Goal: Transaction & Acquisition: Book appointment/travel/reservation

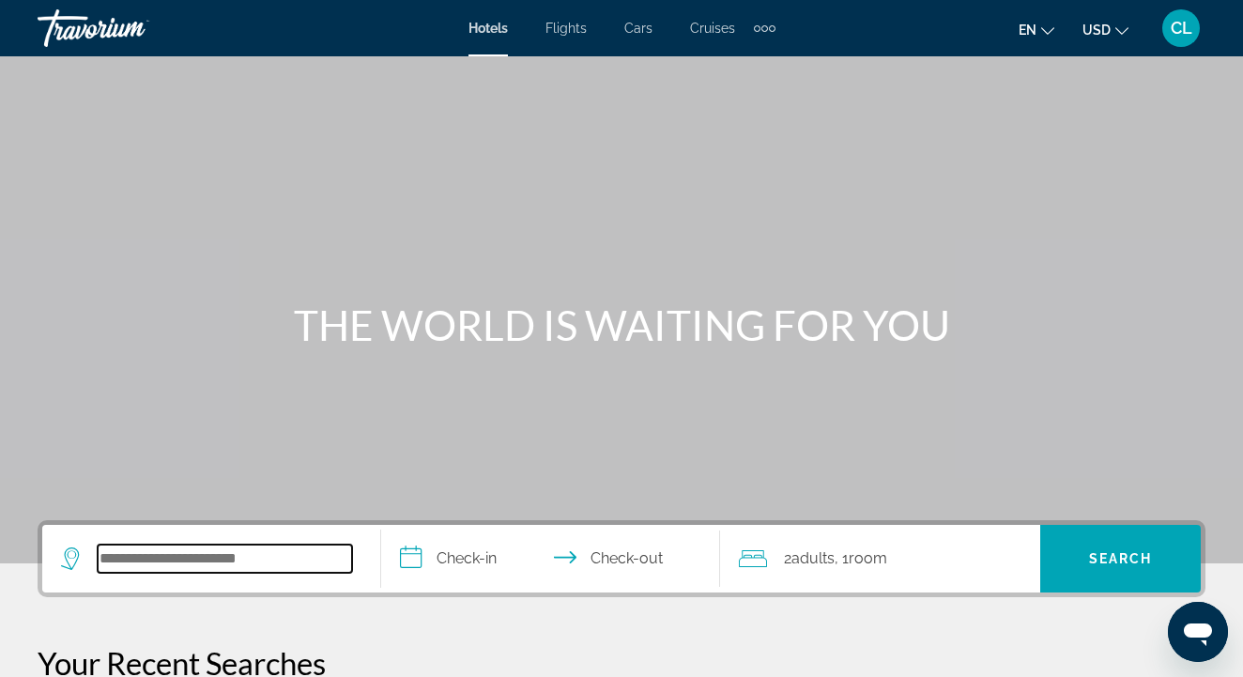
click at [198, 561] on input "Search widget" at bounding box center [225, 559] width 254 height 28
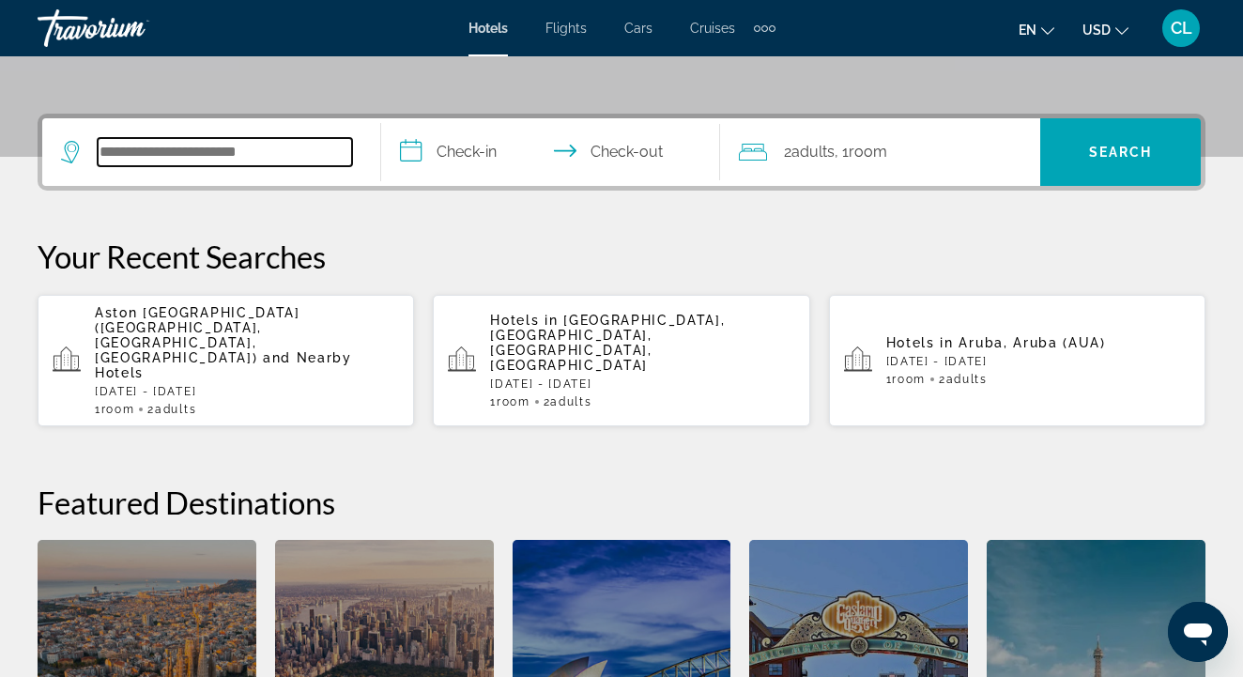
scroll to position [459, 0]
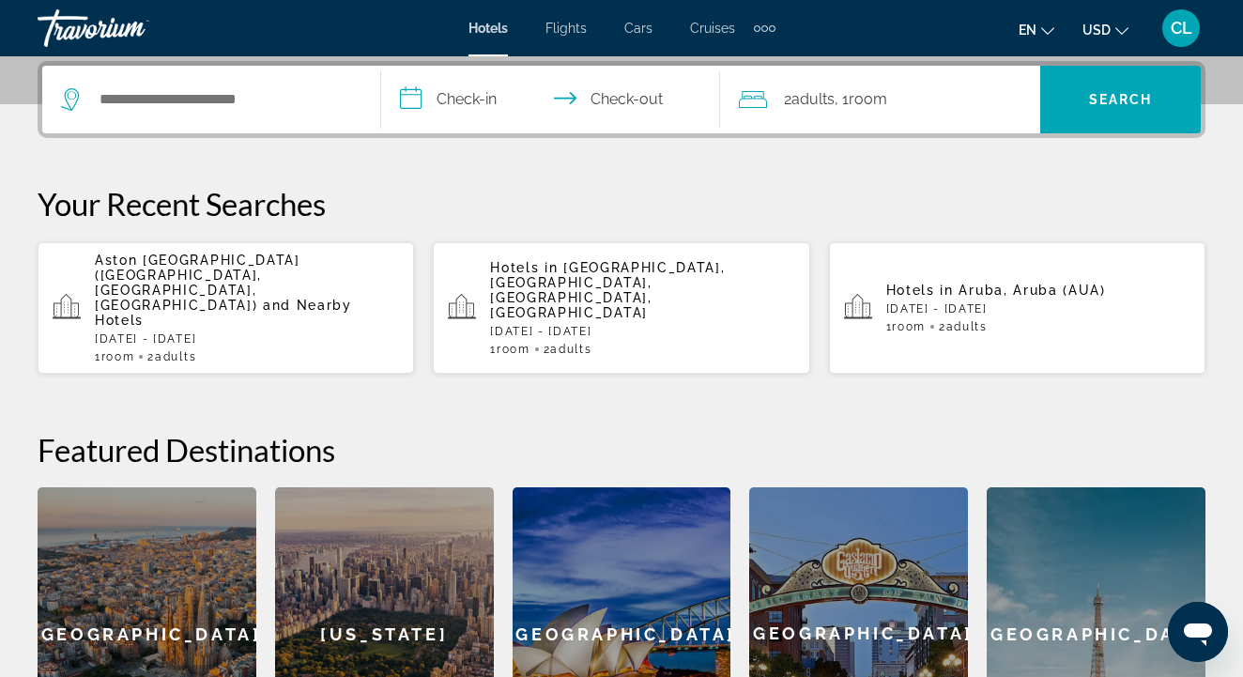
click at [146, 332] on p "Sun, 19 Oct - Thu, 23 Oct" at bounding box center [247, 338] width 304 height 13
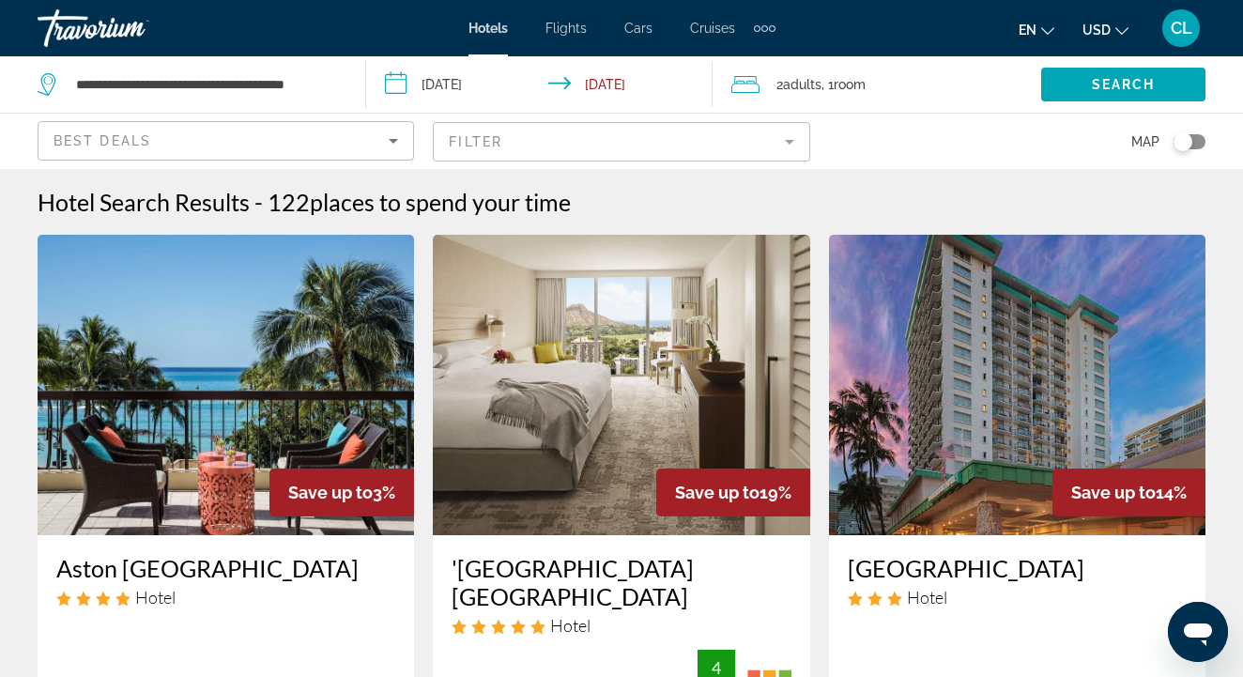
click at [441, 91] on input "**********" at bounding box center [543, 87] width 355 height 62
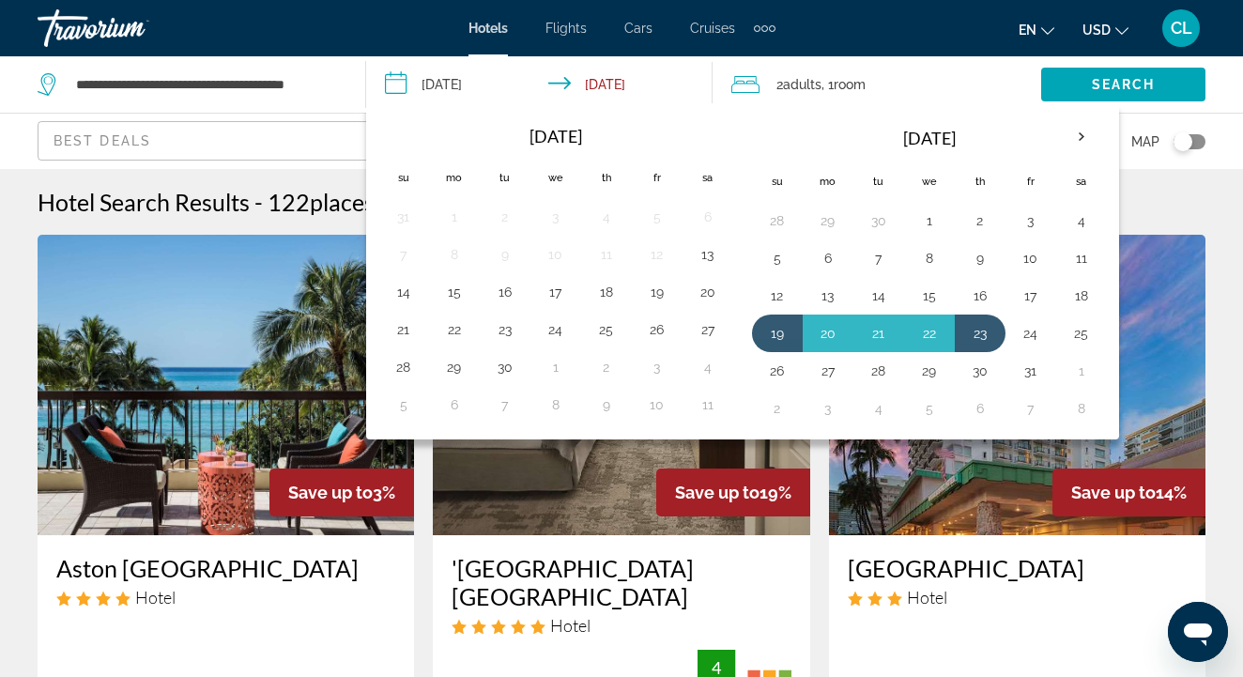
click at [400, 82] on input "**********" at bounding box center [543, 87] width 355 height 62
click at [1080, 143] on th "Next month" at bounding box center [1081, 136] width 51 height 41
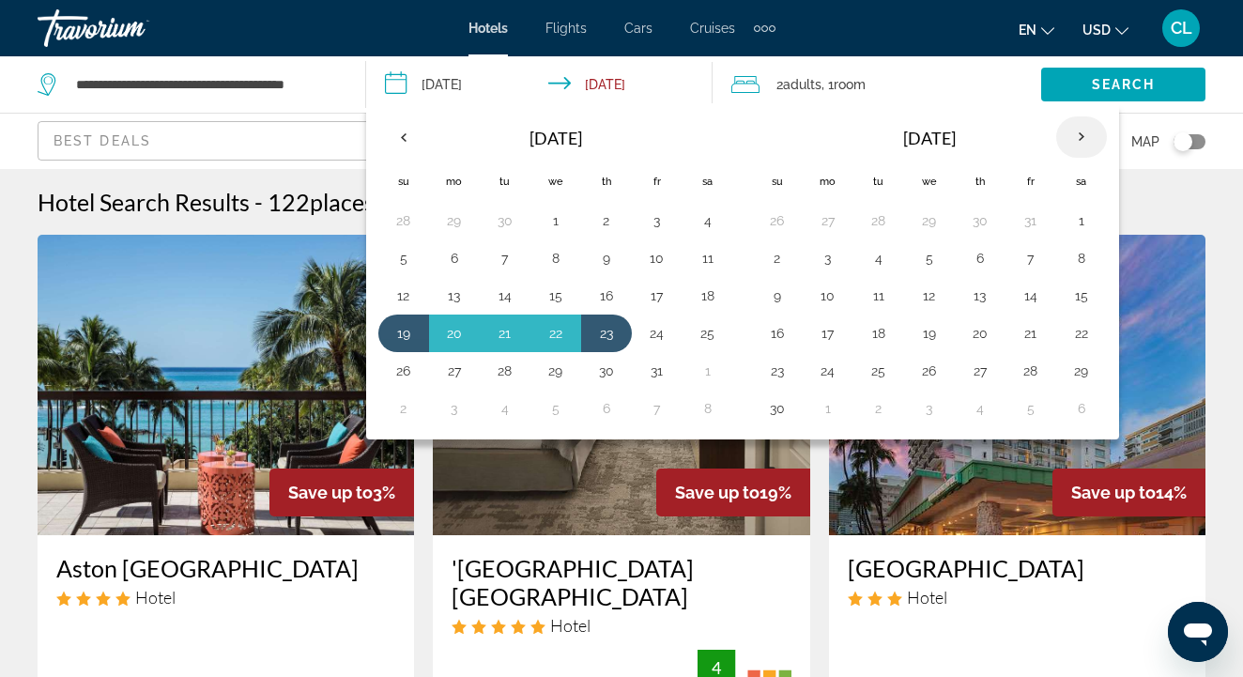
click at [1080, 141] on th "Next month" at bounding box center [1081, 136] width 51 height 41
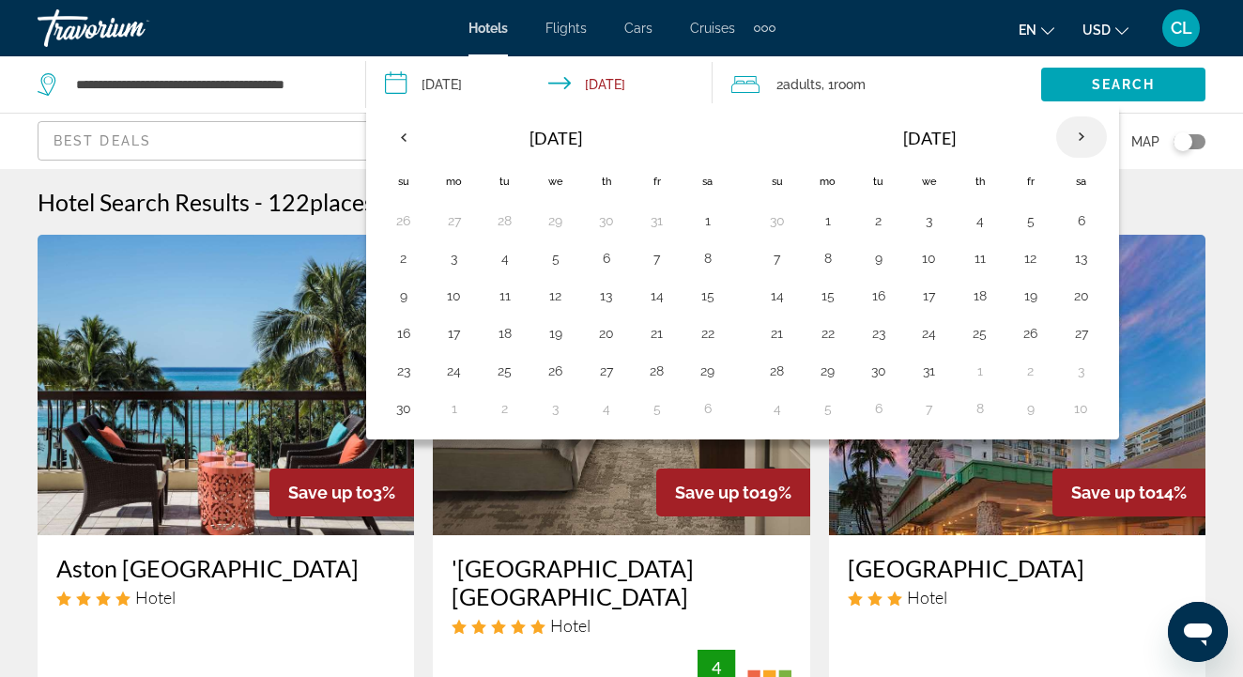
click at [1080, 141] on th "Next month" at bounding box center [1081, 136] width 51 height 41
click at [1015, 269] on td "6" at bounding box center [1030, 258] width 51 height 38
click at [872, 294] on button "10" at bounding box center [879, 296] width 30 height 26
click at [1025, 246] on button "6" at bounding box center [1031, 258] width 30 height 26
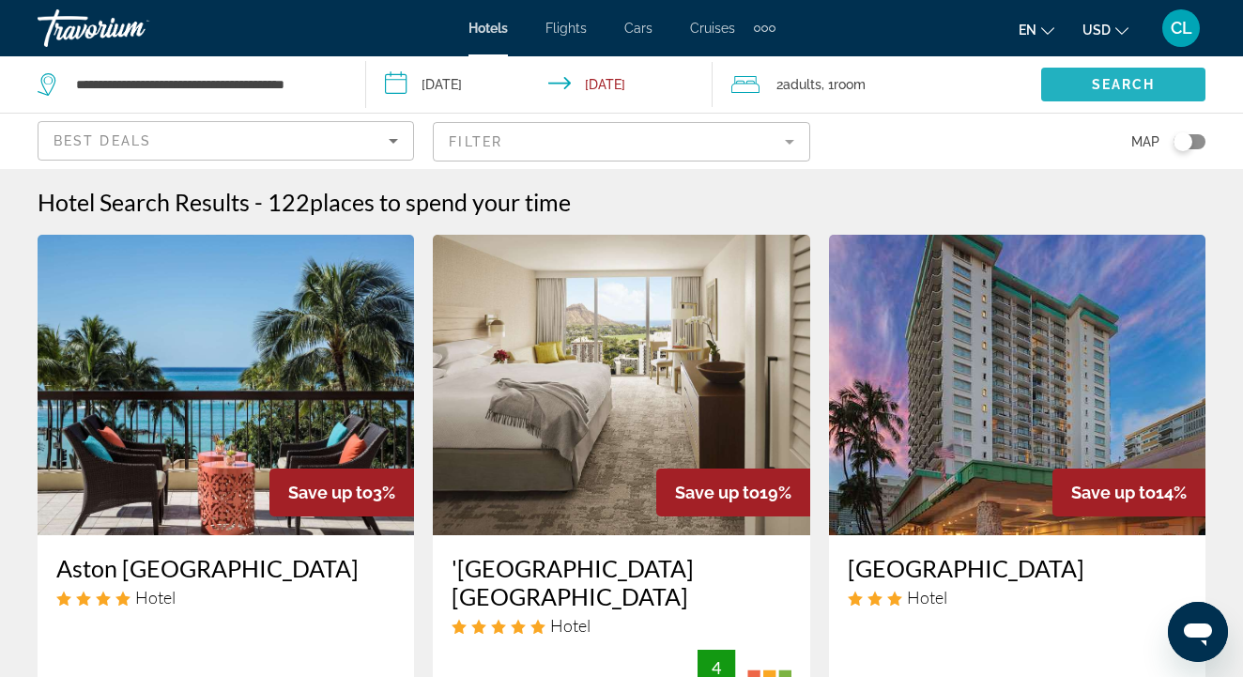
click at [1074, 83] on span "Search widget" at bounding box center [1123, 84] width 164 height 45
click at [435, 81] on input "**********" at bounding box center [543, 87] width 355 height 62
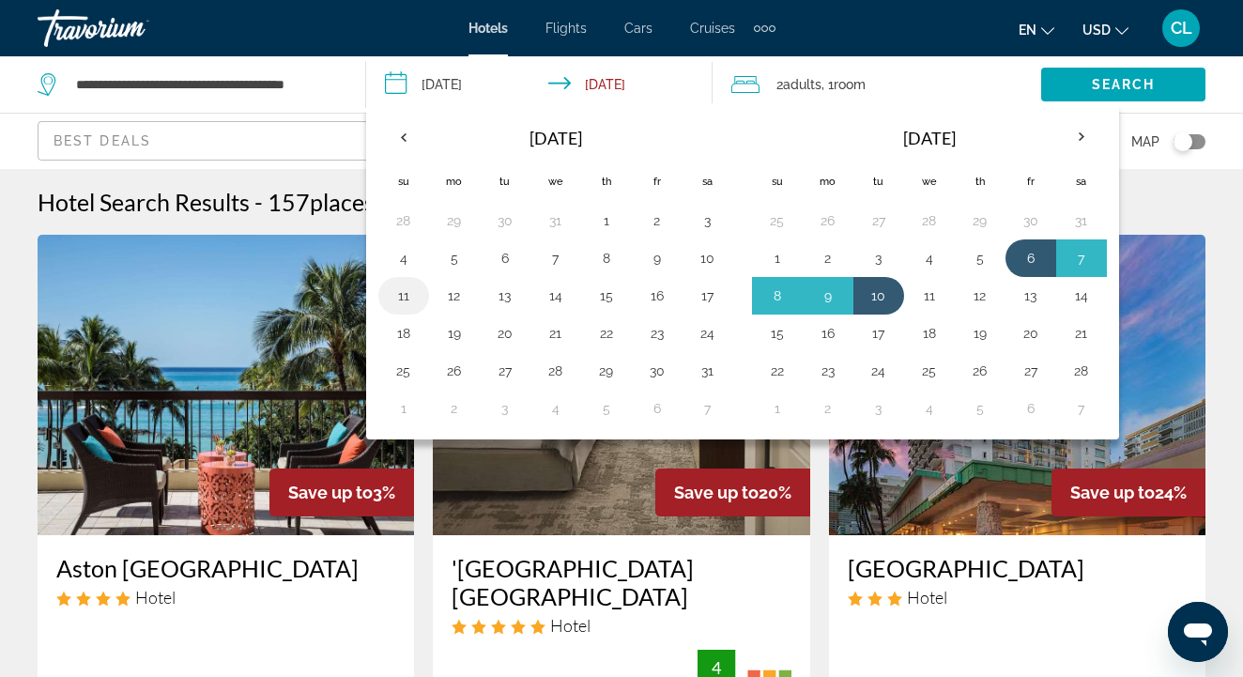
click at [406, 302] on button "11" at bounding box center [404, 296] width 30 height 26
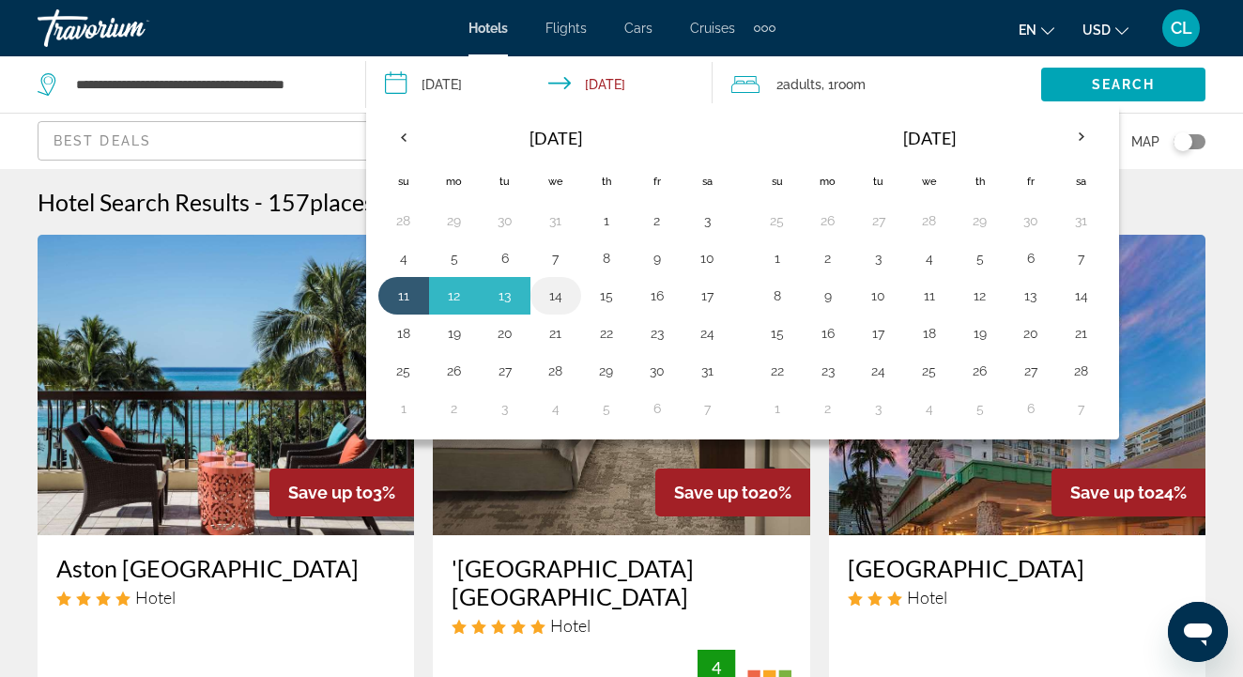
click at [556, 295] on button "14" at bounding box center [556, 296] width 30 height 26
type input "**********"
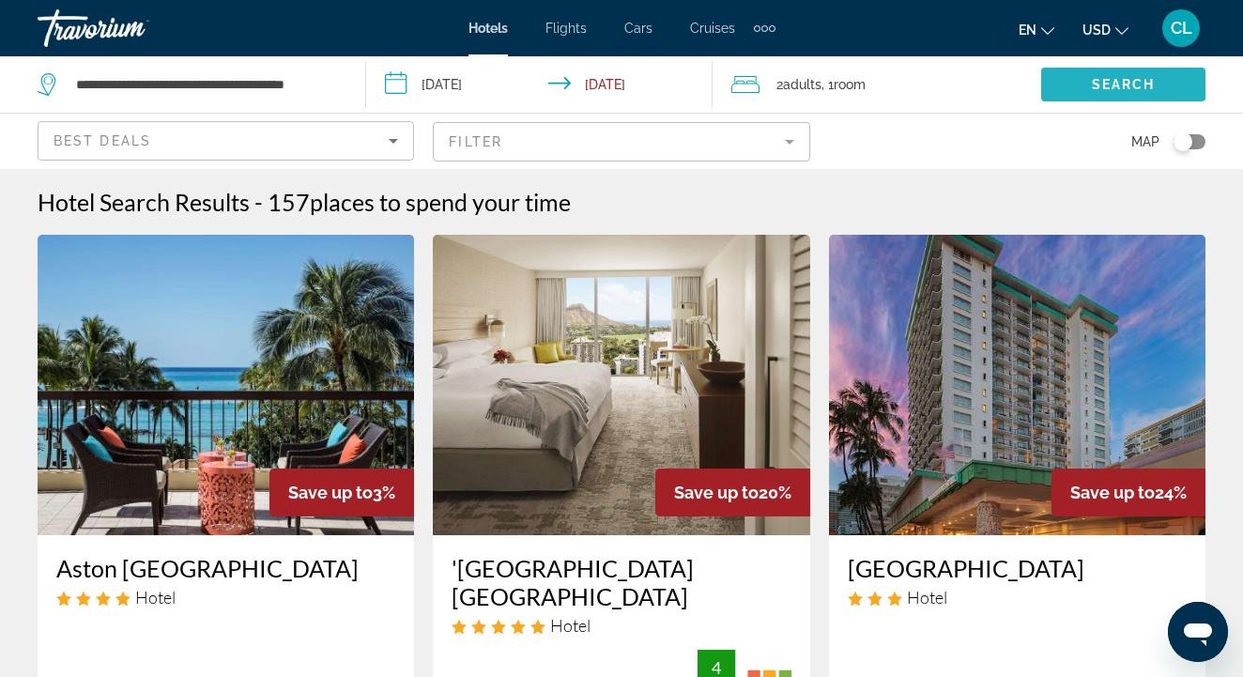
click at [1102, 74] on span "Search widget" at bounding box center [1123, 84] width 164 height 45
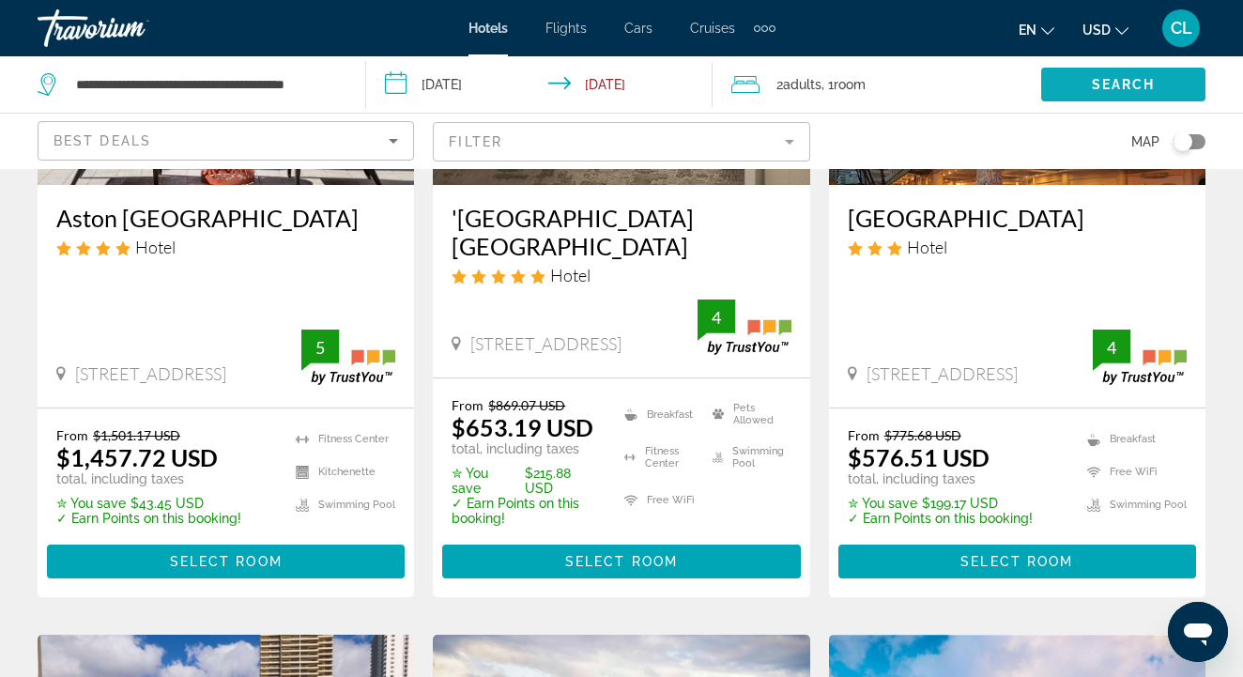
scroll to position [354, 0]
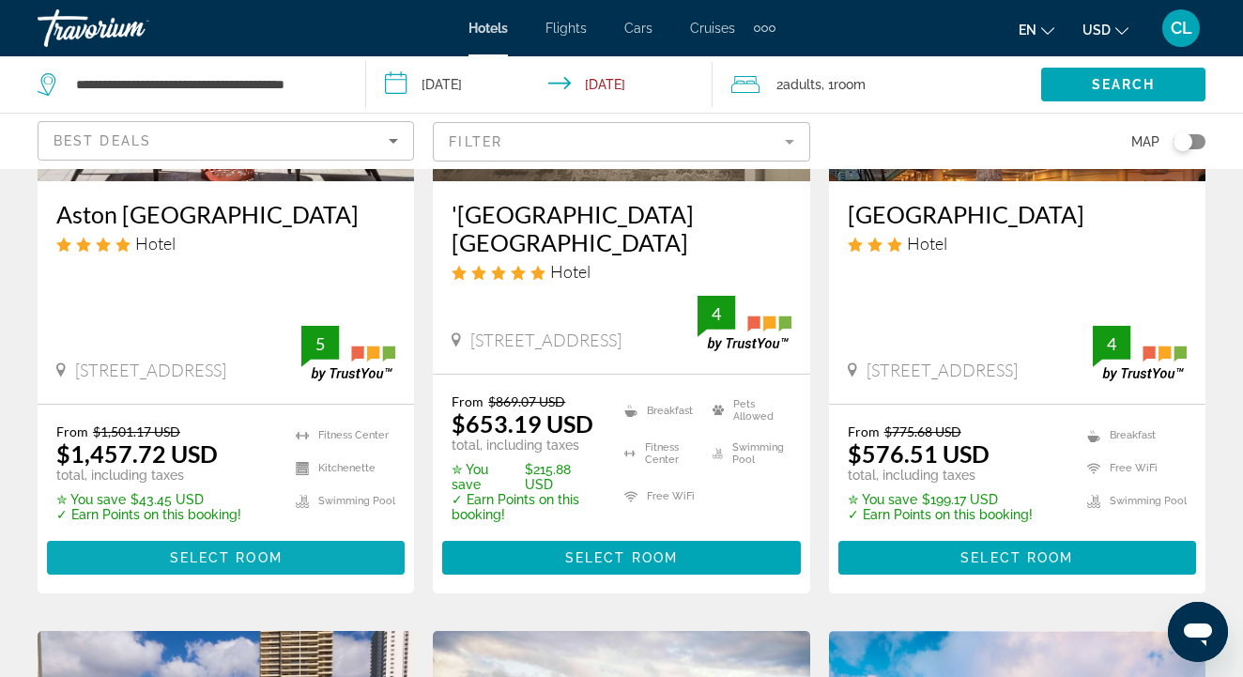
click at [267, 550] on span "Select Room" at bounding box center [226, 557] width 113 height 15
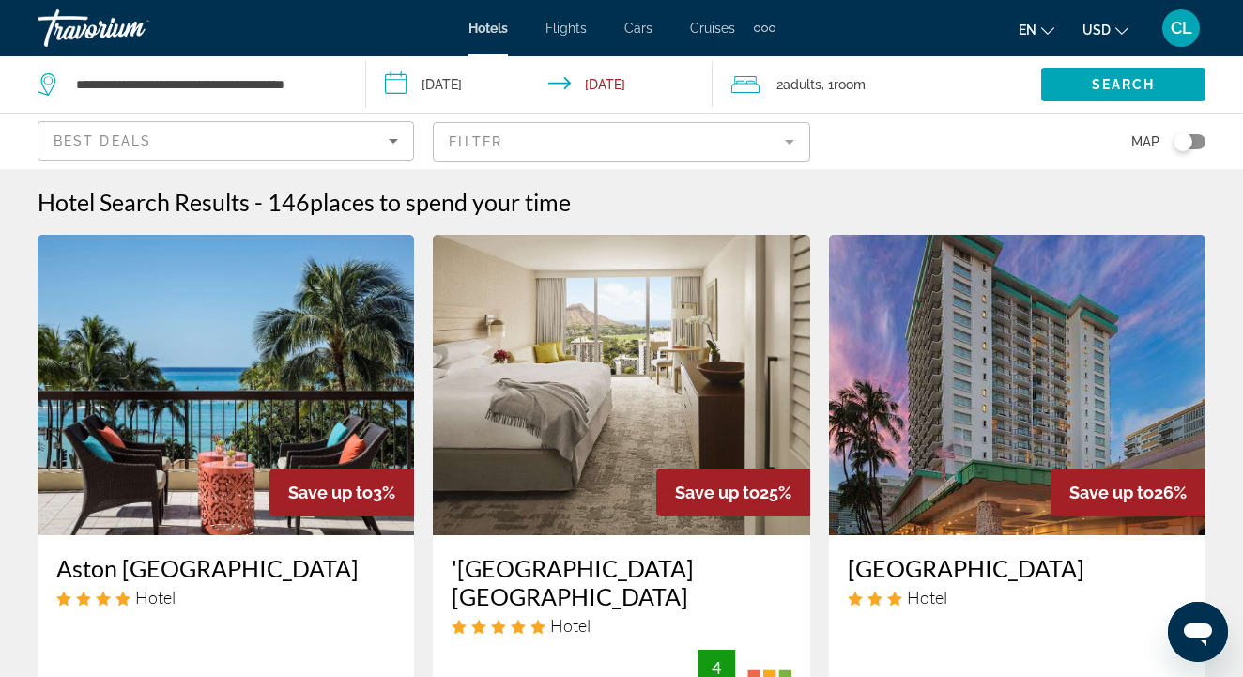
click at [468, 91] on input "**********" at bounding box center [543, 87] width 355 height 62
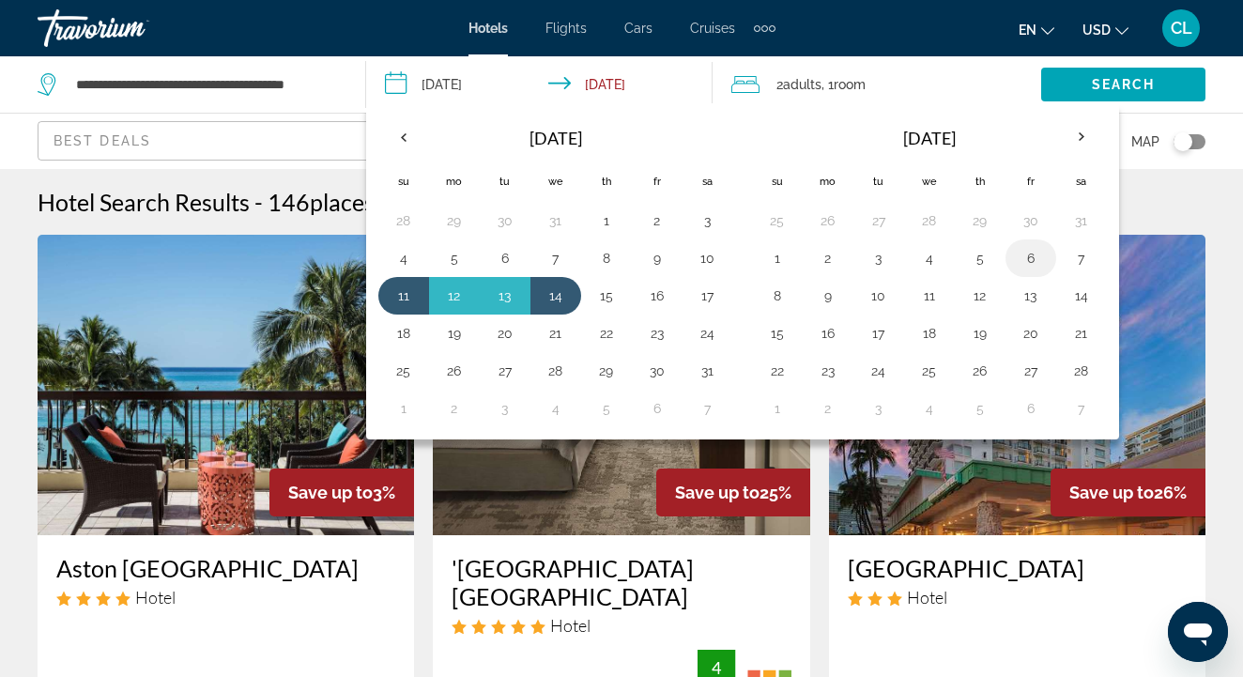
click at [1018, 259] on button "6" at bounding box center [1031, 258] width 30 height 26
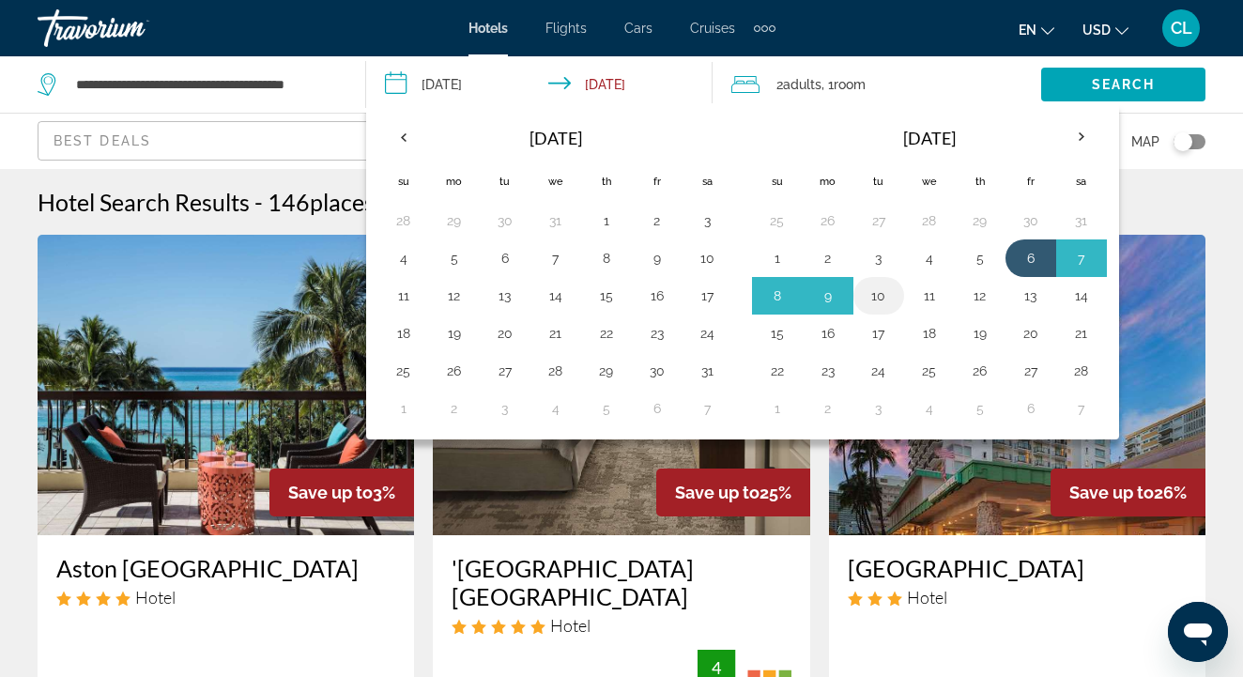
click at [875, 299] on button "10" at bounding box center [879, 296] width 30 height 26
type input "**********"
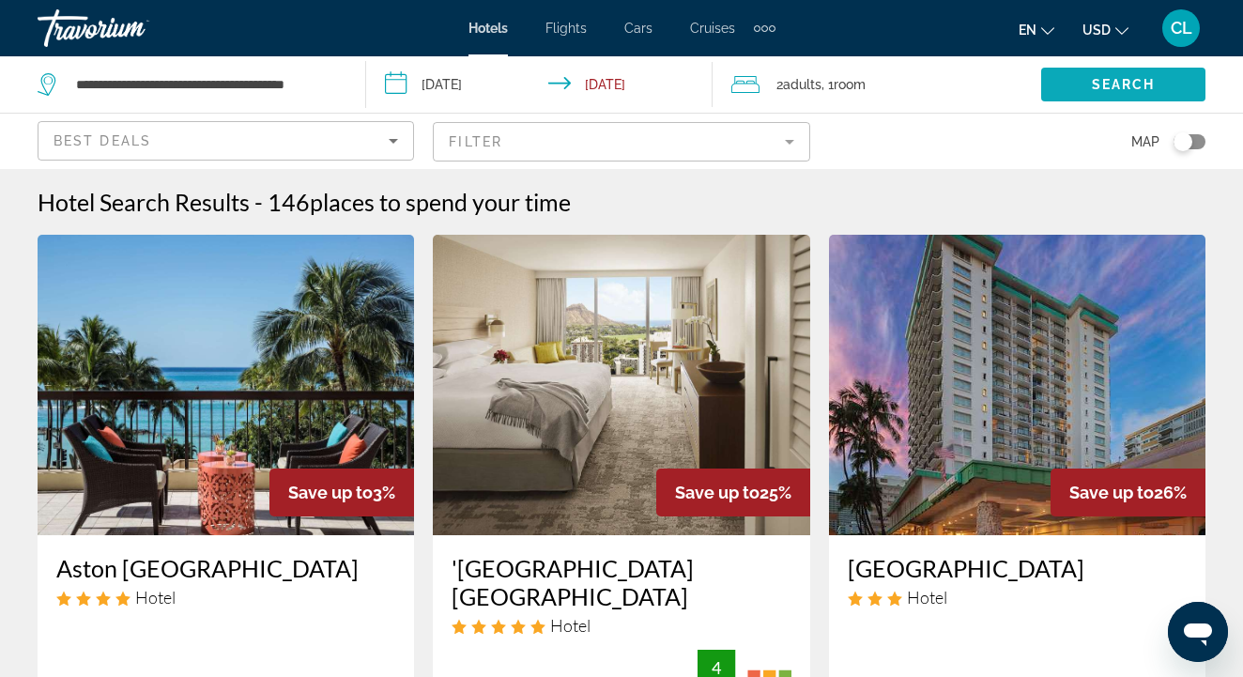
click at [1153, 78] on span "Search" at bounding box center [1124, 84] width 64 height 15
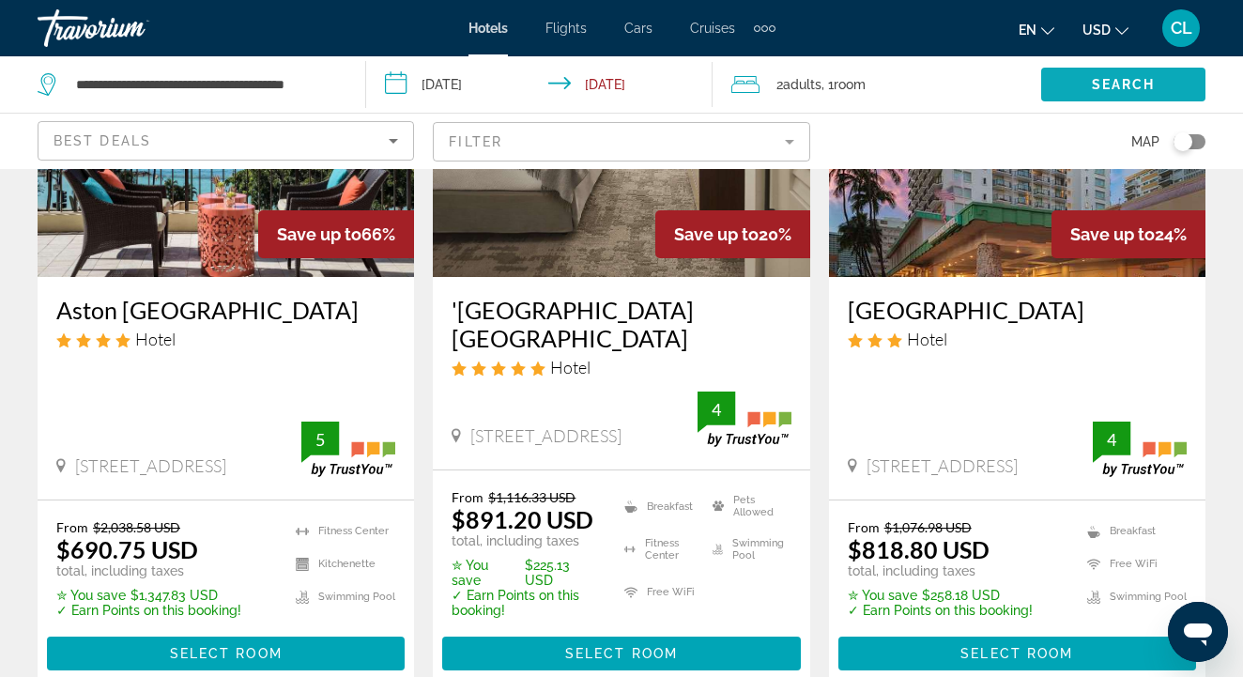
scroll to position [259, 0]
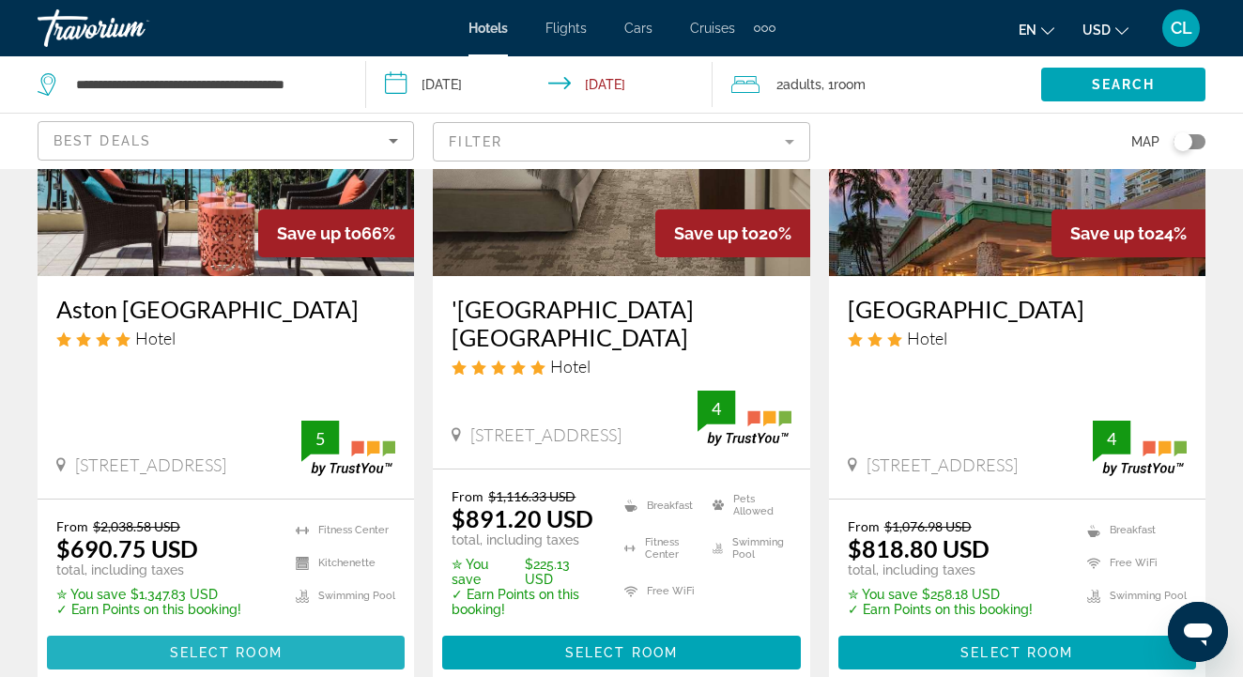
click at [293, 630] on span "Main content" at bounding box center [226, 652] width 358 height 45
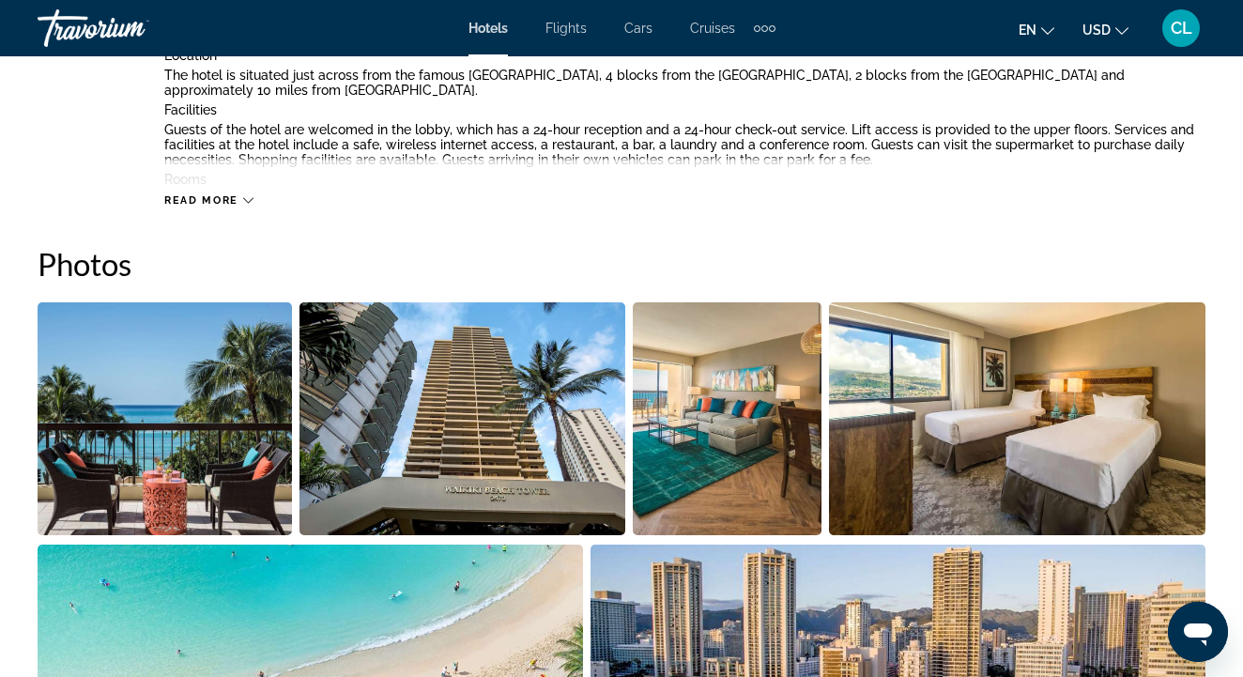
scroll to position [1063, 0]
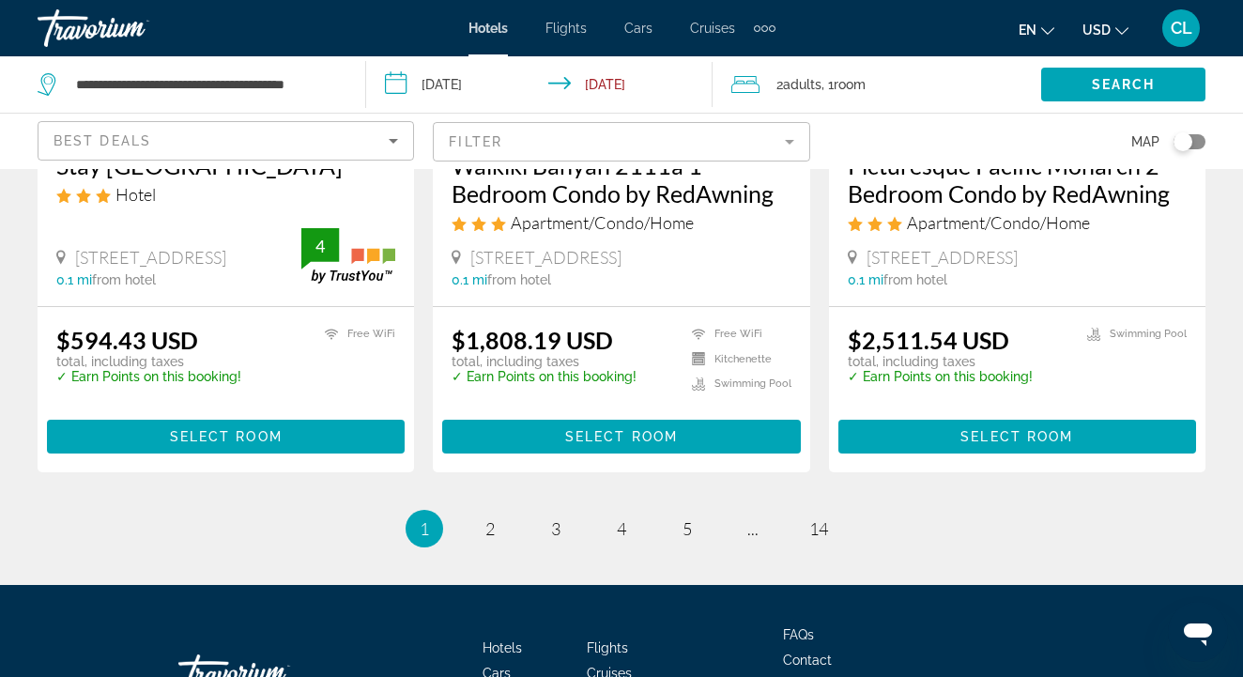
scroll to position [2629, 0]
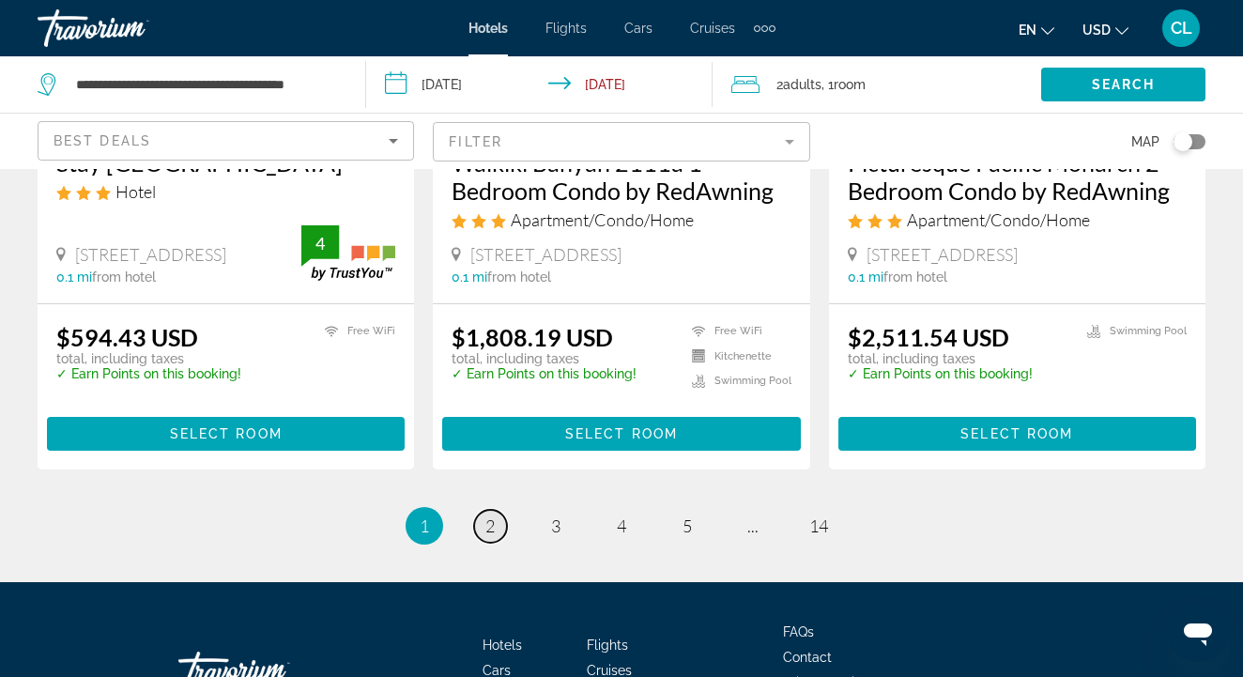
click at [490, 515] on span "2" at bounding box center [489, 525] width 9 height 21
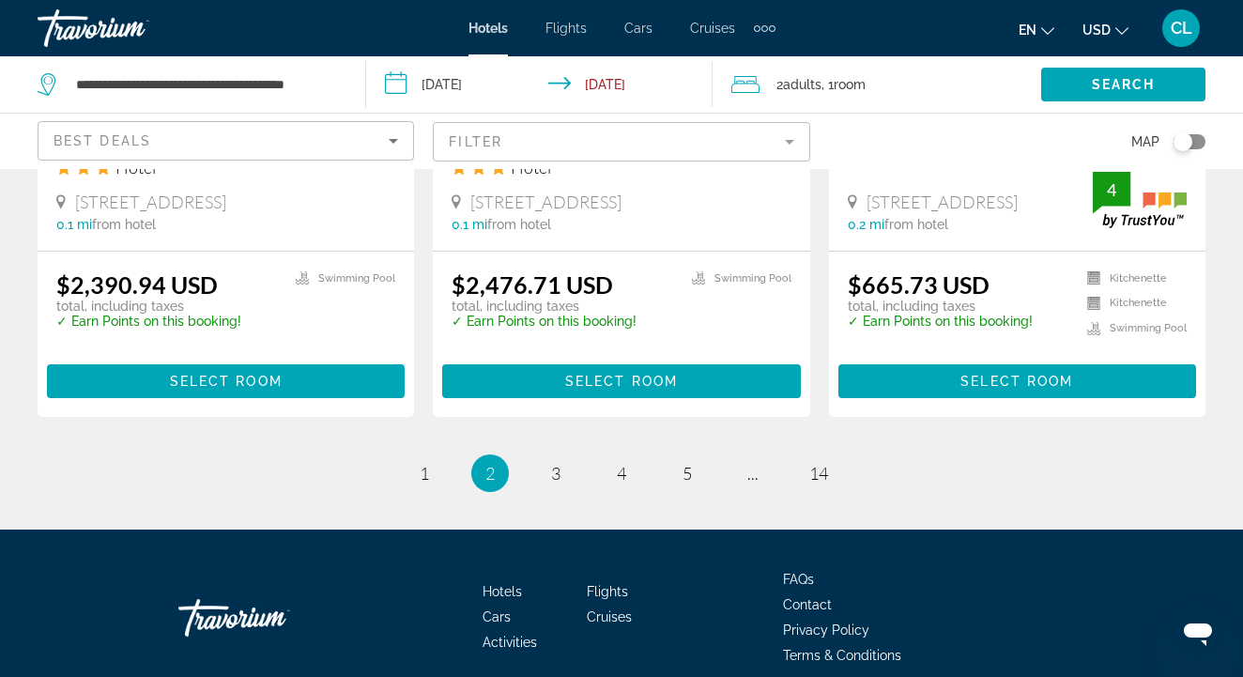
scroll to position [2645, 0]
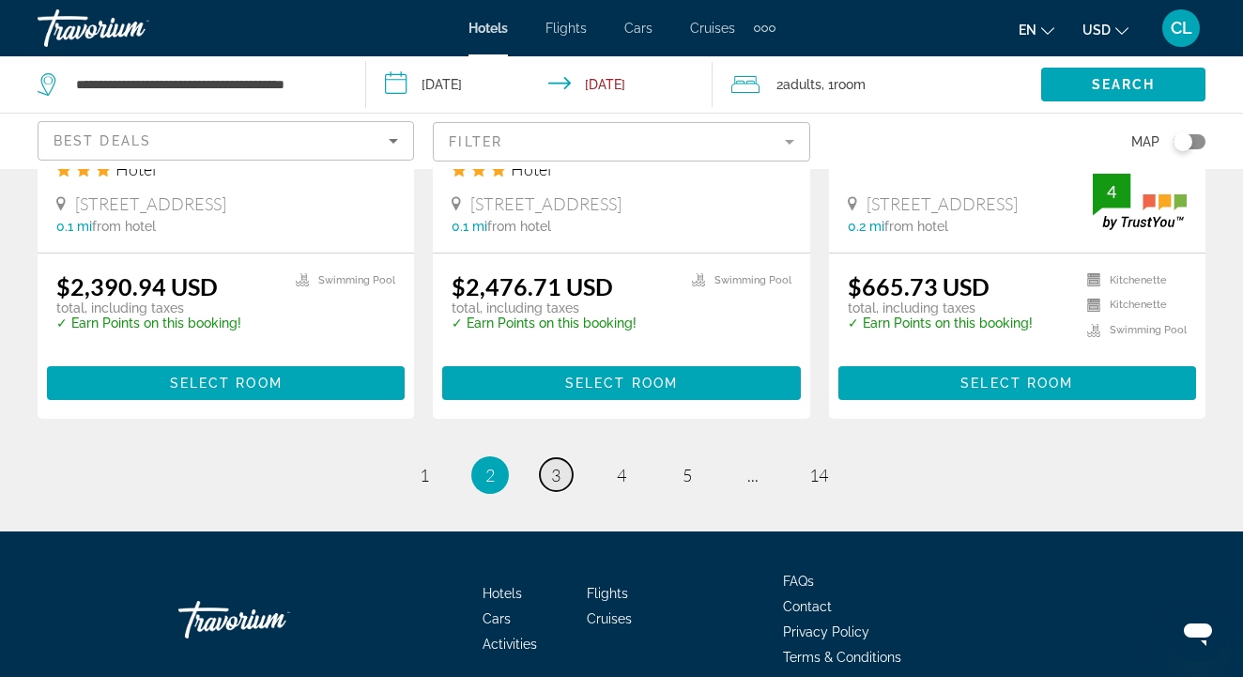
click at [564, 468] on link "page 3" at bounding box center [556, 474] width 33 height 33
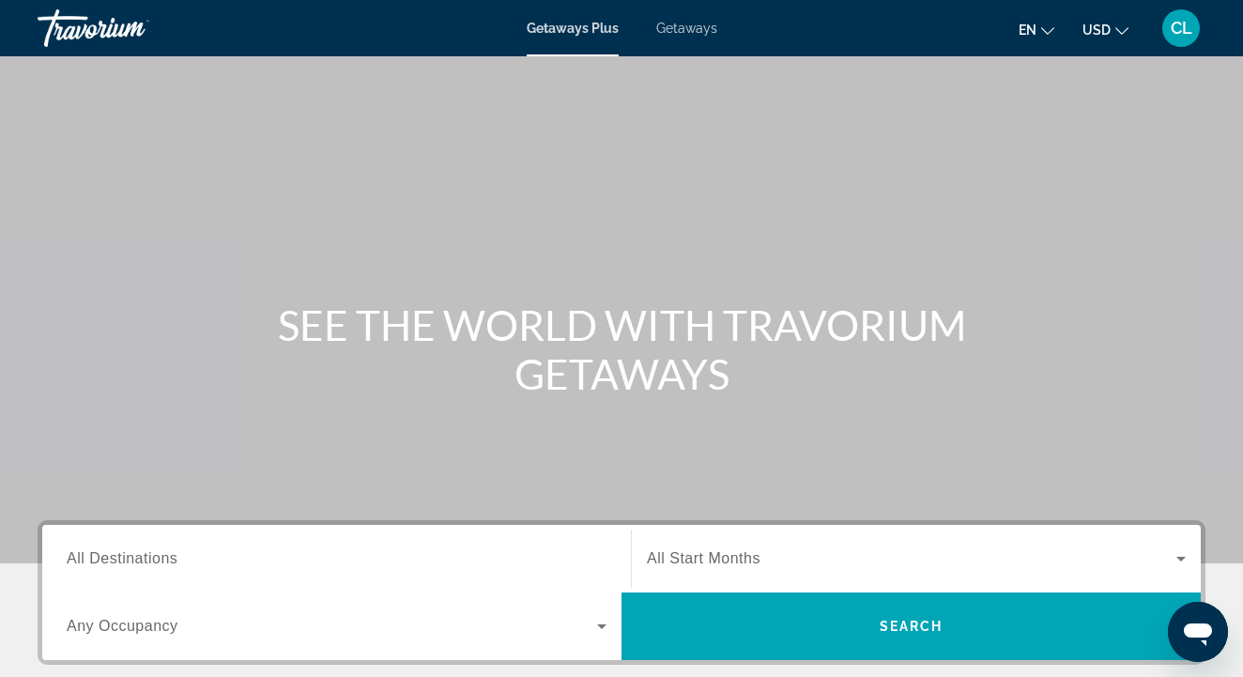
click at [214, 553] on input "Destination All Destinations" at bounding box center [337, 559] width 540 height 23
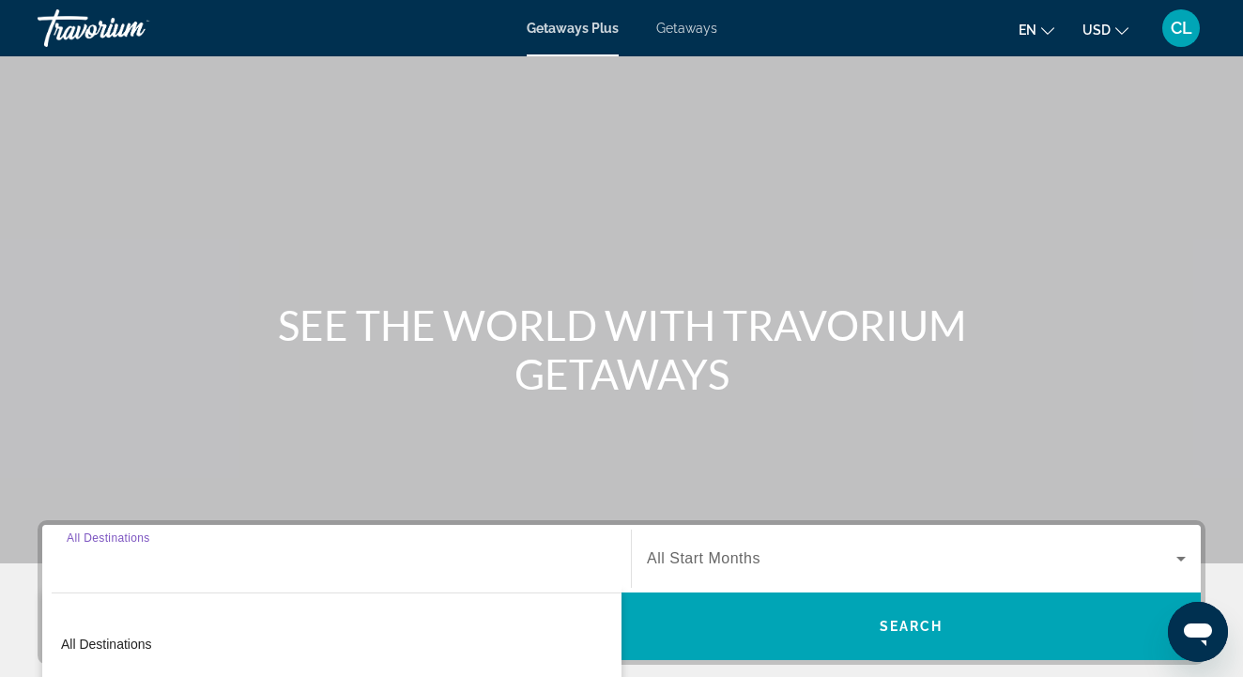
scroll to position [406, 0]
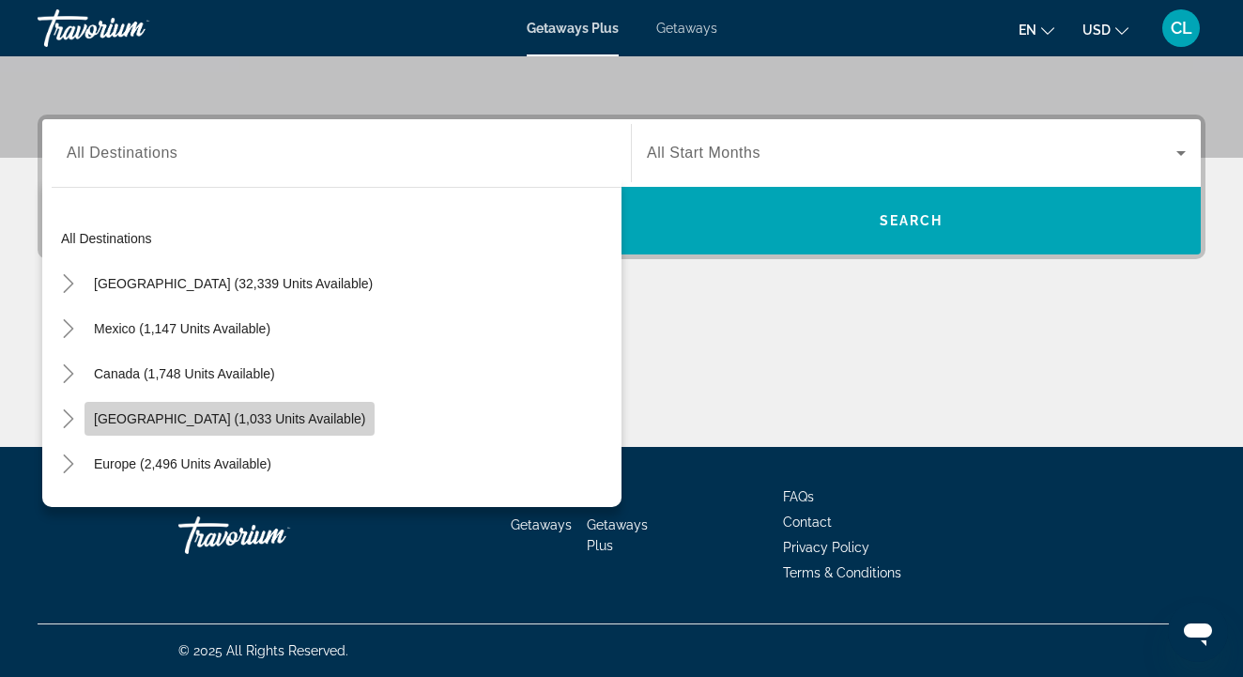
click at [182, 410] on span "Search widget" at bounding box center [229, 418] width 290 height 45
type input "**********"
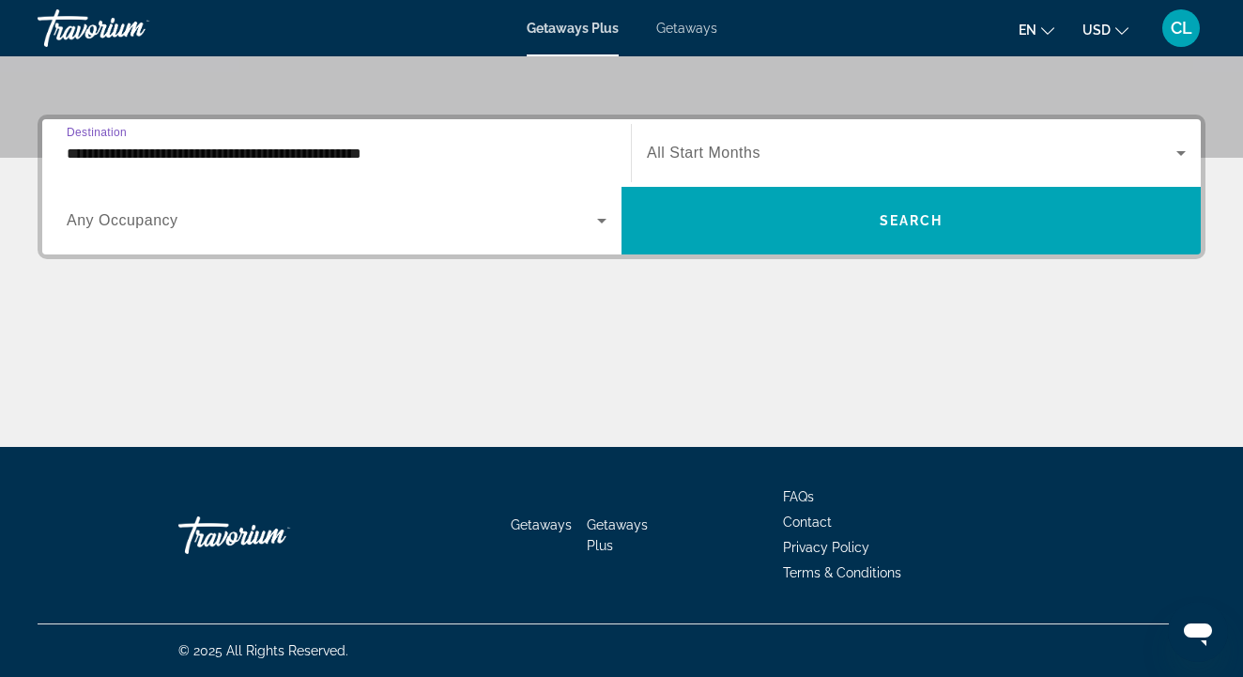
click at [305, 156] on input "**********" at bounding box center [337, 154] width 540 height 23
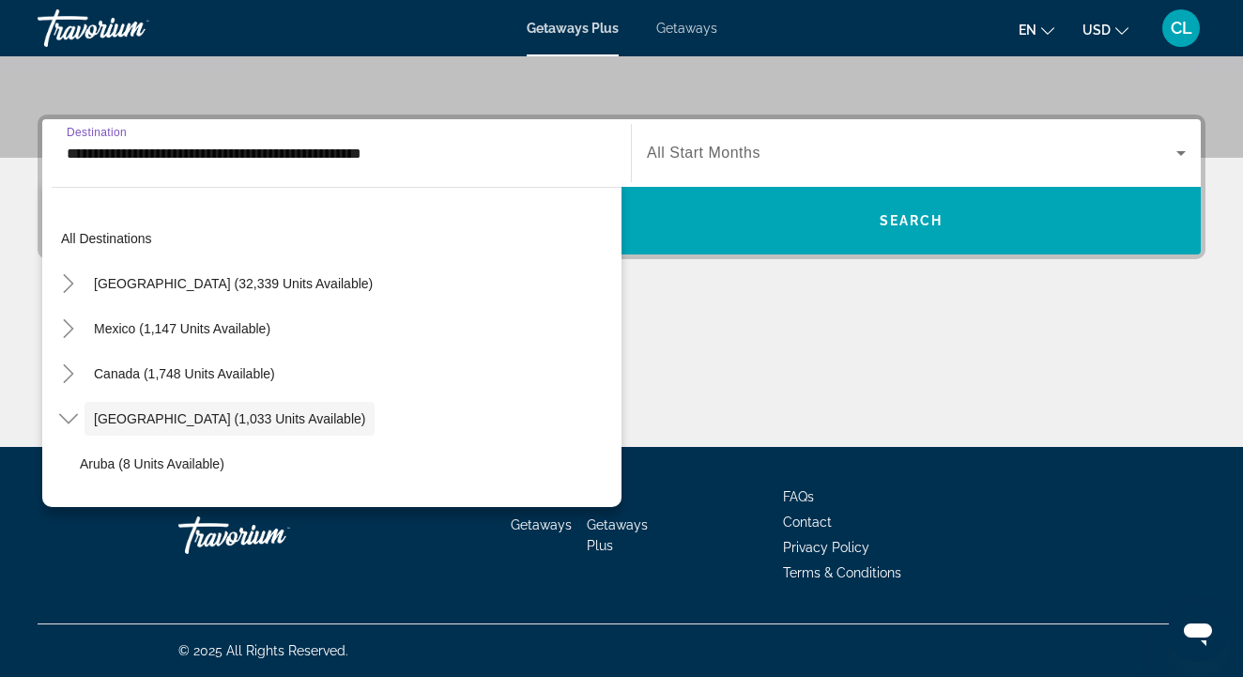
scroll to position [67, 0]
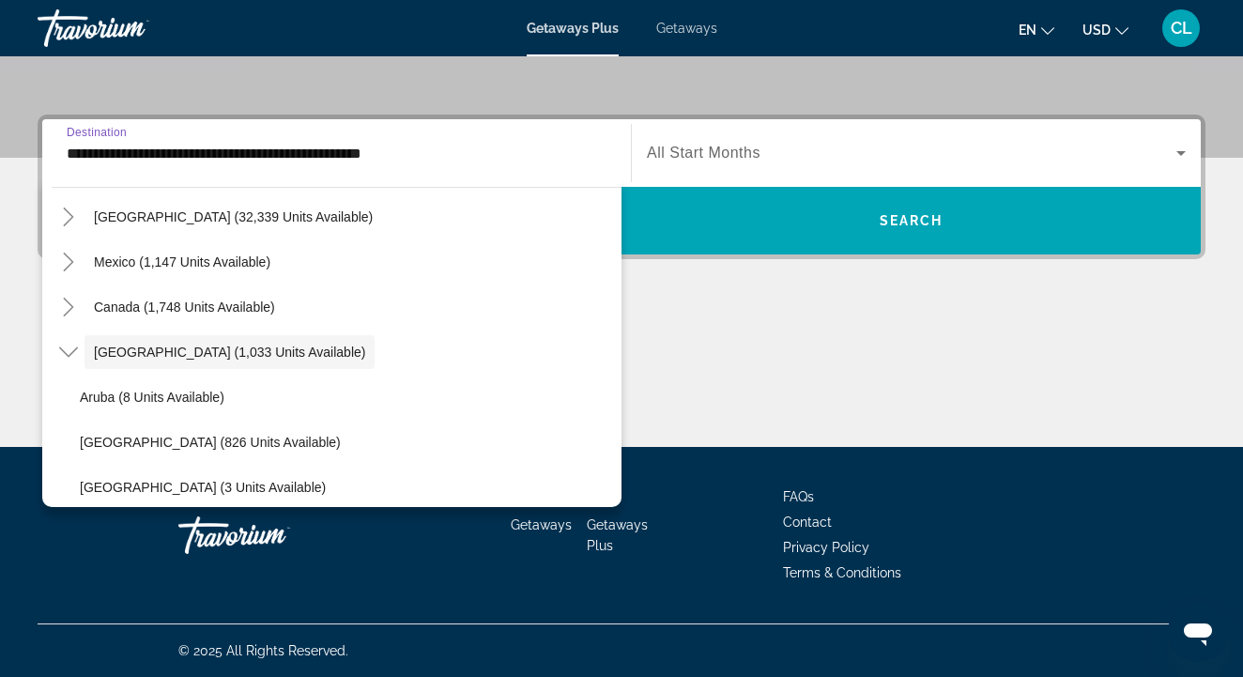
click at [675, 27] on span "Getaways" at bounding box center [686, 28] width 61 height 15
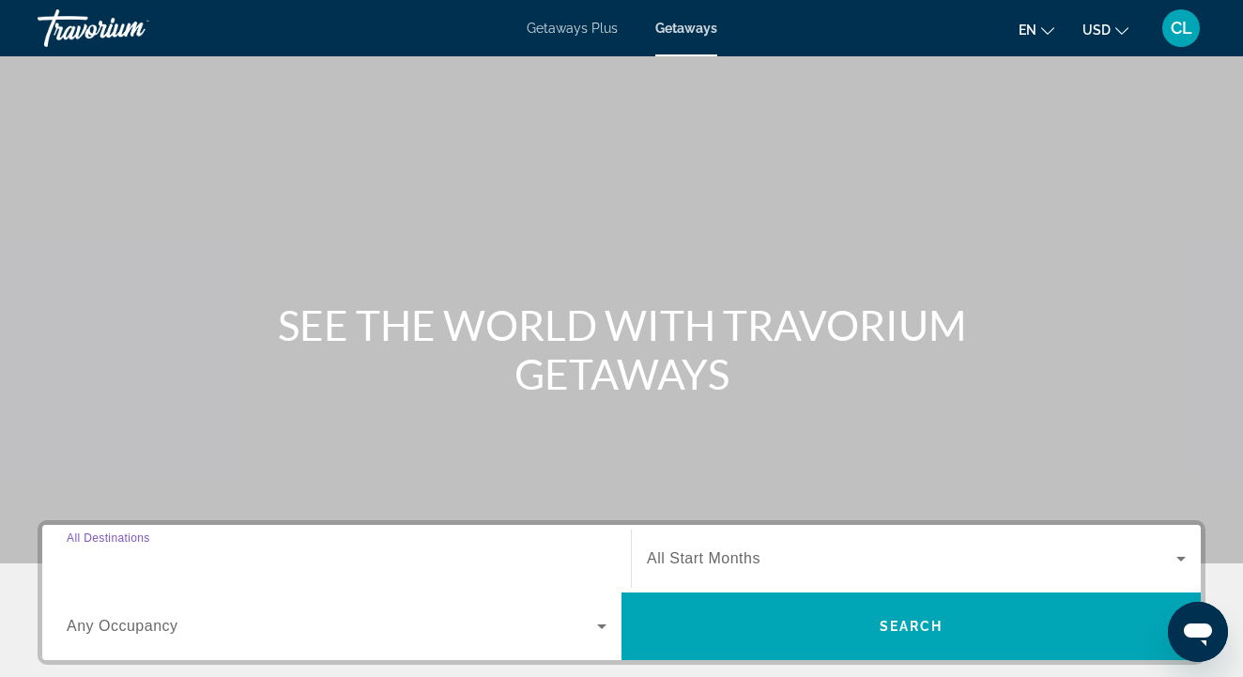
click at [203, 553] on input "Destination All Destinations" at bounding box center [337, 559] width 540 height 23
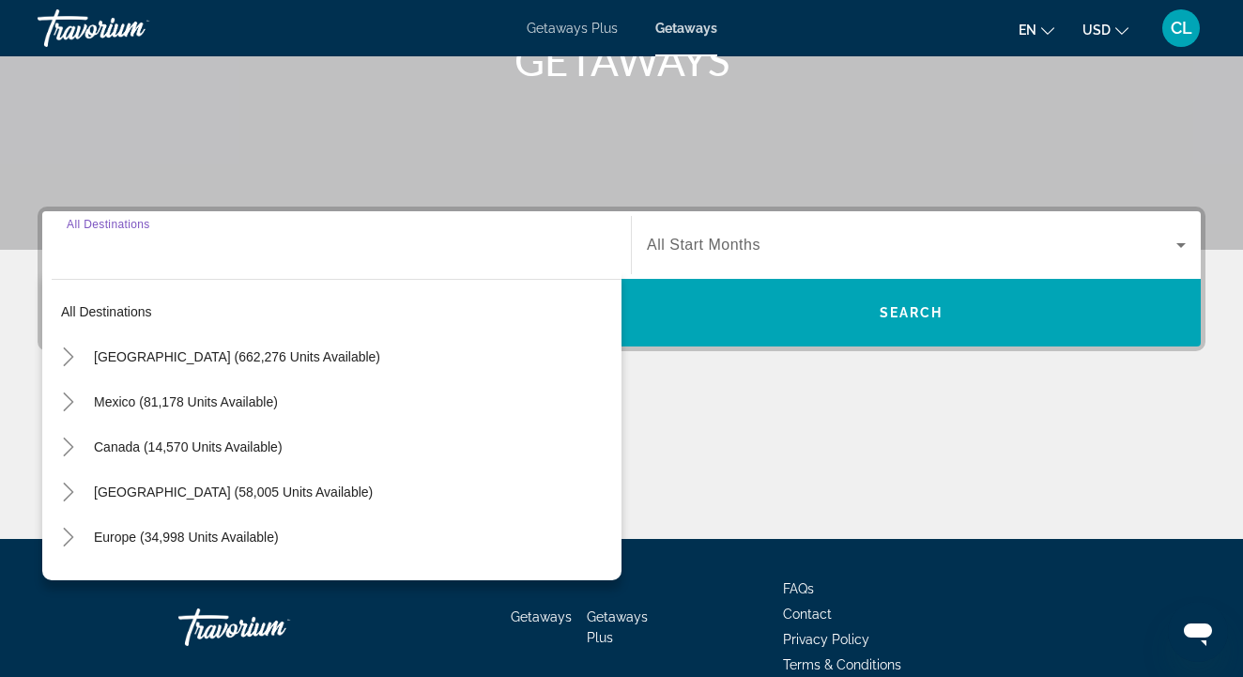
scroll to position [406, 0]
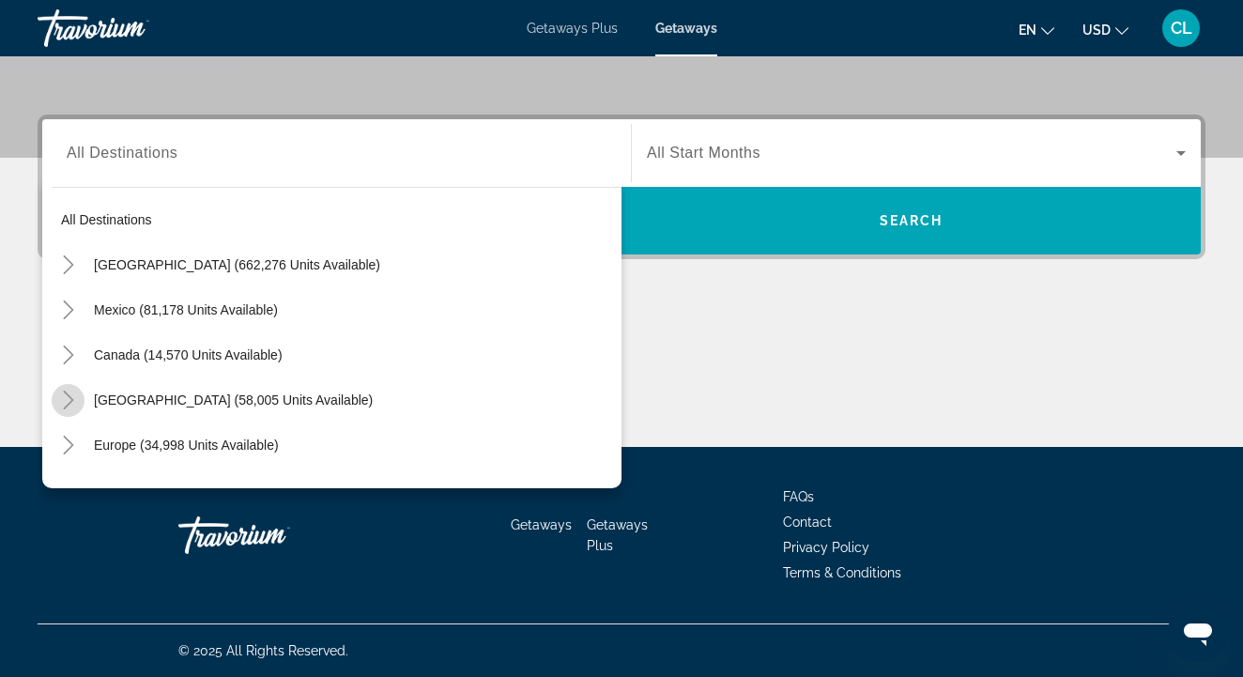
click at [75, 390] on mat-icon "Toggle Caribbean & Atlantic Islands (58,005 units available)" at bounding box center [68, 400] width 33 height 33
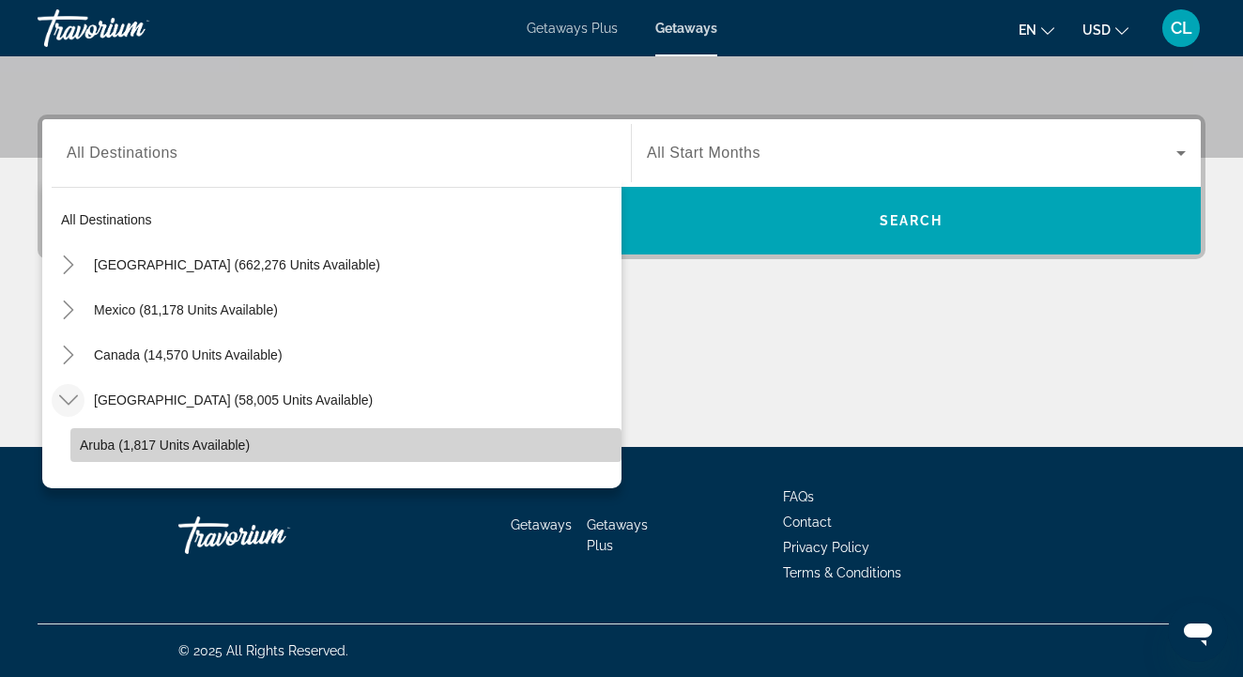
click at [118, 452] on span "Aruba (1,817 units available)" at bounding box center [165, 444] width 170 height 15
type input "**********"
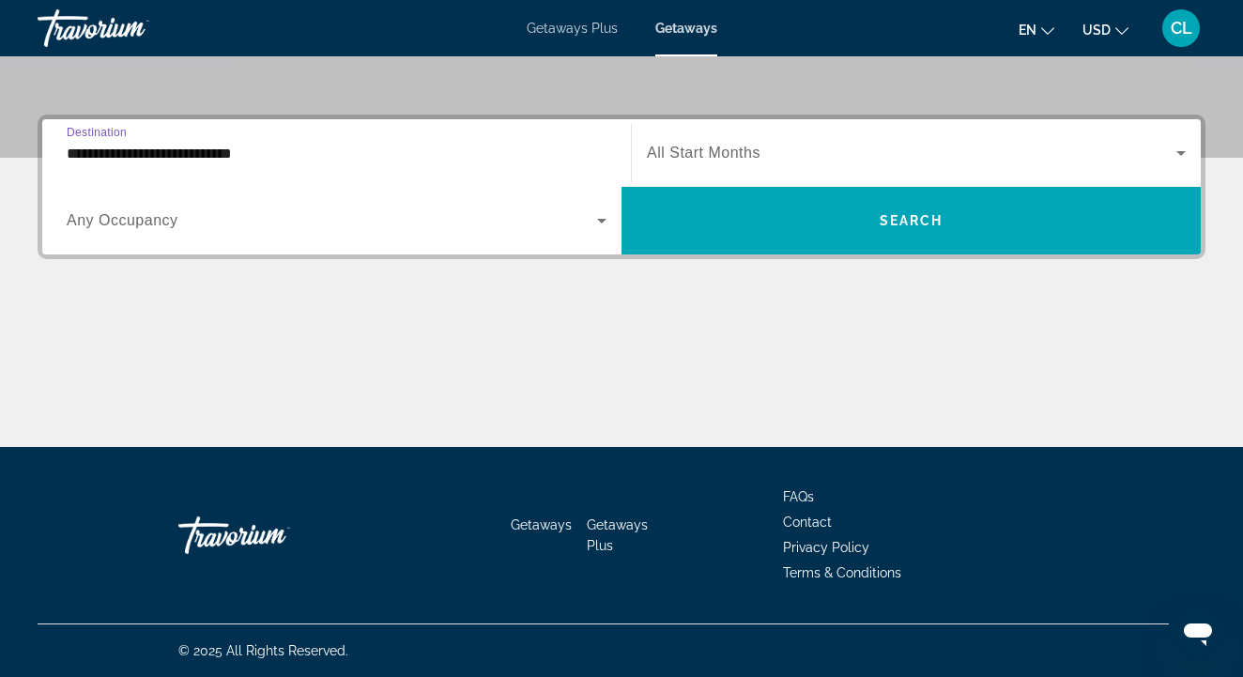
click at [759, 154] on span "All Start Months" at bounding box center [704, 153] width 114 height 16
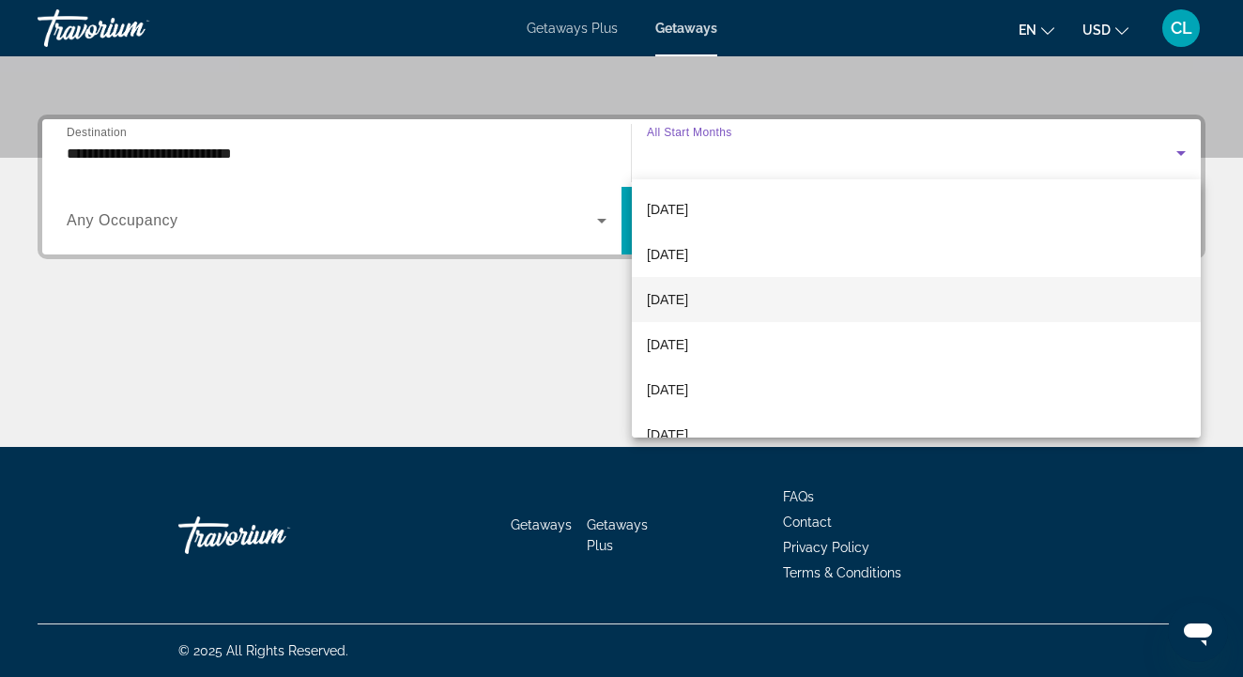
scroll to position [101, 0]
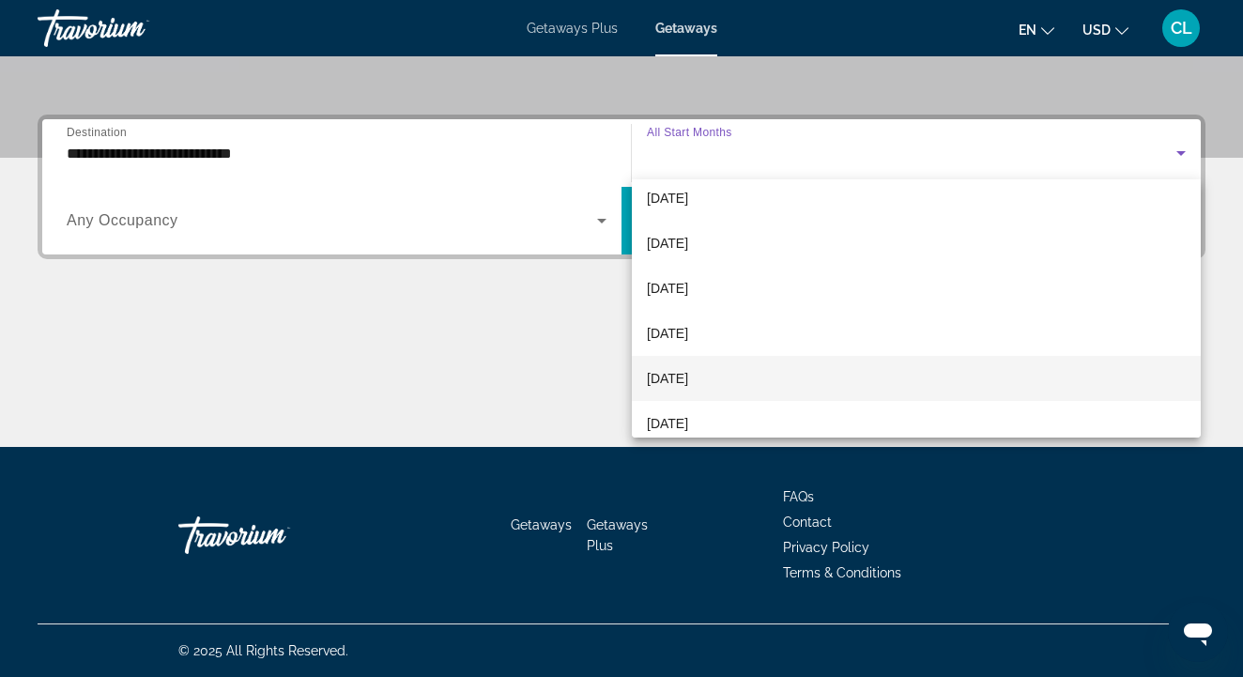
click at [653, 381] on span "February 2026" at bounding box center [667, 378] width 41 height 23
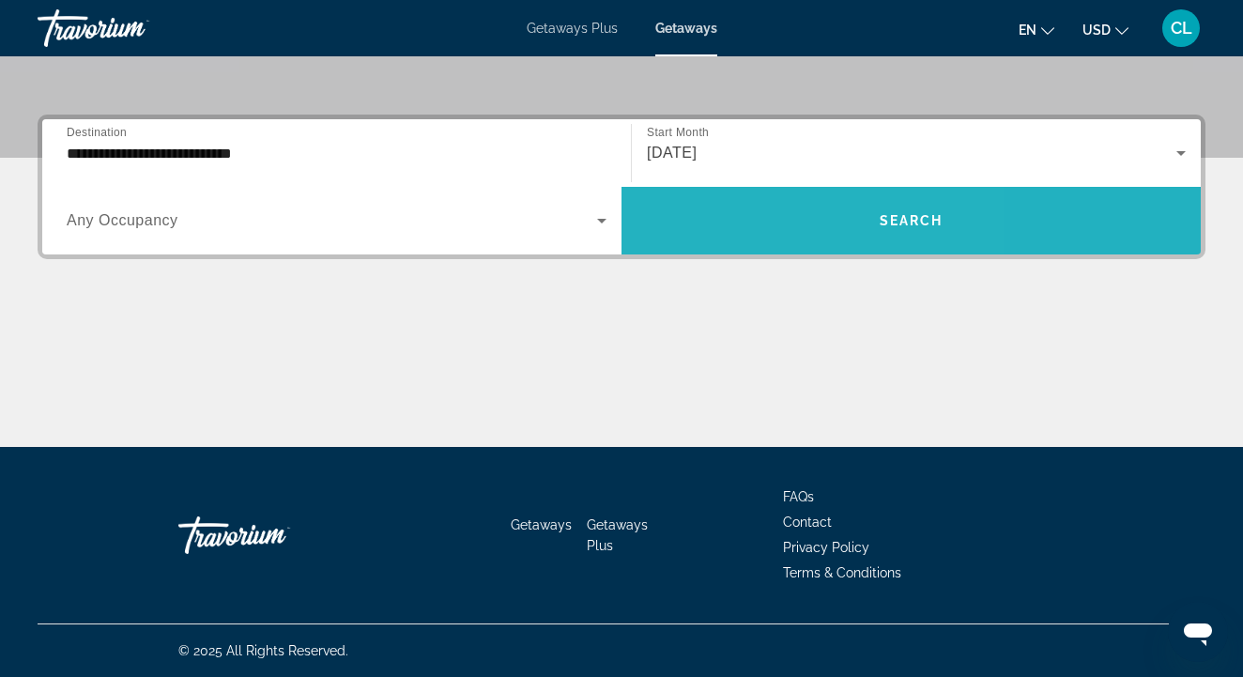
click at [745, 220] on span "Search widget" at bounding box center [910, 220] width 579 height 45
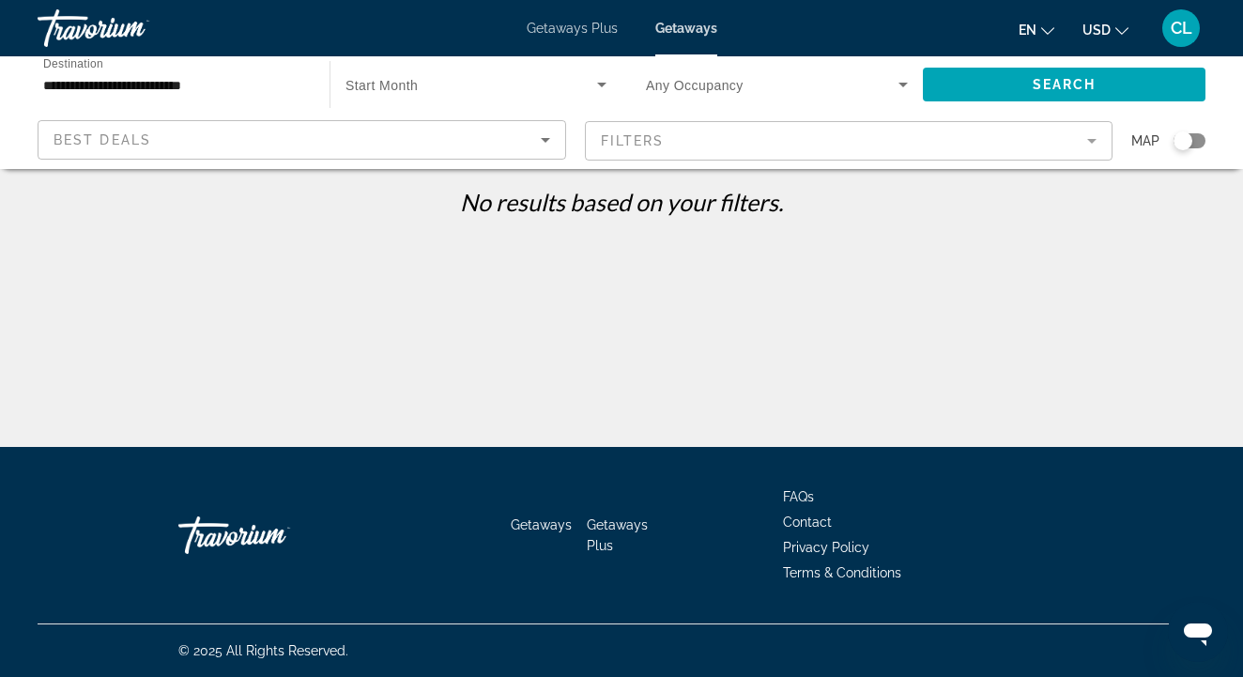
click at [712, 81] on span "Any Occupancy" at bounding box center [695, 85] width 98 height 15
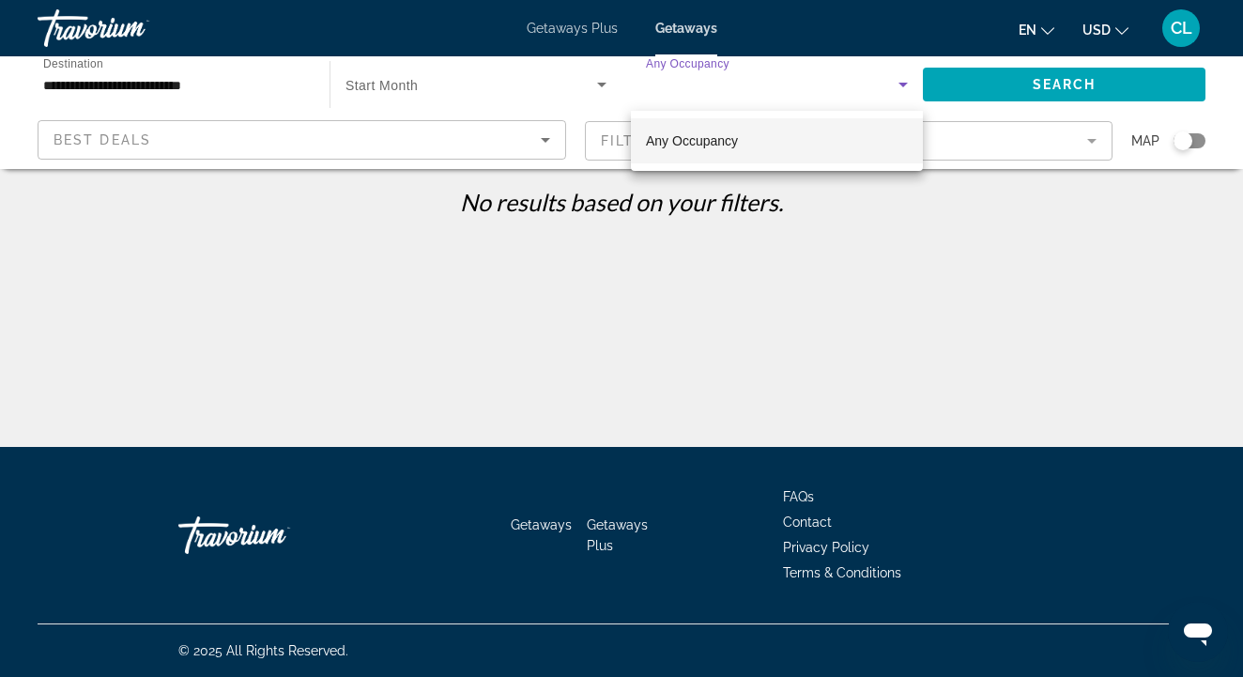
click at [711, 81] on div at bounding box center [621, 338] width 1243 height 677
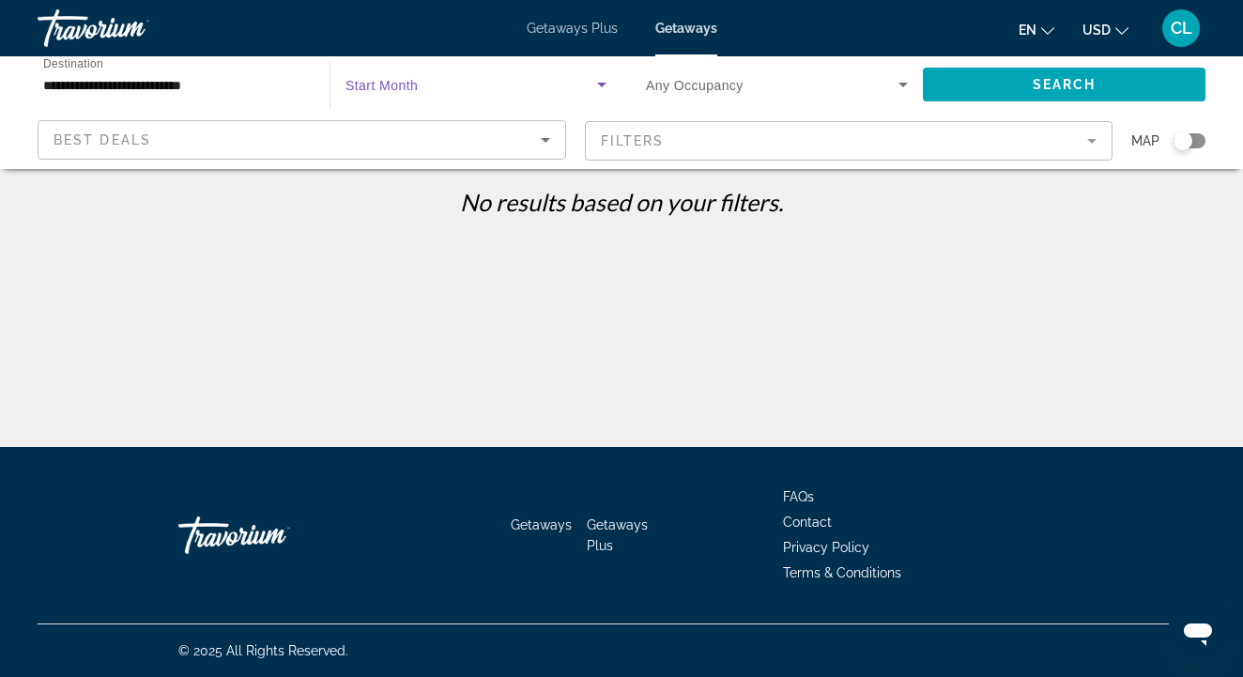
click at [577, 78] on span "Search widget" at bounding box center [471, 84] width 252 height 23
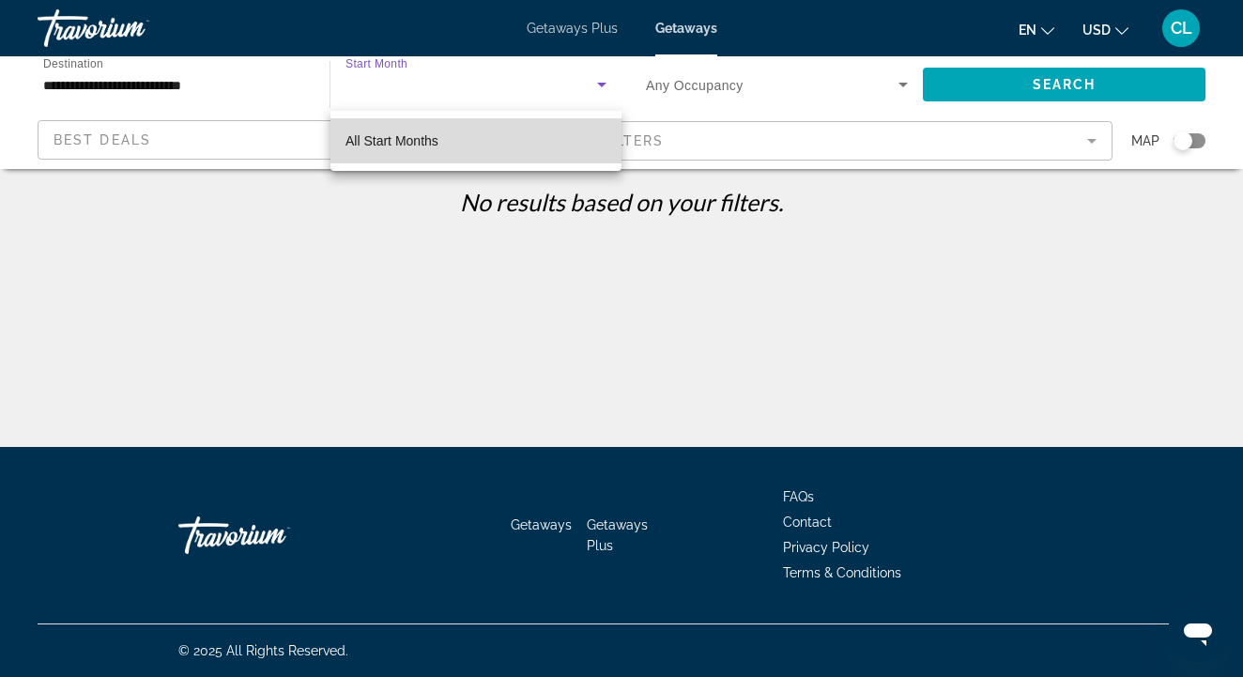
click at [508, 145] on mat-option "All Start Months" at bounding box center [475, 140] width 291 height 45
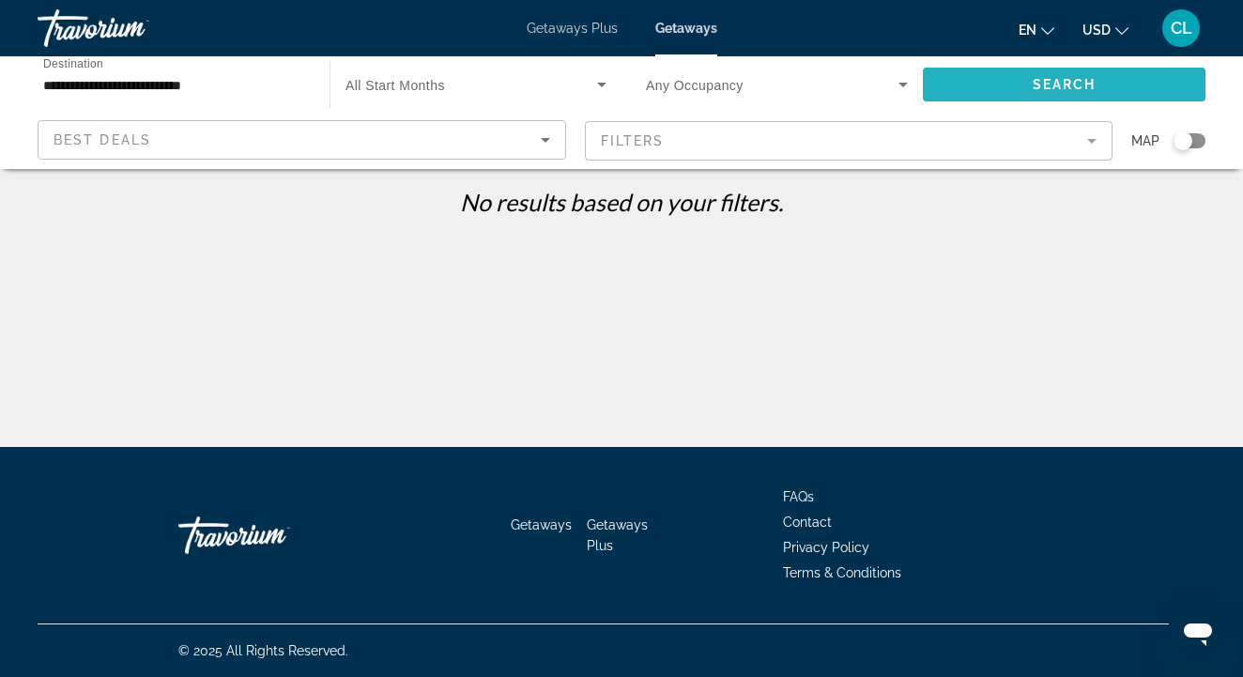
click at [1009, 77] on span "Search widget" at bounding box center [1064, 84] width 283 height 45
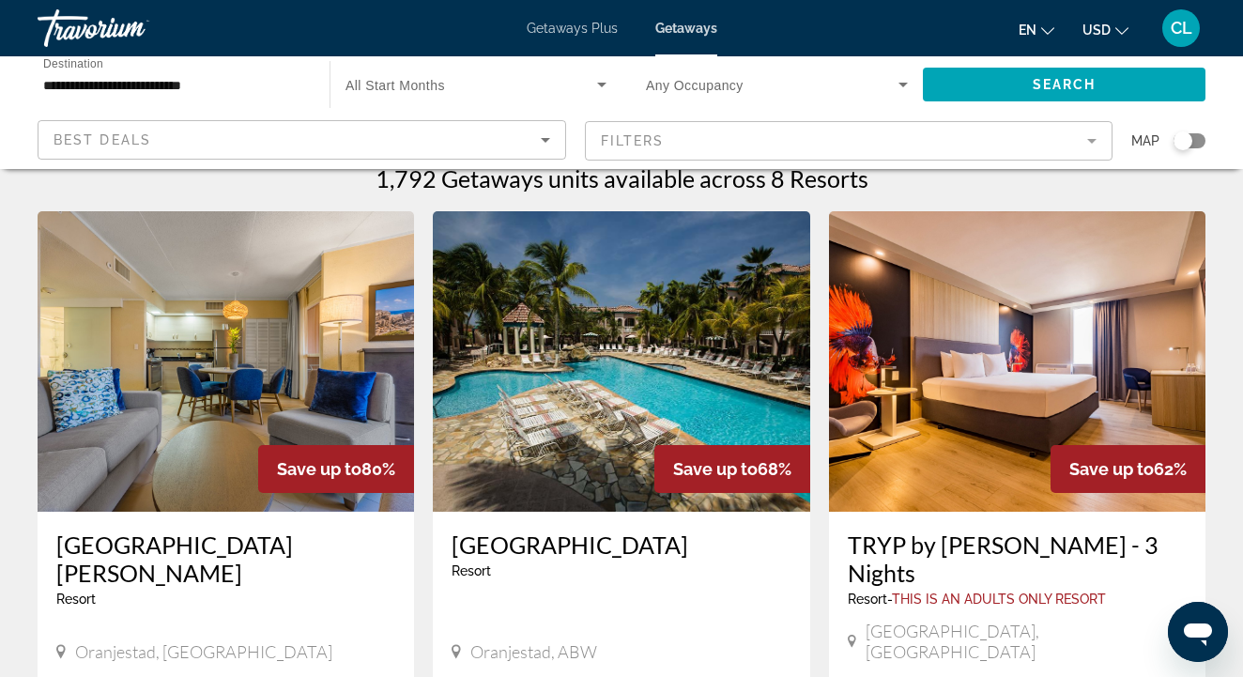
scroll to position [20, 0]
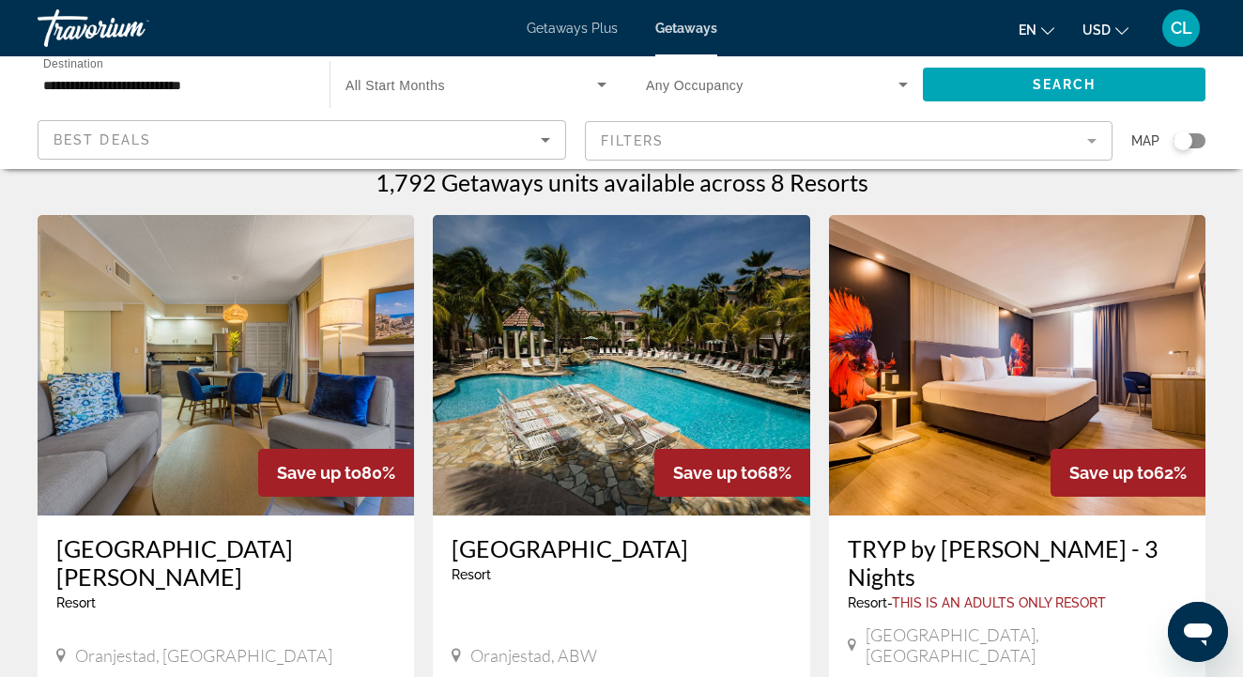
click at [213, 462] on img "Main content" at bounding box center [226, 365] width 376 height 300
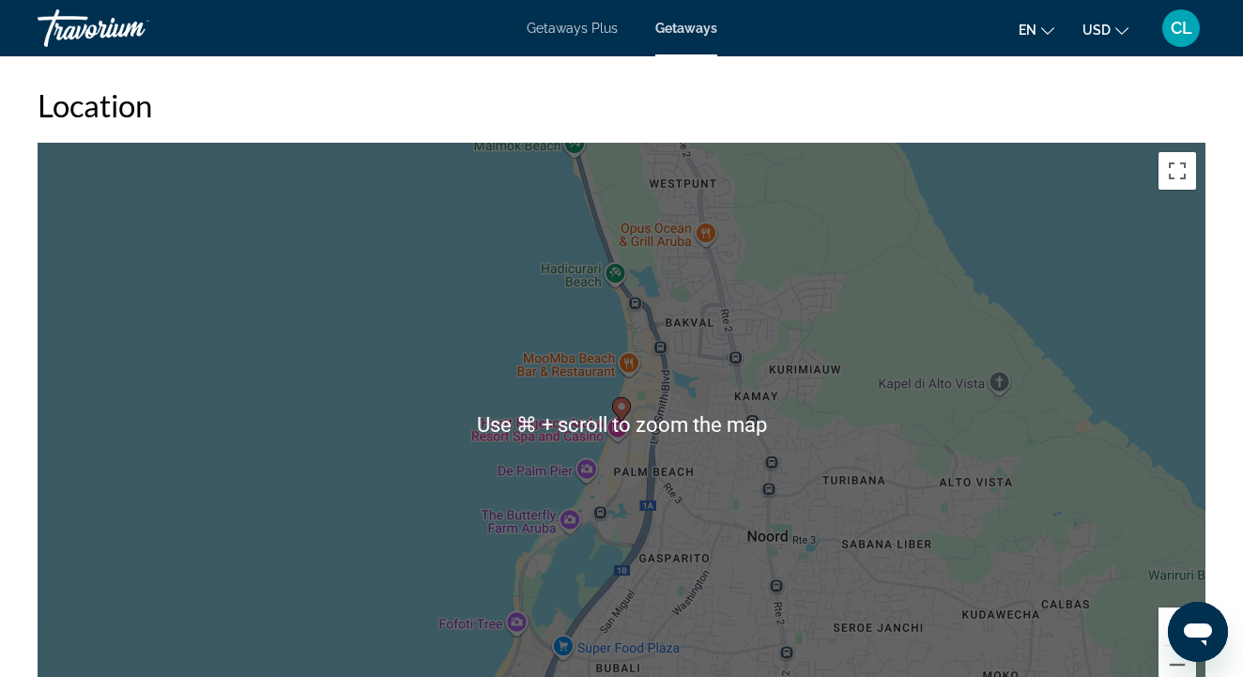
scroll to position [3114, 0]
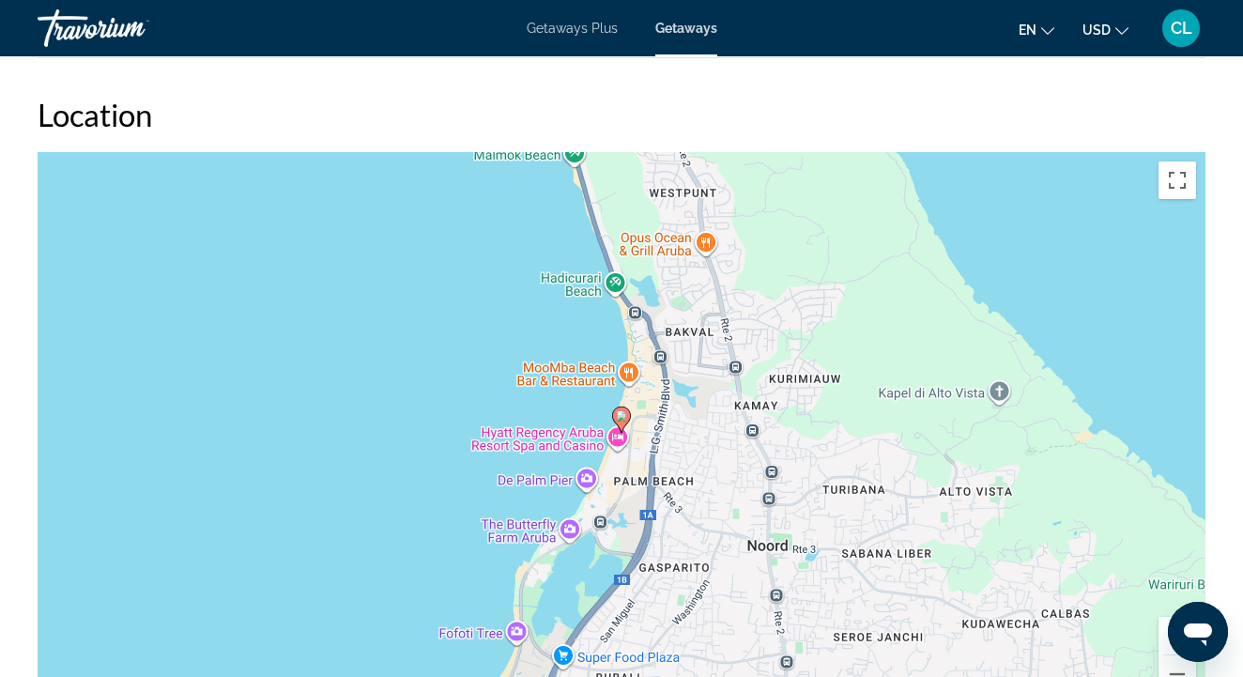
click at [1179, 617] on button "Zoom in" at bounding box center [1177, 636] width 38 height 38
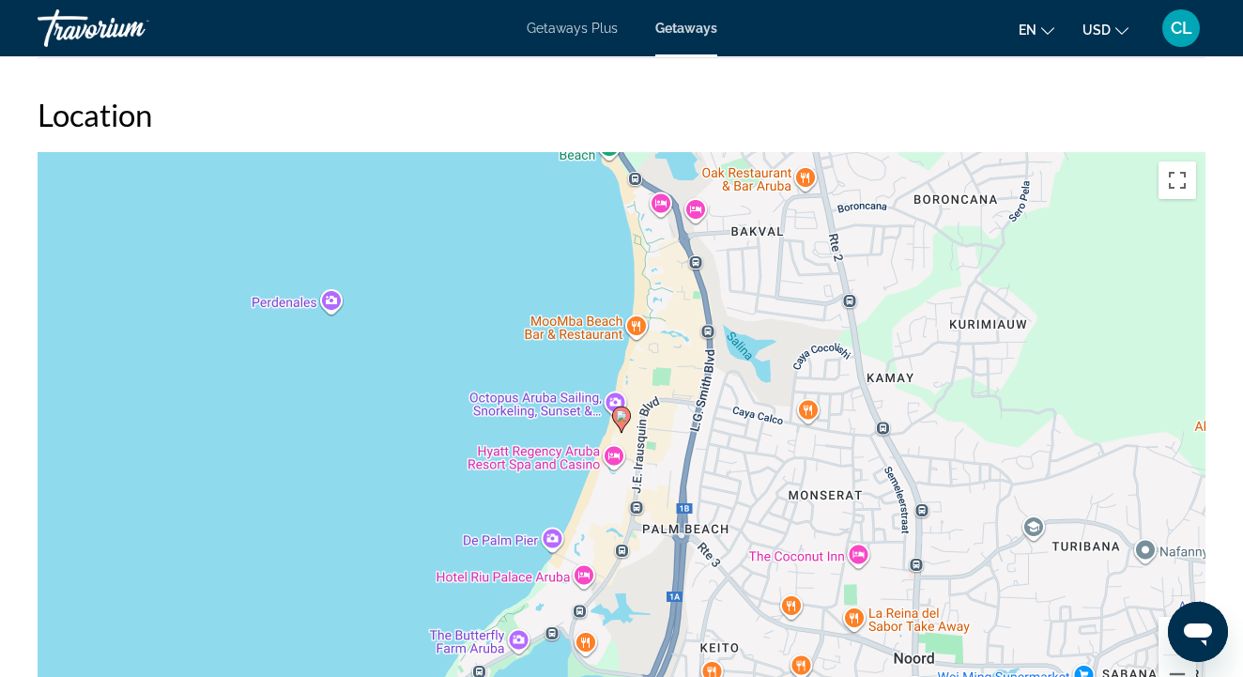
click at [1178, 617] on button "Zoom in" at bounding box center [1177, 636] width 38 height 38
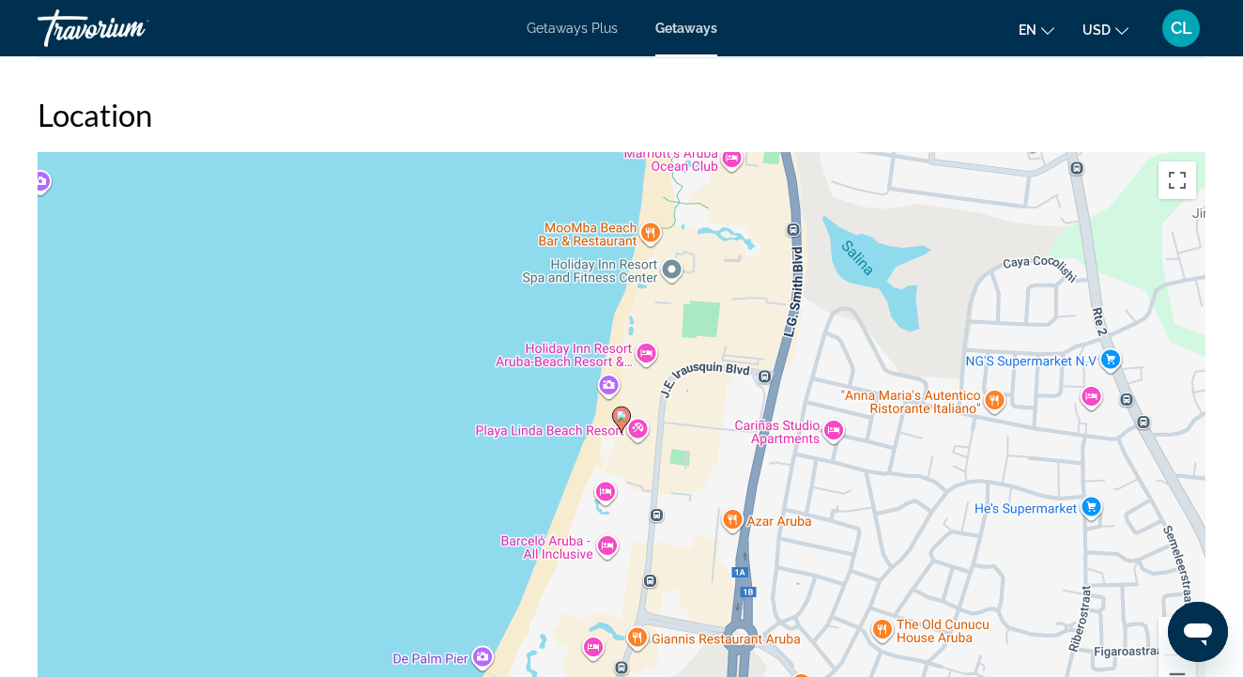
click at [1170, 617] on button "Zoom in" at bounding box center [1177, 636] width 38 height 38
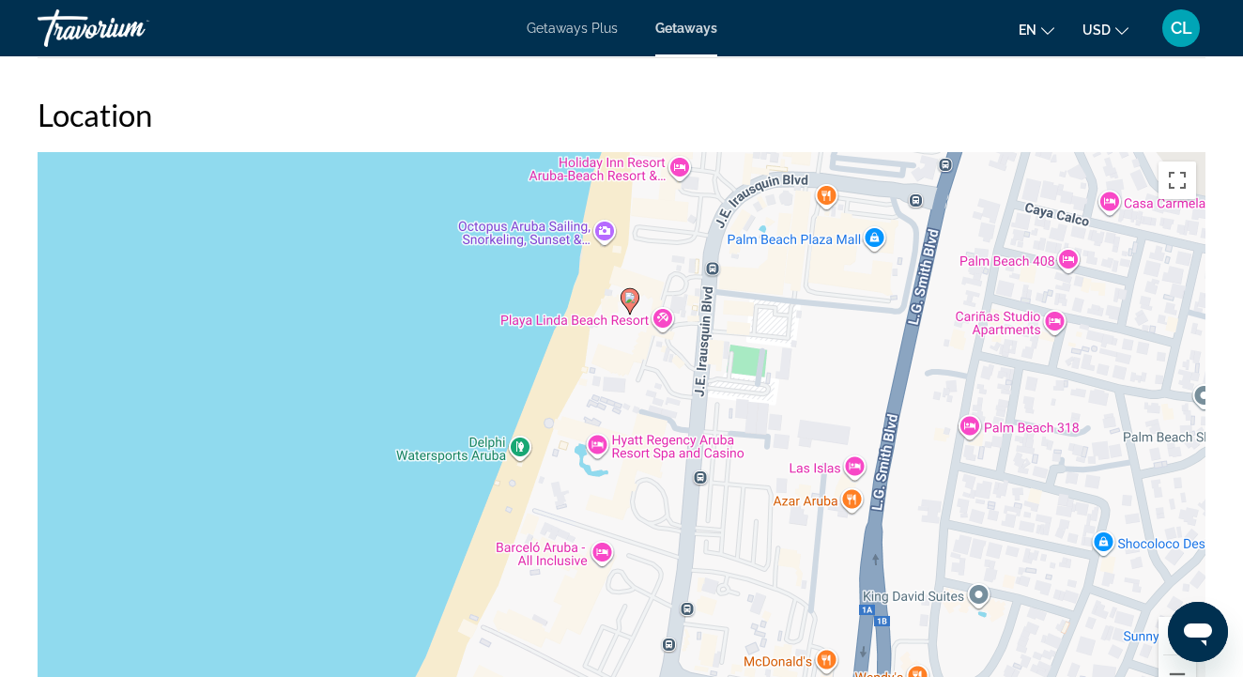
drag, startPoint x: 621, startPoint y: 497, endPoint x: 630, endPoint y: 376, distance: 121.4
click at [630, 376] on div "To activate drag with keyboard, press Alt + Enter. Once in keyboard drag state,…" at bounding box center [622, 433] width 1168 height 563
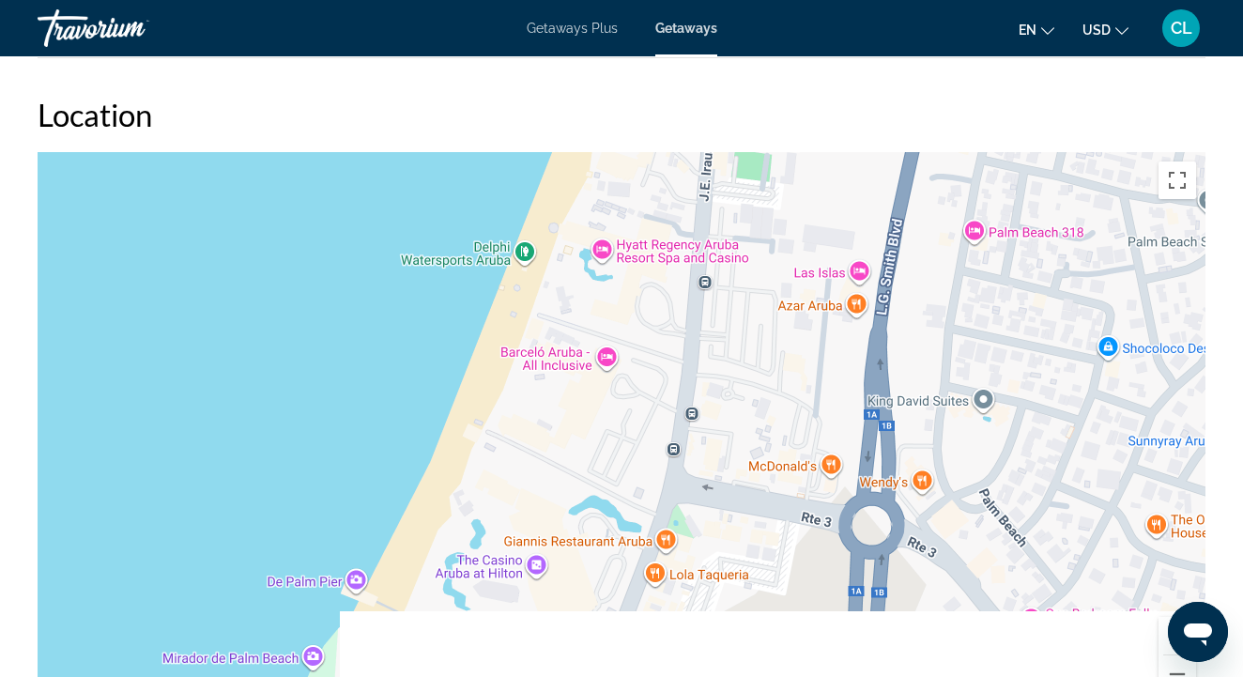
drag, startPoint x: 653, startPoint y: 452, endPoint x: 656, endPoint y: 251, distance: 200.9
click at [656, 252] on div "To activate drag with keyboard, press Alt + Enter. Once in keyboard drag state,…" at bounding box center [622, 433] width 1168 height 563
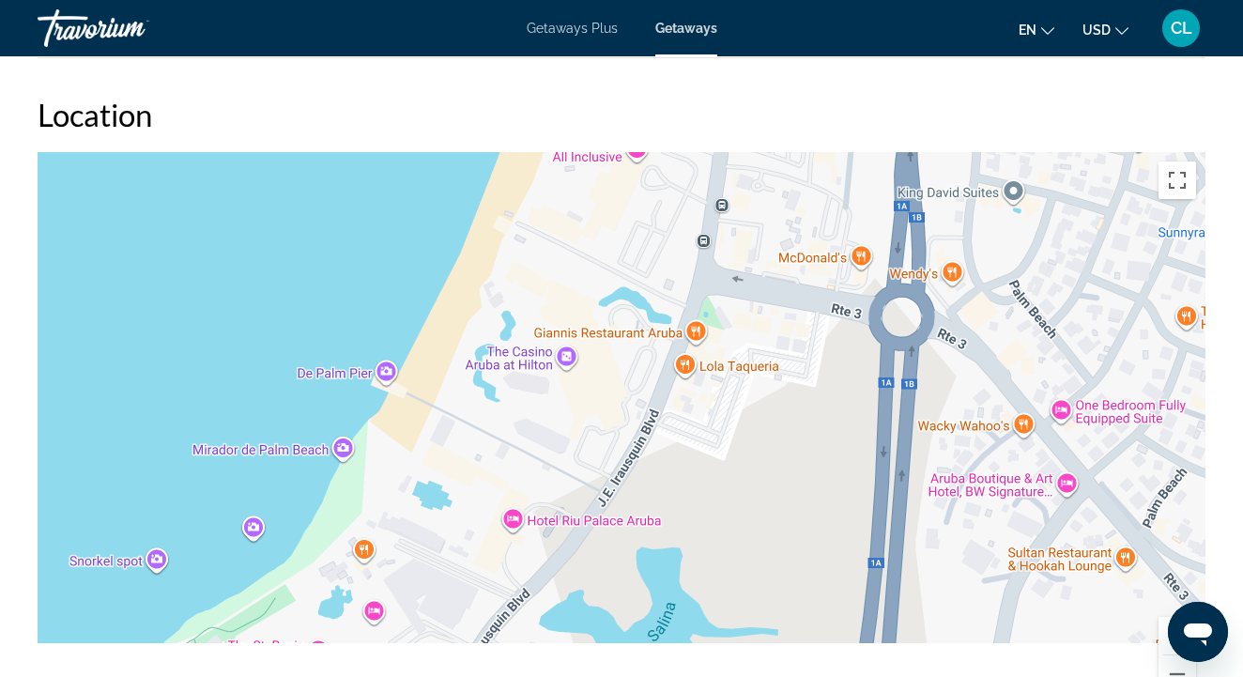
drag, startPoint x: 621, startPoint y: 447, endPoint x: 667, endPoint y: 189, distance: 262.2
click at [666, 190] on div "To activate drag with keyboard, press Alt + Enter. Once in keyboard drag state,…" at bounding box center [622, 433] width 1168 height 563
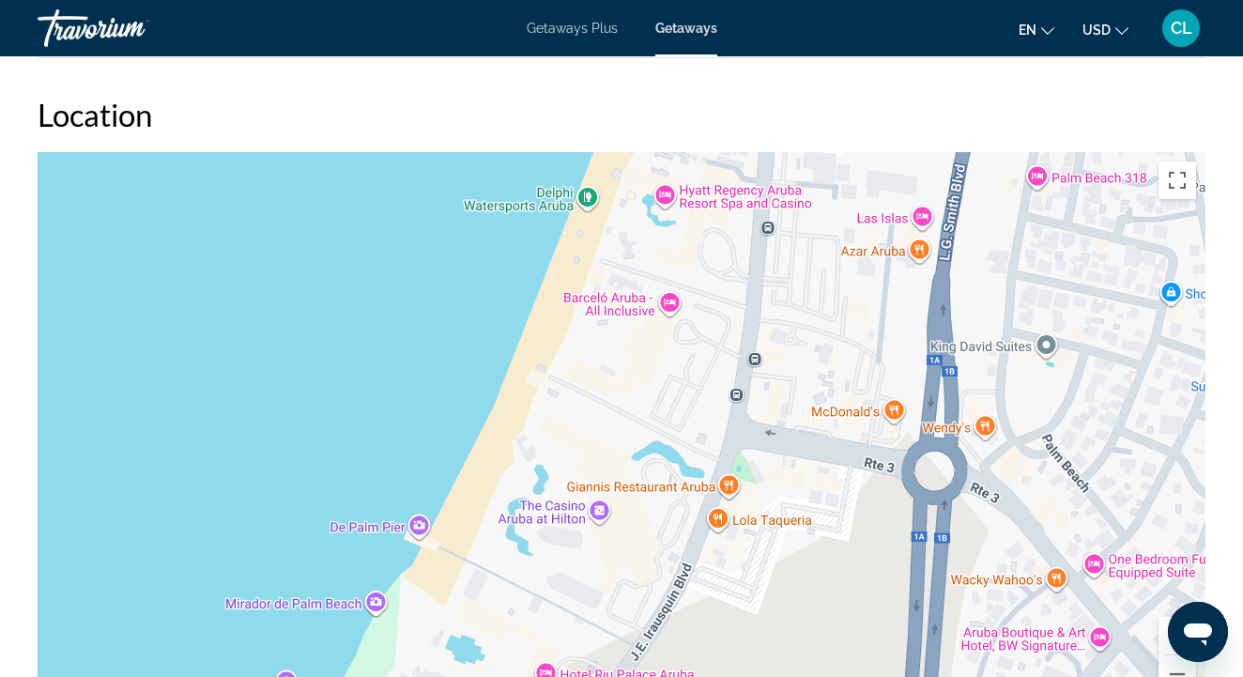
drag, startPoint x: 530, startPoint y: 316, endPoint x: 549, endPoint y: 582, distance: 266.3
click at [549, 582] on div "Main content" at bounding box center [622, 433] width 1168 height 563
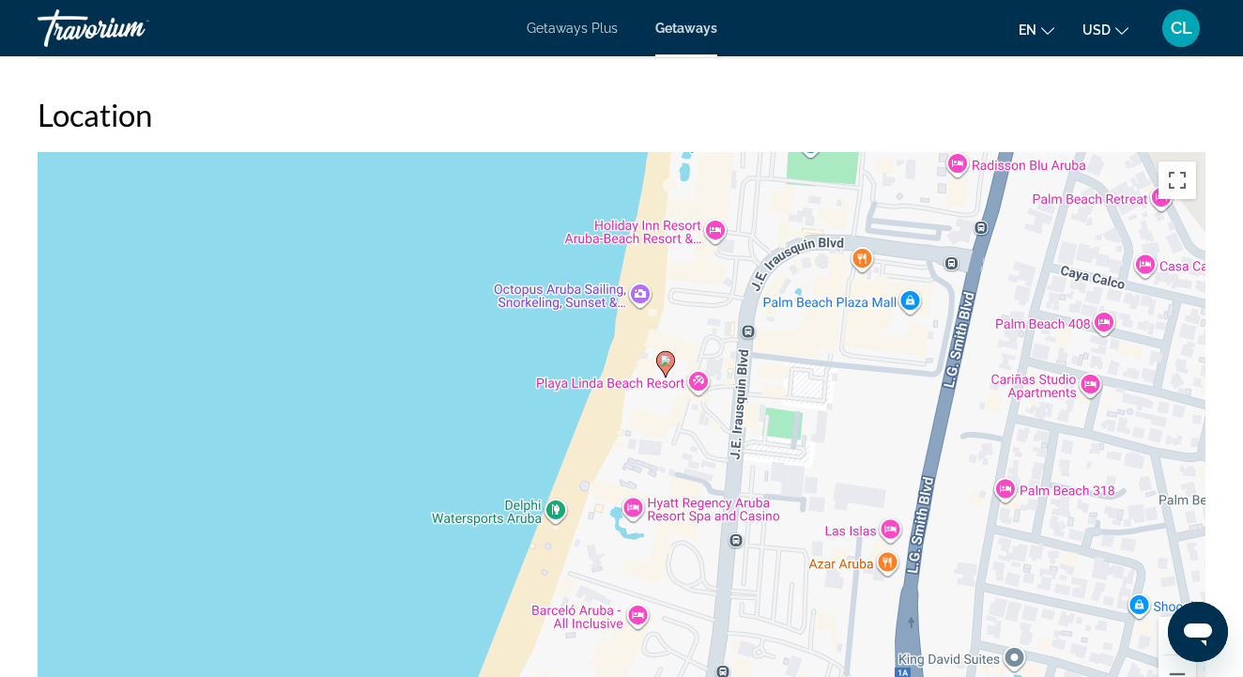
drag, startPoint x: 674, startPoint y: 387, endPoint x: 624, endPoint y: 576, distance: 196.1
click at [626, 576] on div "To activate drag with keyboard, press Alt + Enter. Once in keyboard drag state,…" at bounding box center [622, 433] width 1168 height 563
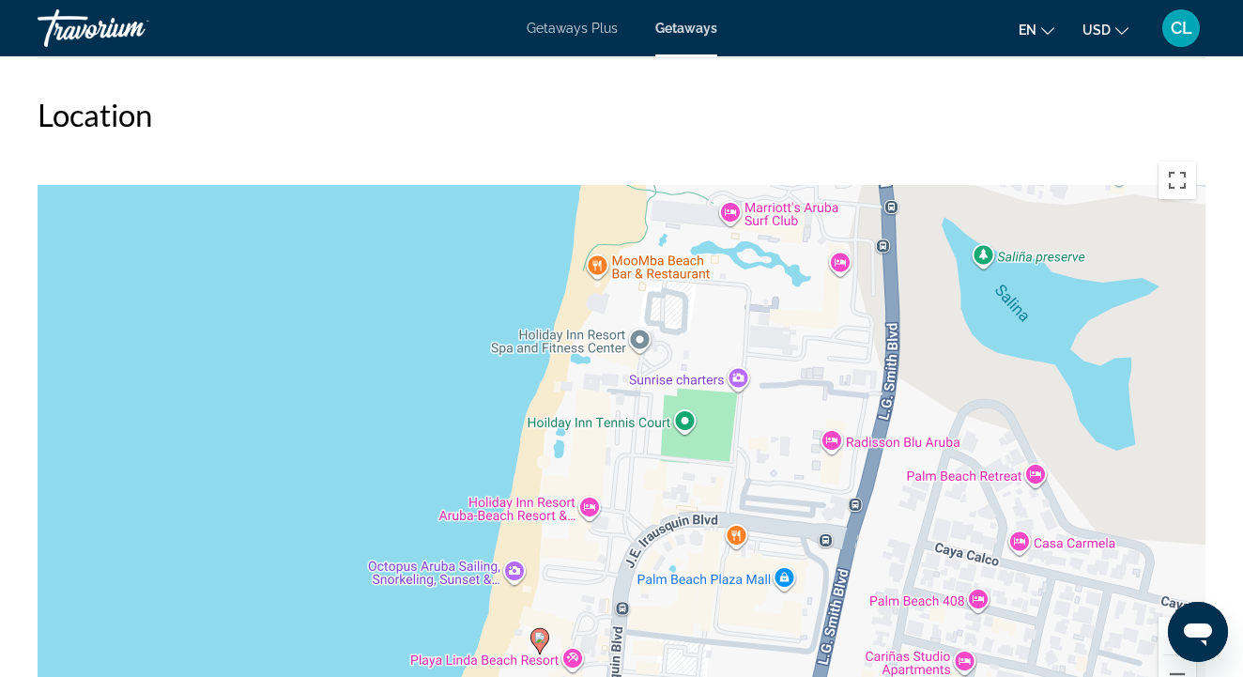
drag, startPoint x: 671, startPoint y: 478, endPoint x: 553, endPoint y: 745, distance: 292.5
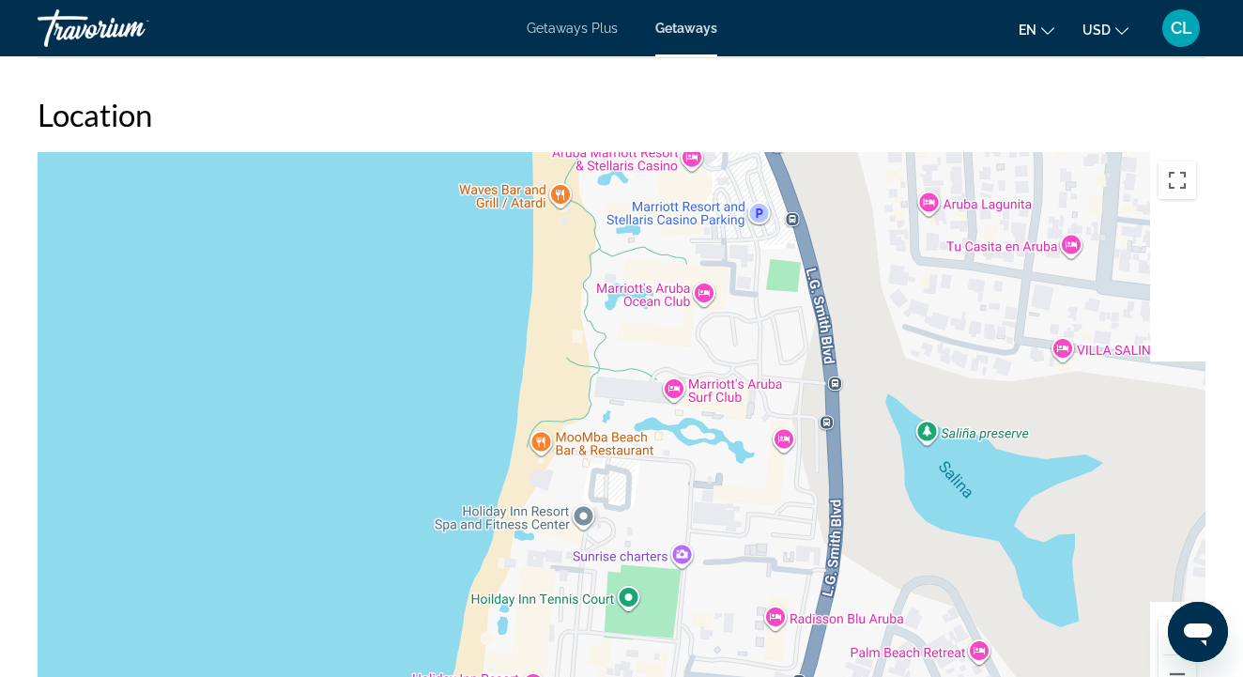
drag, startPoint x: 618, startPoint y: 567, endPoint x: 550, endPoint y: 745, distance: 190.8
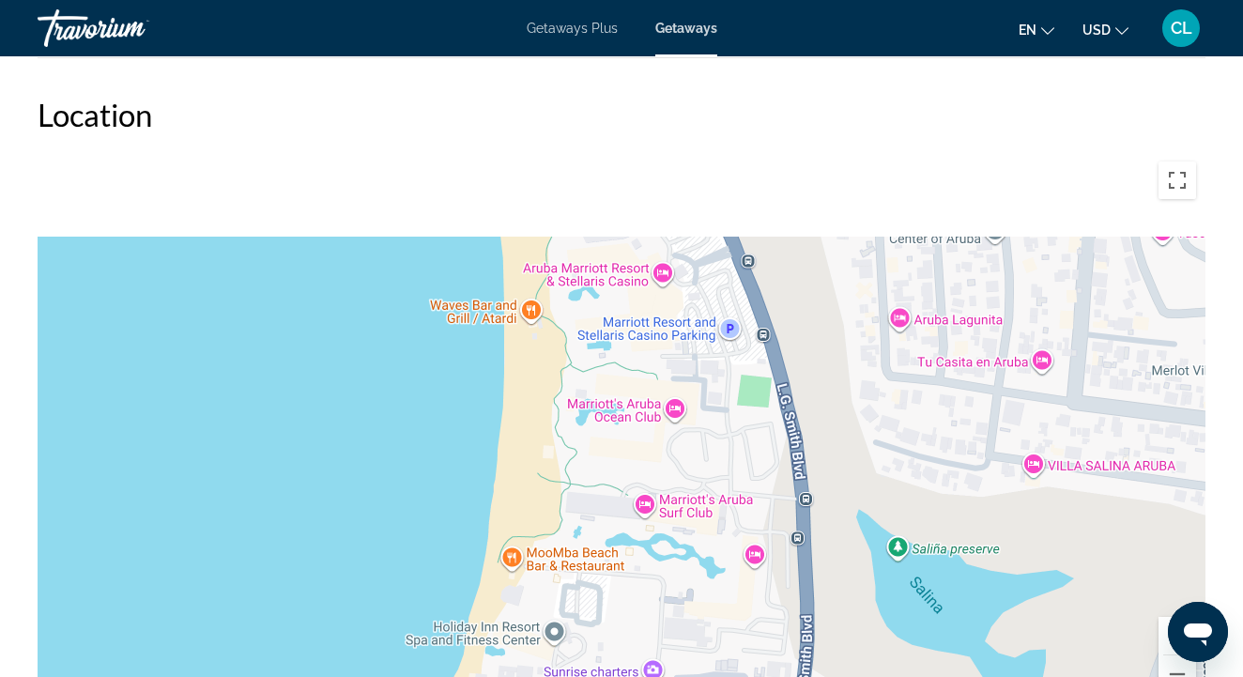
drag, startPoint x: 591, startPoint y: 528, endPoint x: 566, endPoint y: 745, distance: 219.3
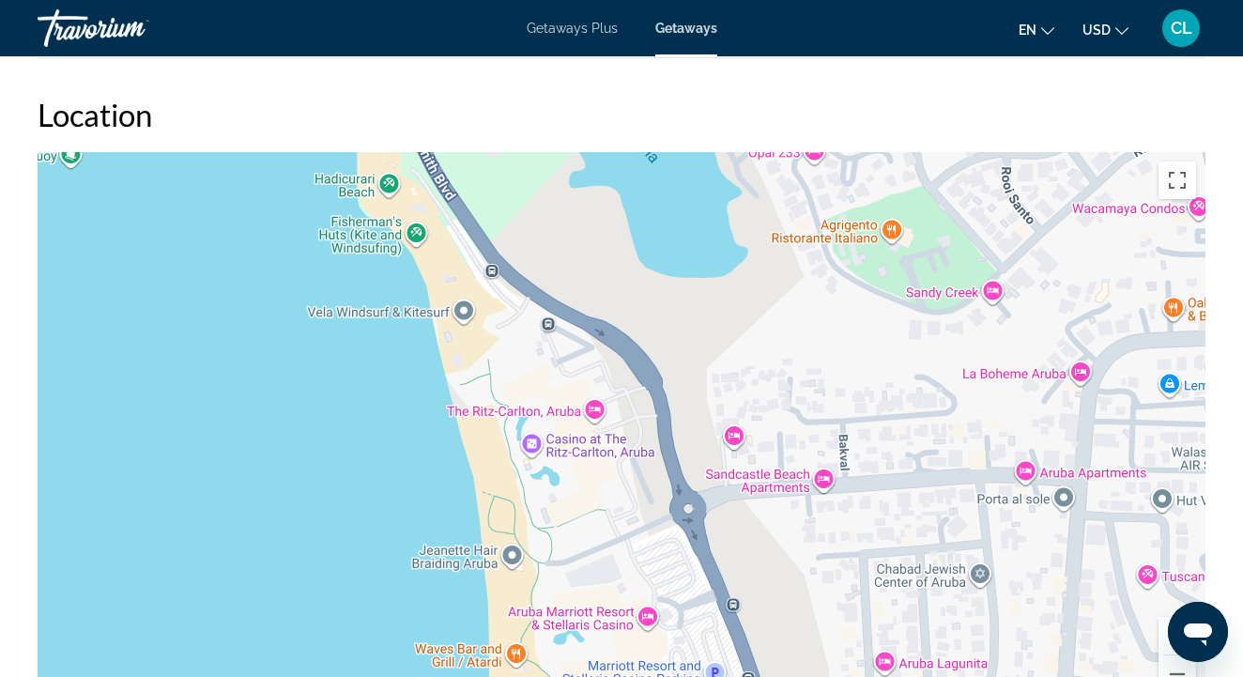
drag, startPoint x: 569, startPoint y: 601, endPoint x: 587, endPoint y: 745, distance: 145.7
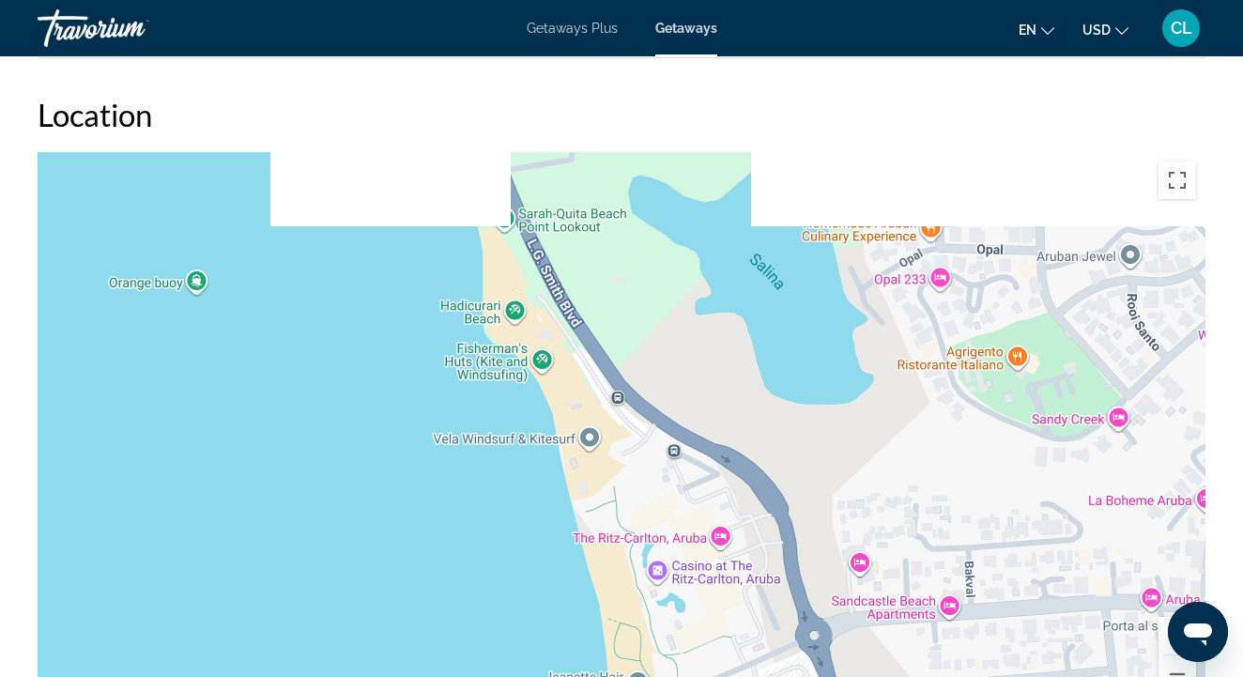
drag, startPoint x: 469, startPoint y: 407, endPoint x: 621, endPoint y: 561, distance: 217.1
click at [611, 543] on div "Main content" at bounding box center [622, 433] width 1168 height 563
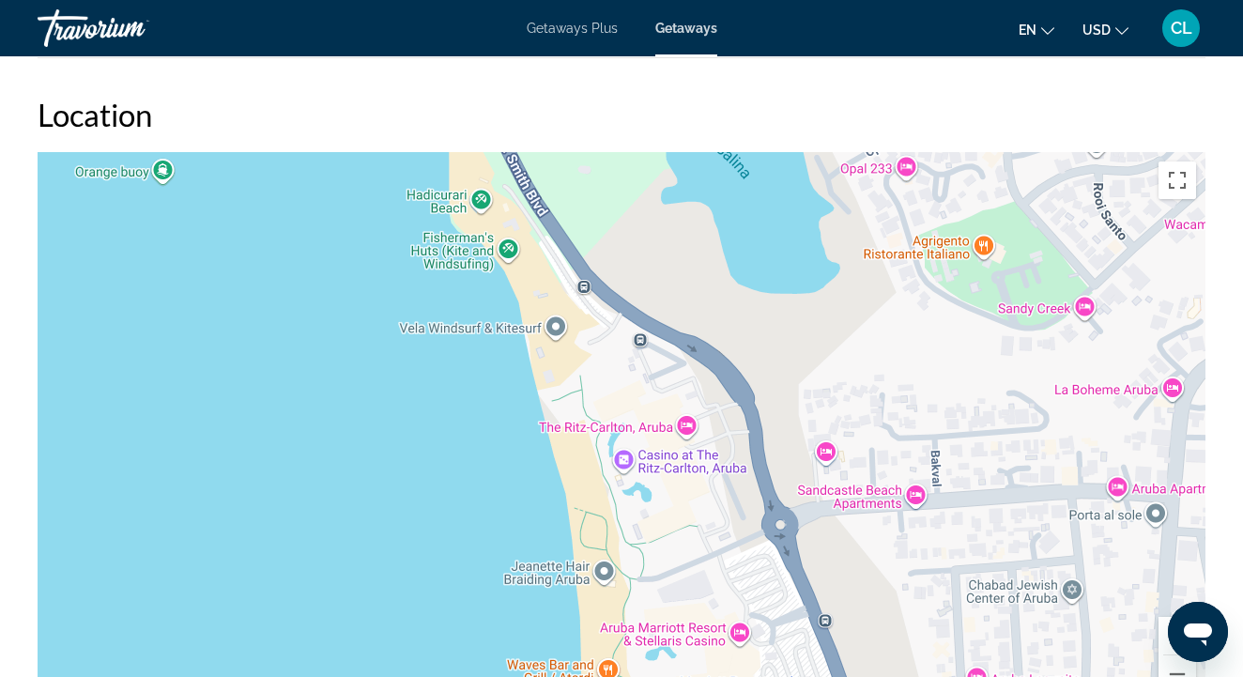
drag, startPoint x: 542, startPoint y: 574, endPoint x: 488, endPoint y: 453, distance: 132.4
click at [488, 453] on div "Main content" at bounding box center [622, 433] width 1168 height 563
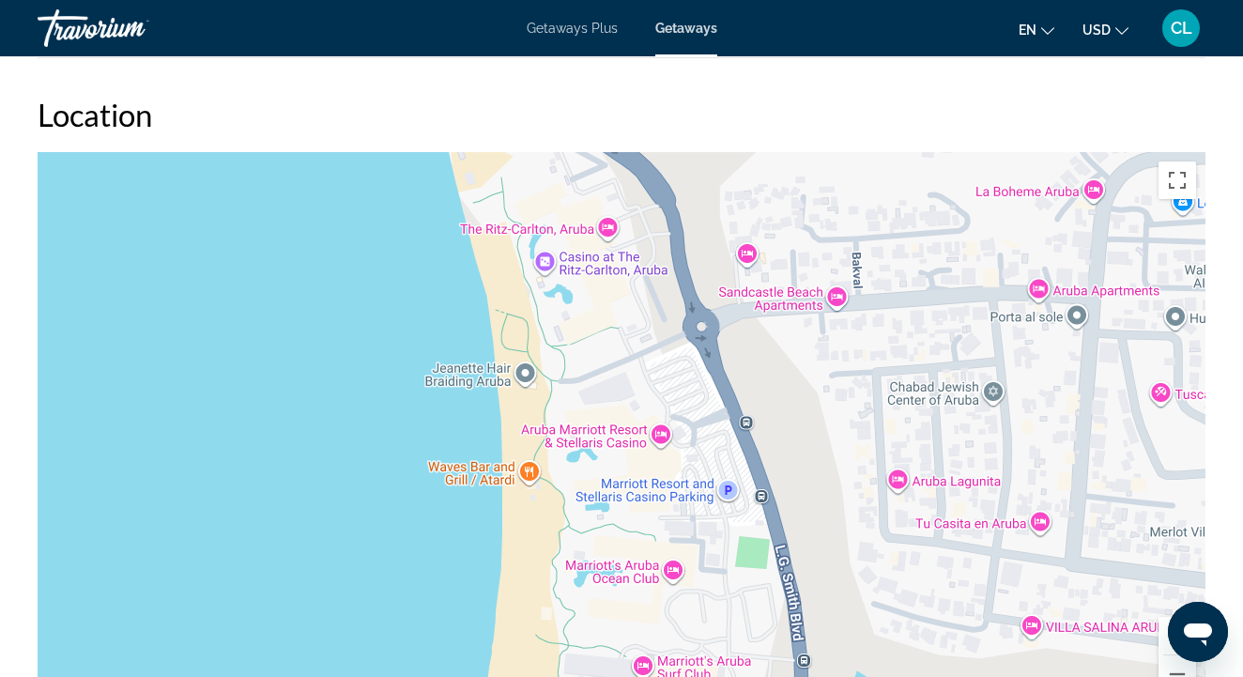
drag, startPoint x: 422, startPoint y: 506, endPoint x: 330, endPoint y: 268, distance: 254.4
click at [330, 271] on div "Main content" at bounding box center [622, 433] width 1168 height 563
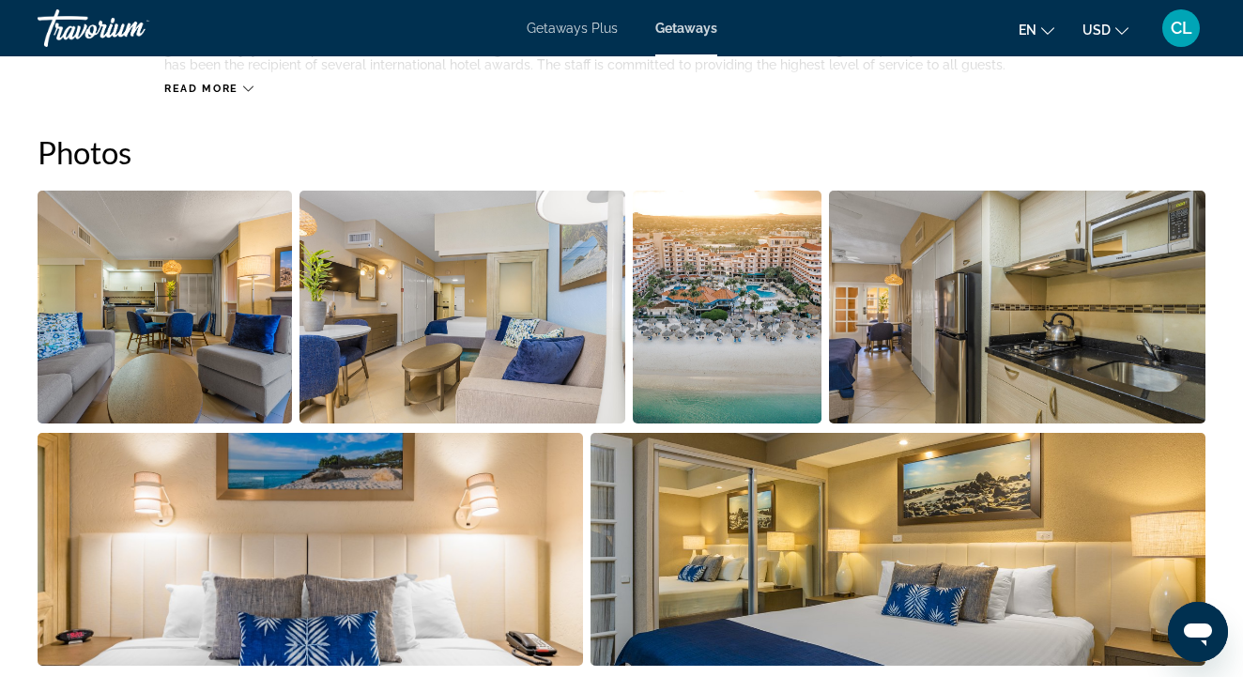
scroll to position [1144, 0]
click at [190, 333] on img "Open full-screen image slider" at bounding box center [165, 307] width 254 height 233
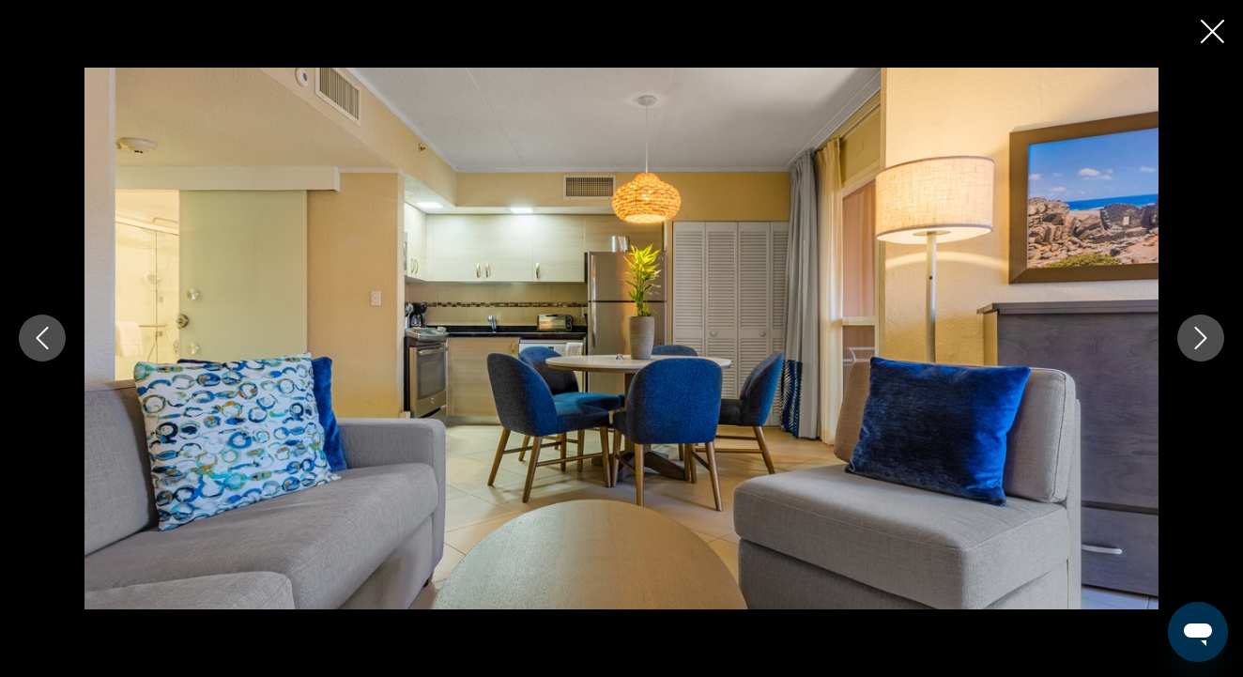
click at [1212, 330] on button "Next image" at bounding box center [1200, 337] width 47 height 47
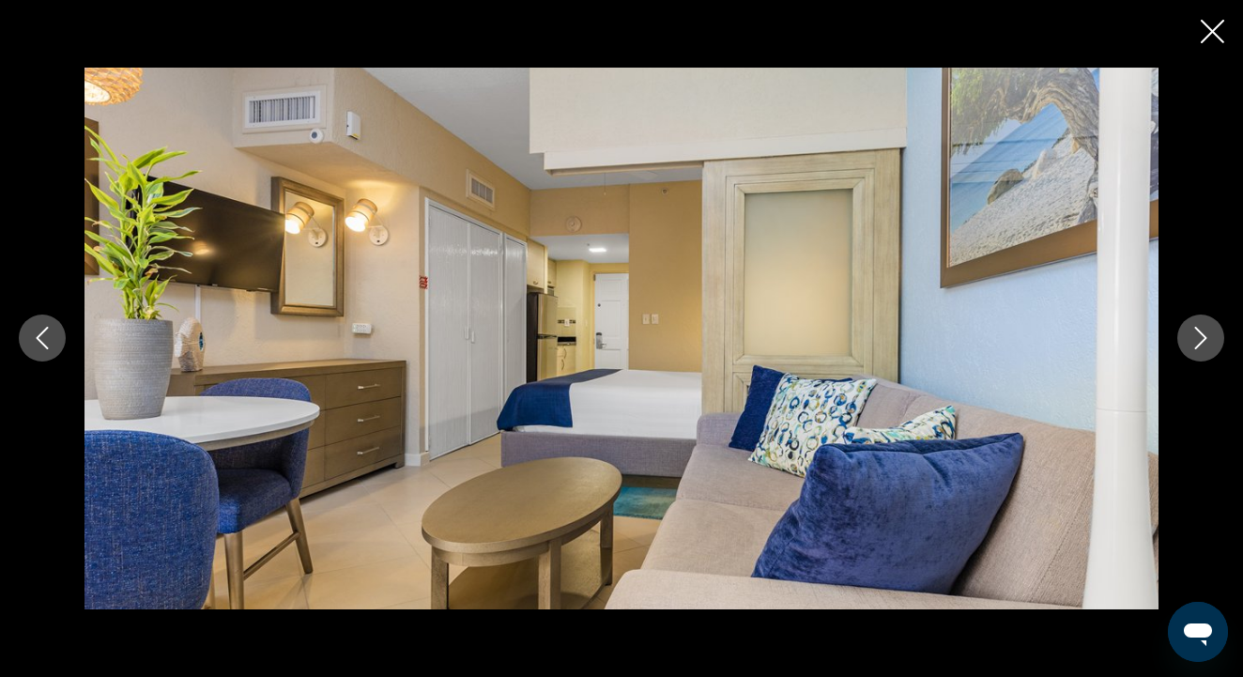
click at [1208, 321] on button "Next image" at bounding box center [1200, 337] width 47 height 47
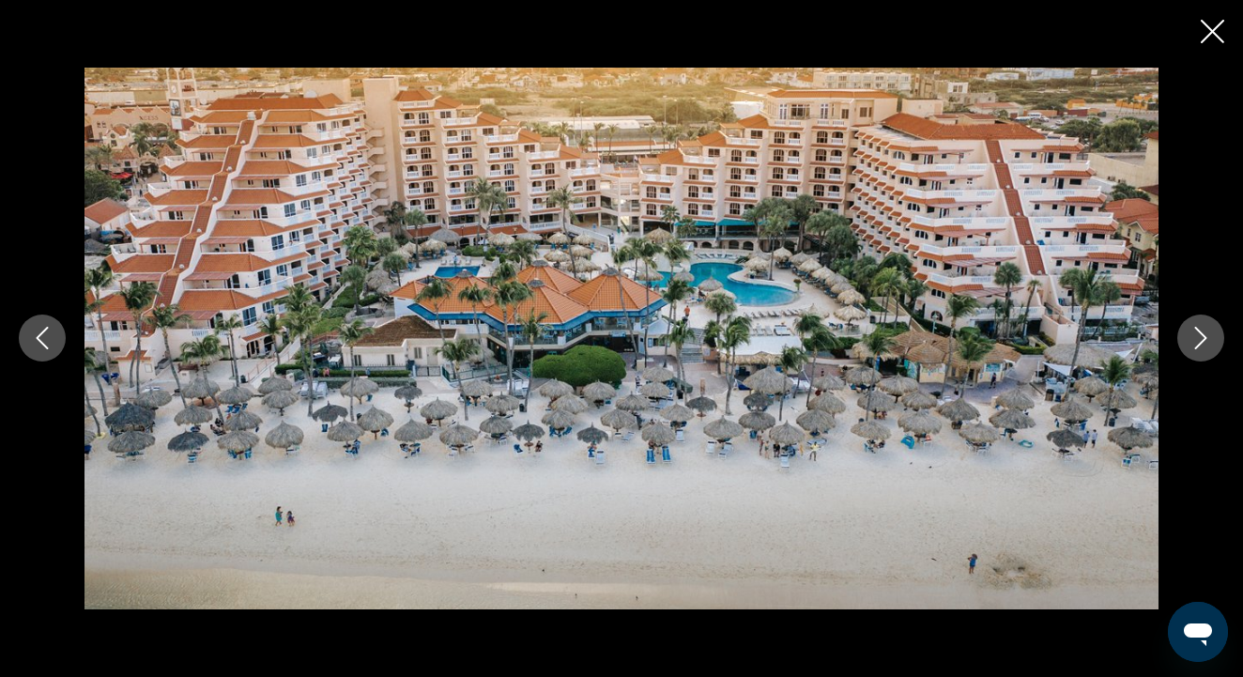
click at [1197, 342] on icon "Next image" at bounding box center [1200, 338] width 23 height 23
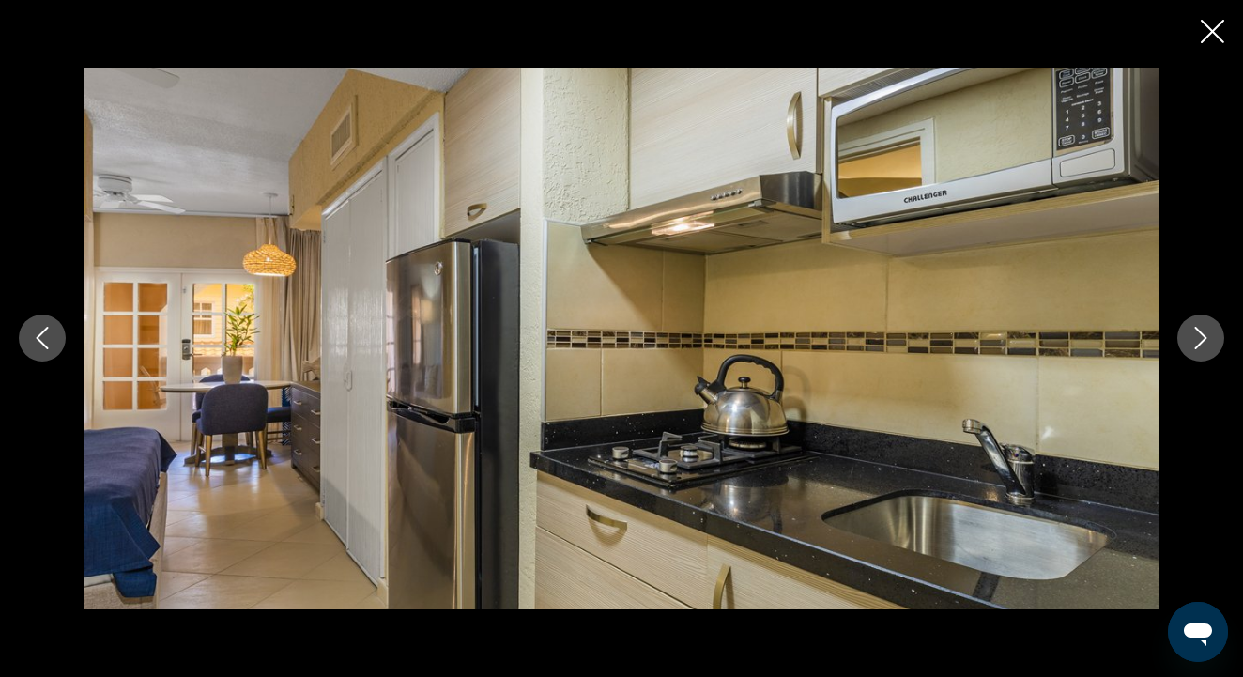
click at [1197, 338] on icon "Next image" at bounding box center [1200, 338] width 23 height 23
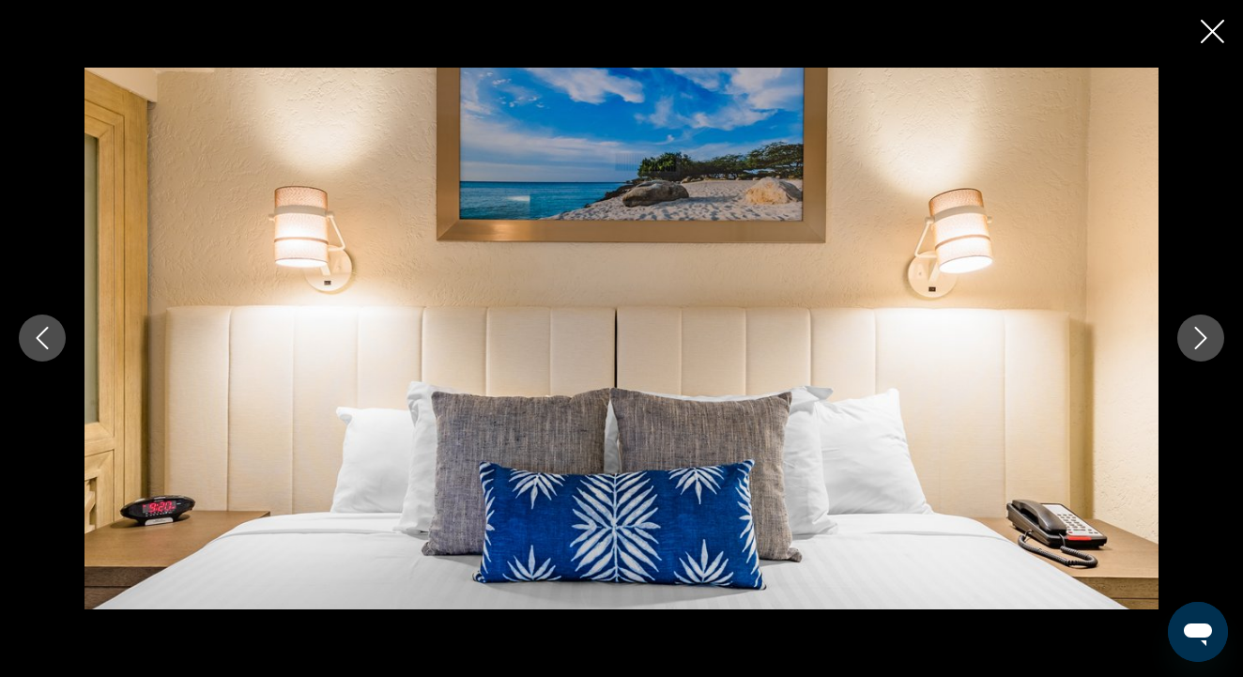
click at [1197, 339] on icon "Next image" at bounding box center [1200, 338] width 23 height 23
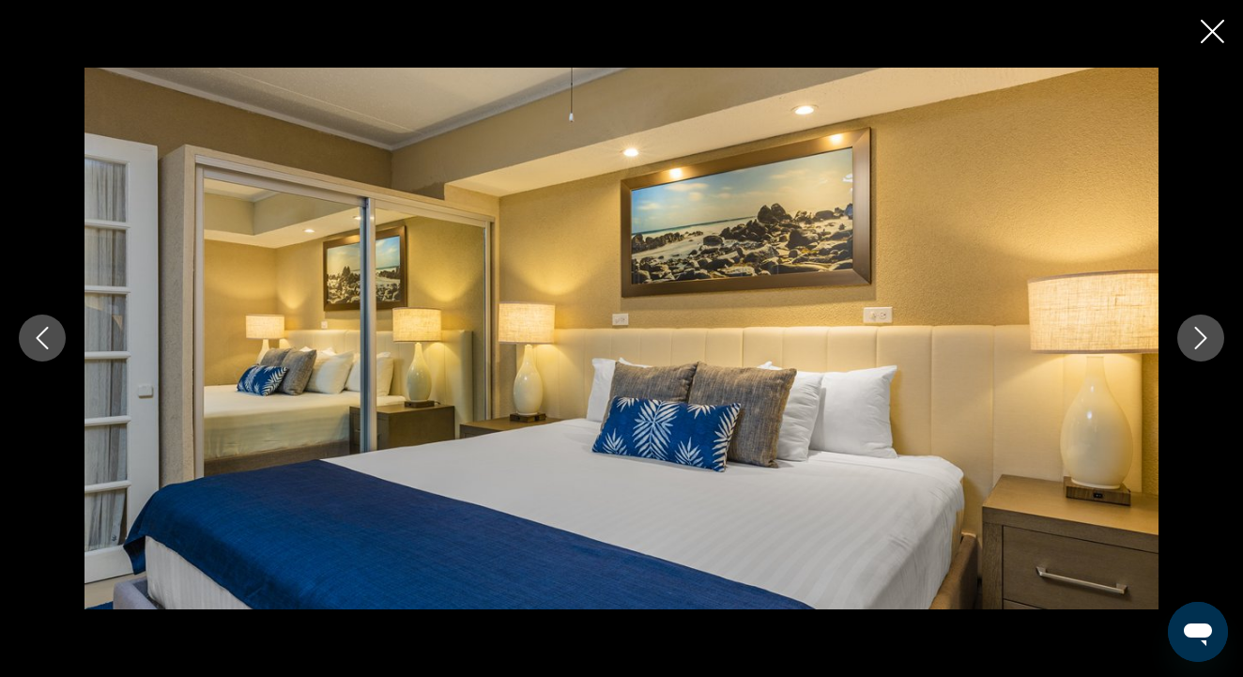
click at [1196, 337] on icon "Next image" at bounding box center [1200, 338] width 23 height 23
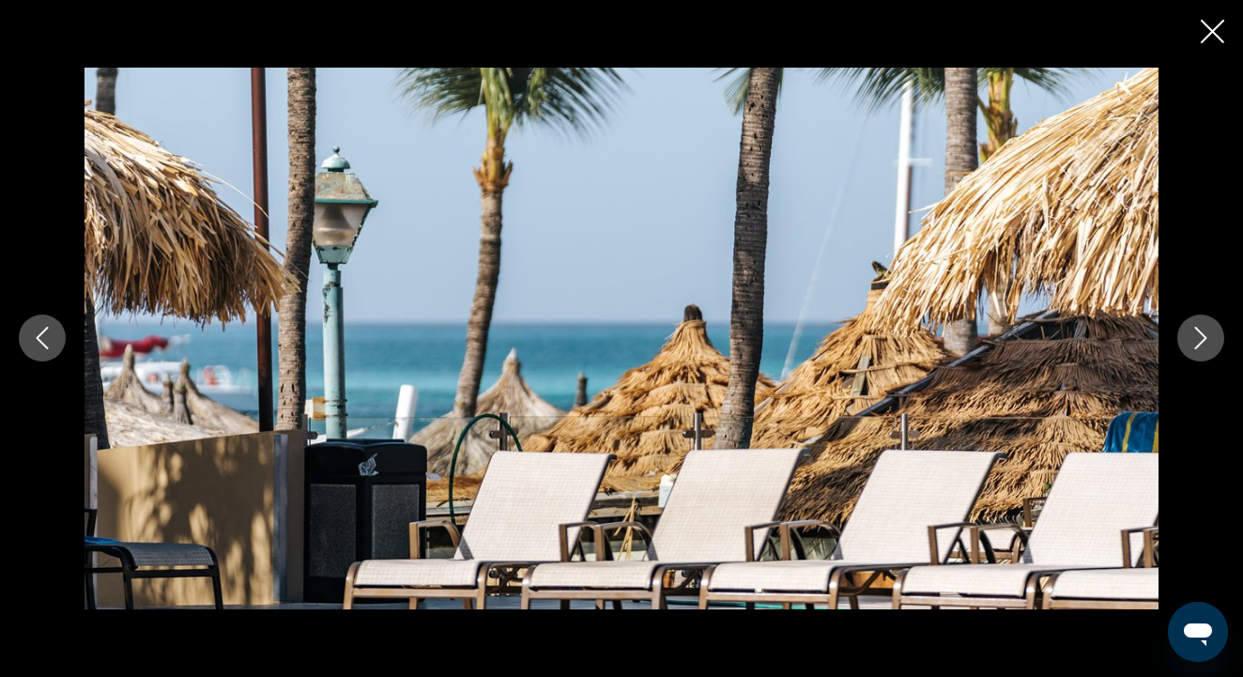
click at [1195, 335] on icon "Next image" at bounding box center [1200, 338] width 23 height 23
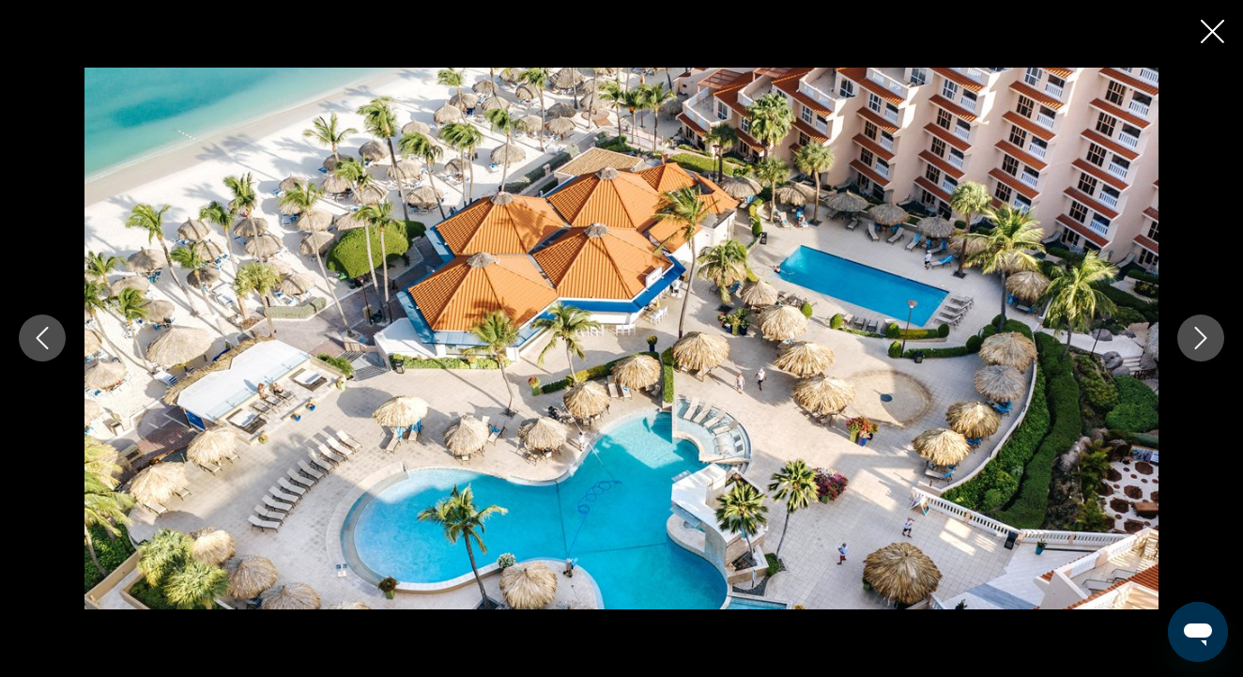
click at [1194, 335] on icon "Next image" at bounding box center [1200, 338] width 23 height 23
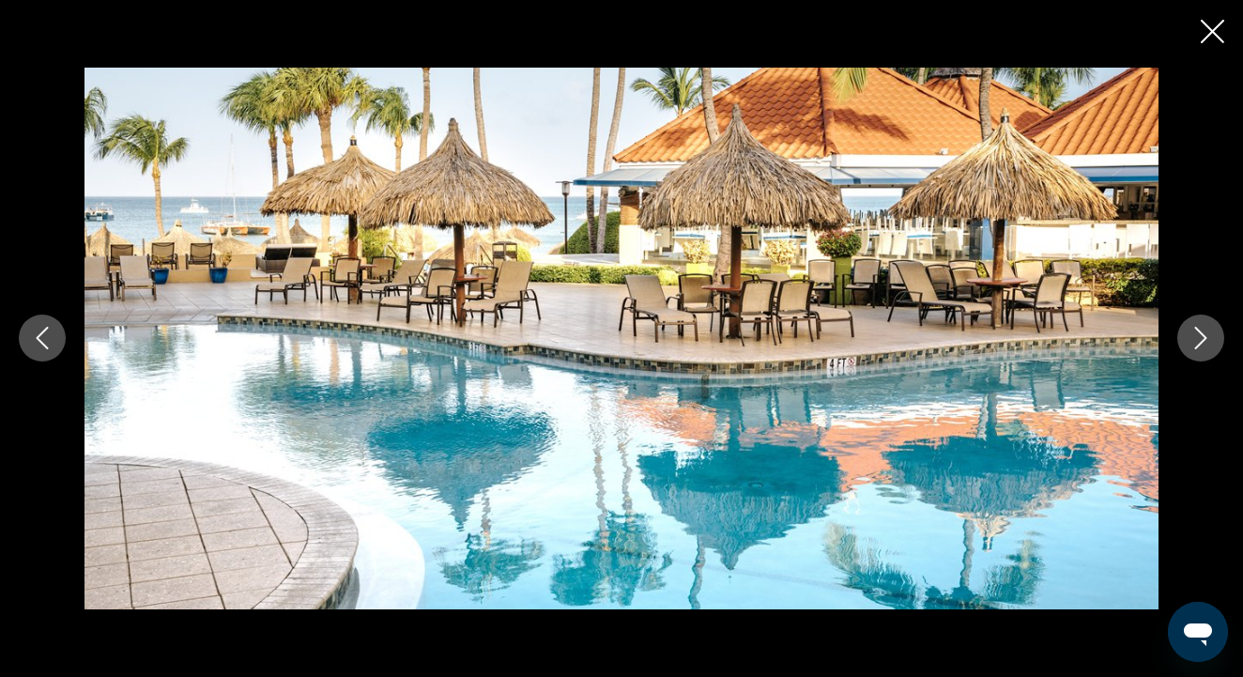
click at [1194, 336] on icon "Next image" at bounding box center [1200, 338] width 23 height 23
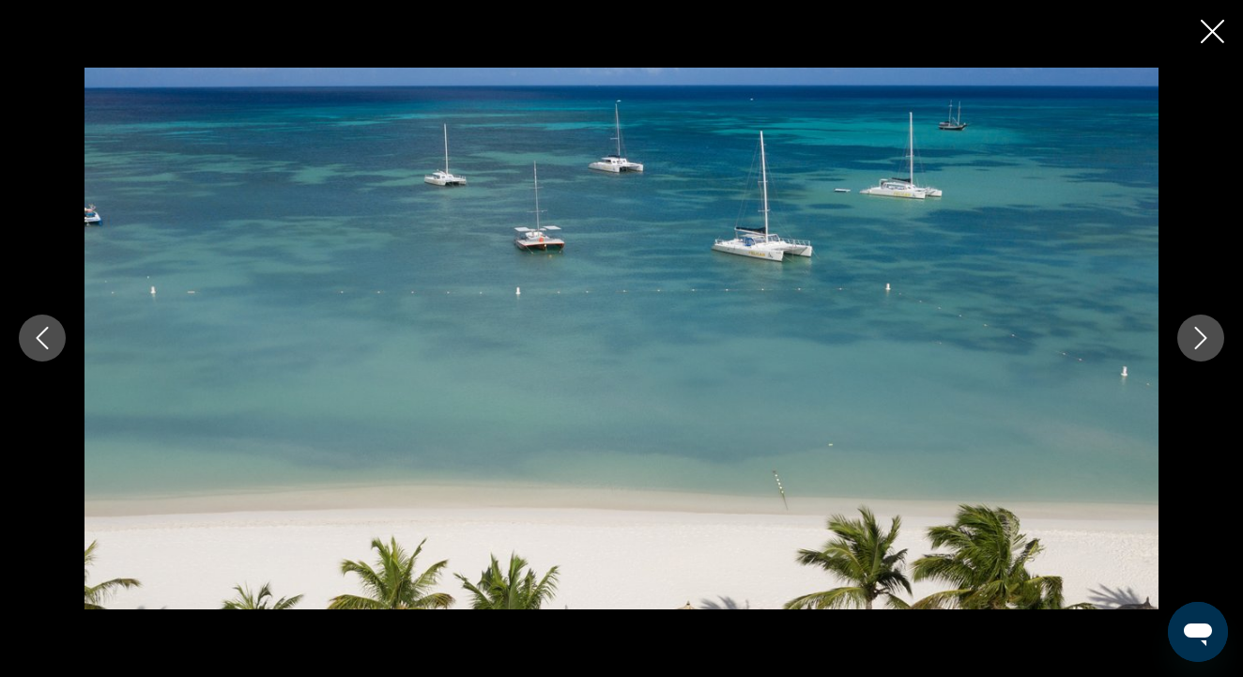
click at [1194, 337] on icon "Next image" at bounding box center [1200, 338] width 23 height 23
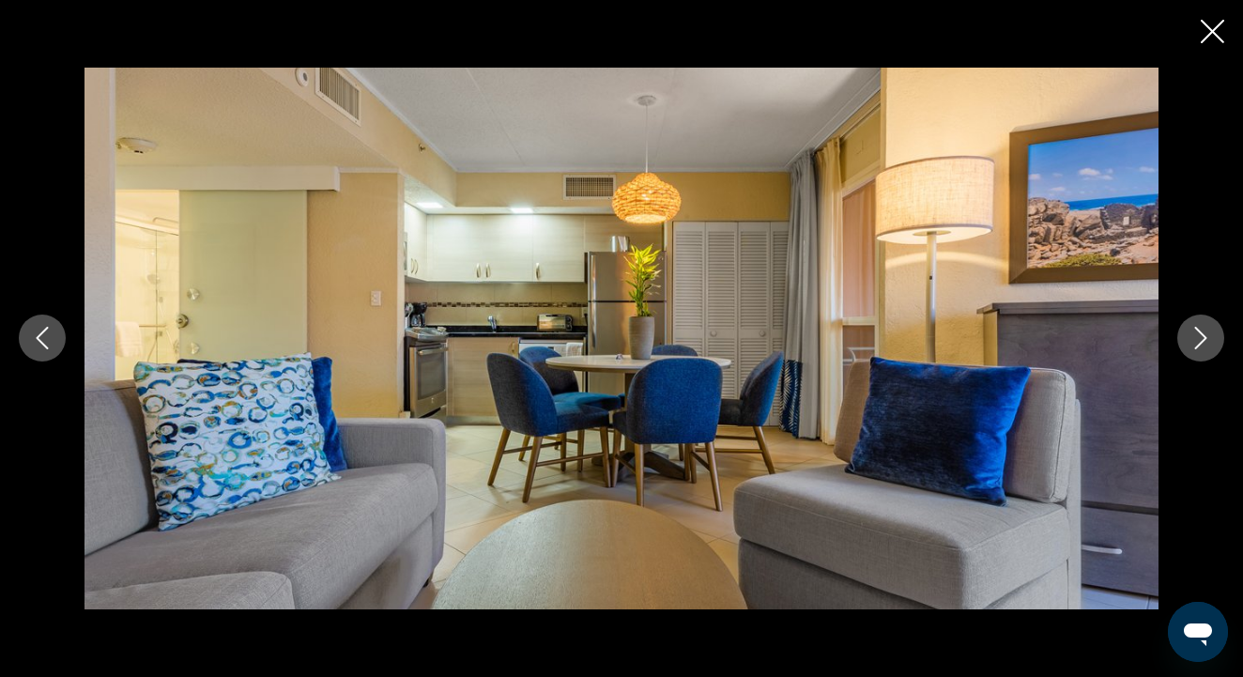
click at [1193, 335] on icon "Next image" at bounding box center [1200, 338] width 23 height 23
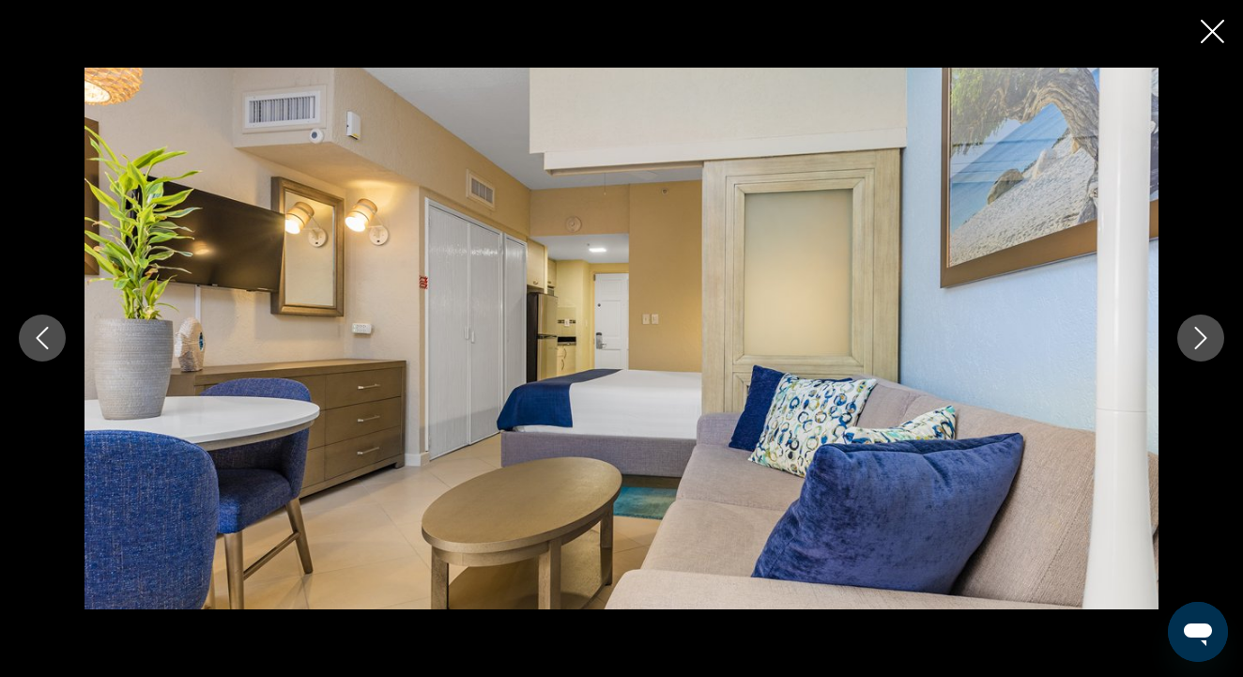
click at [1209, 26] on icon "Close slideshow" at bounding box center [1212, 31] width 23 height 23
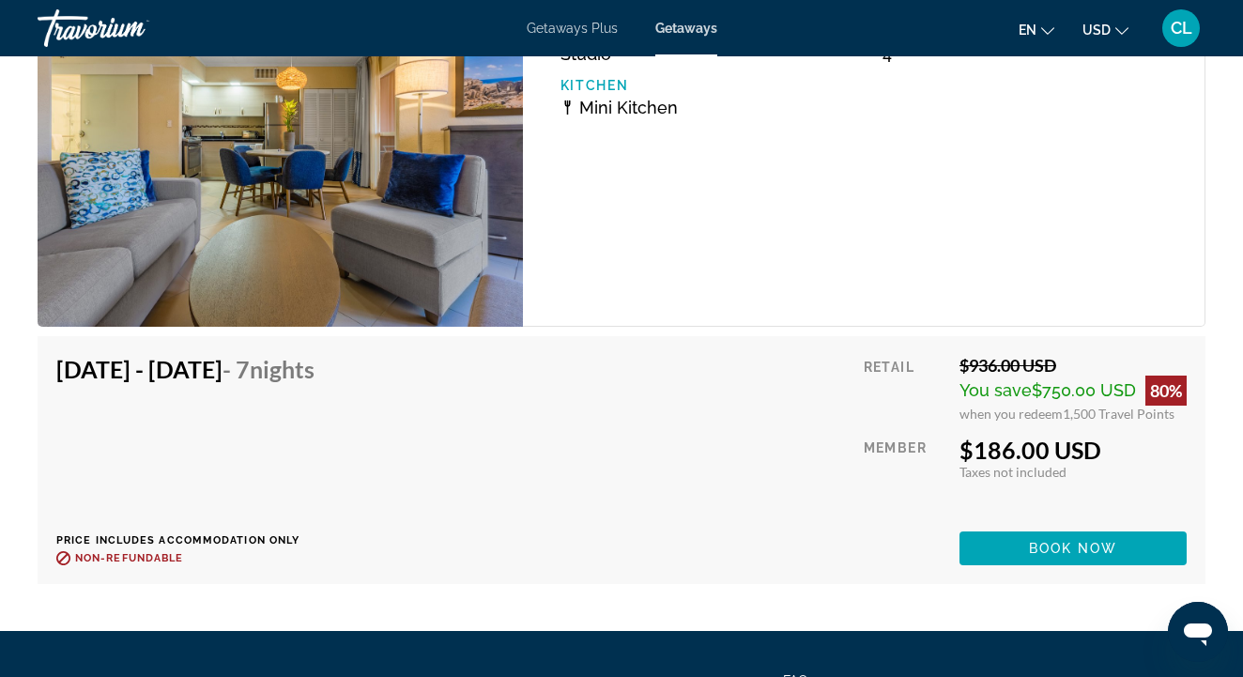
scroll to position [3961, 0]
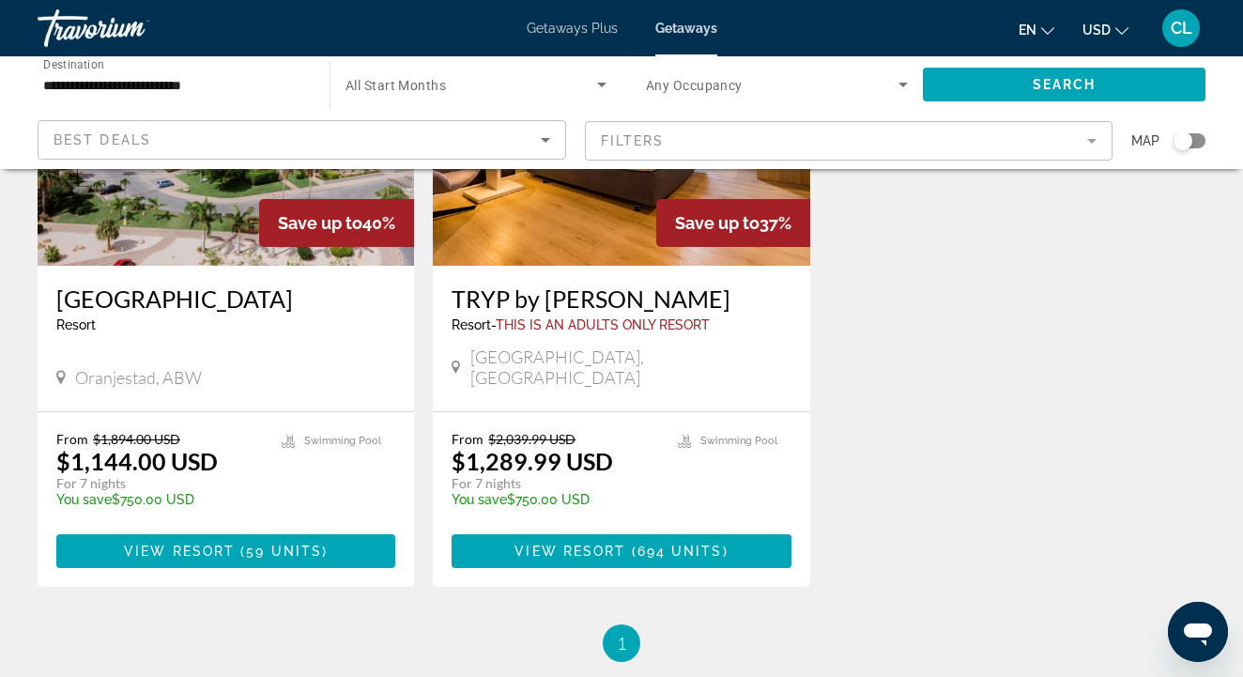
scroll to position [1646, 0]
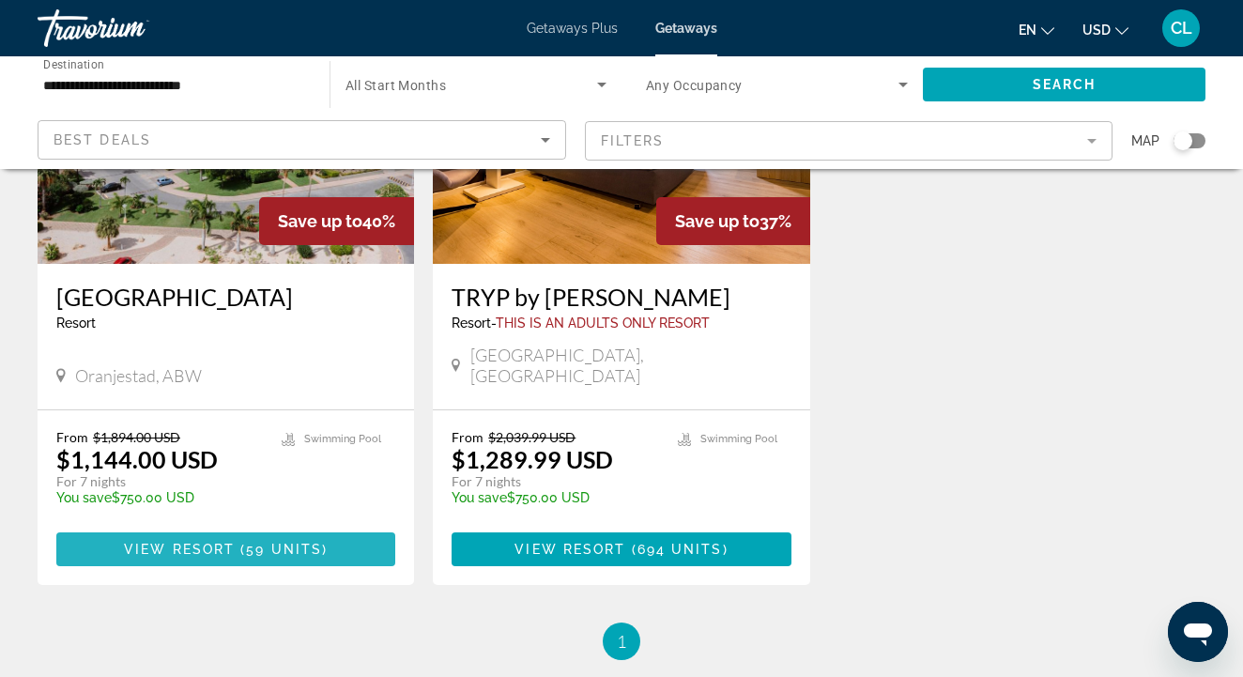
click at [212, 527] on span "Main content" at bounding box center [225, 549] width 339 height 45
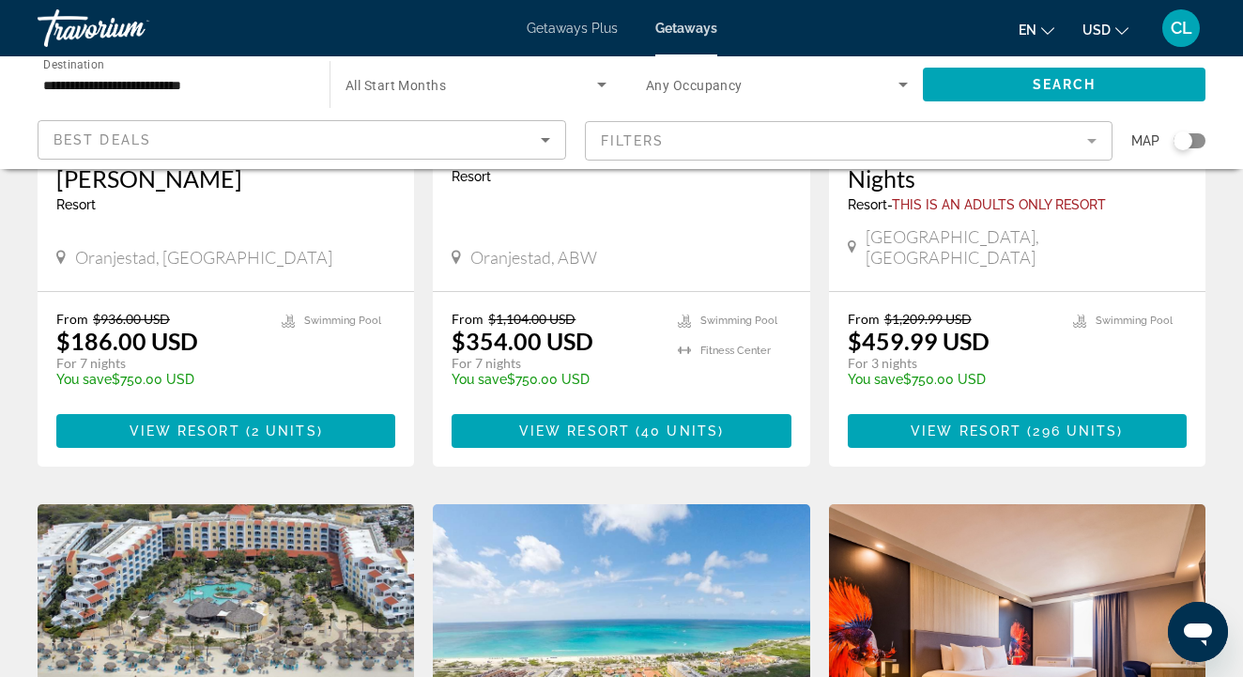
scroll to position [387, 0]
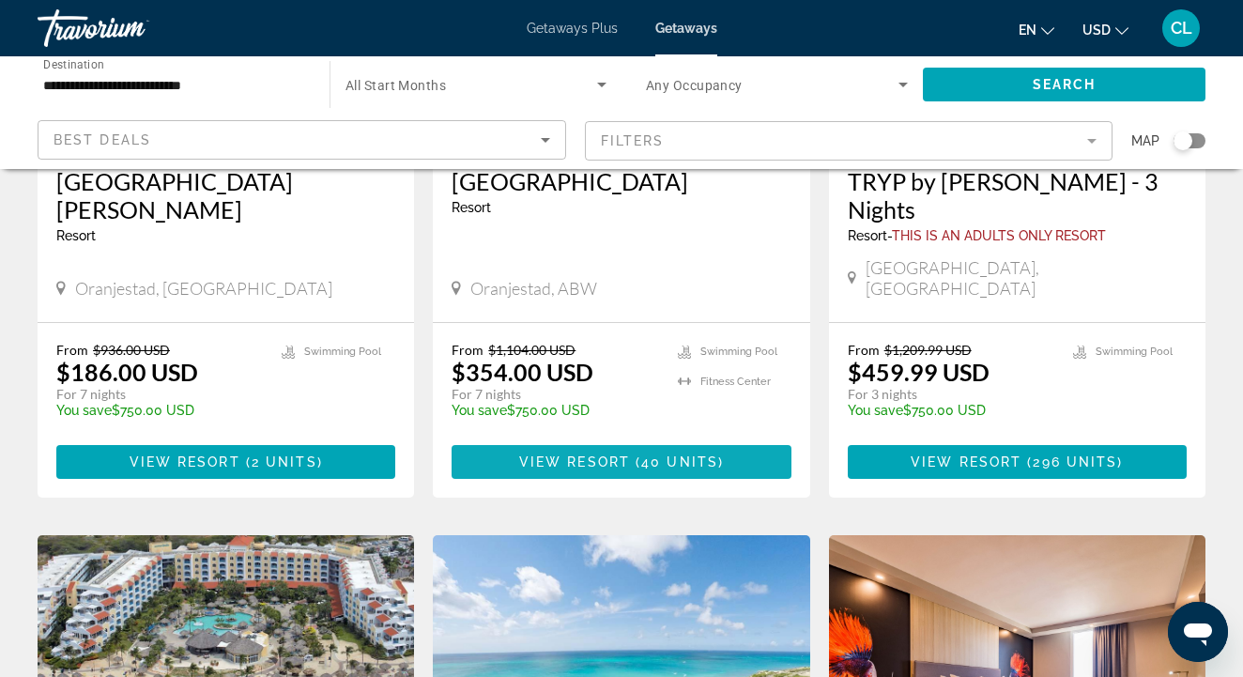
click at [675, 454] on span "40 units" at bounding box center [679, 461] width 77 height 15
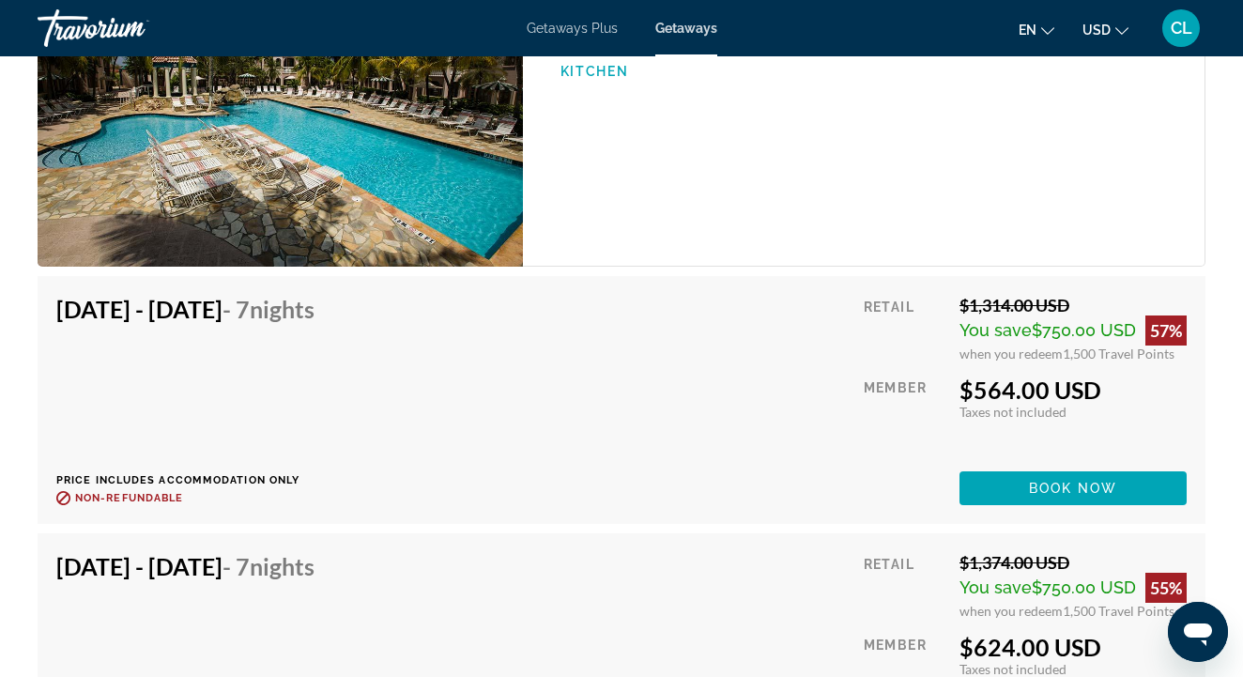
scroll to position [7175, 0]
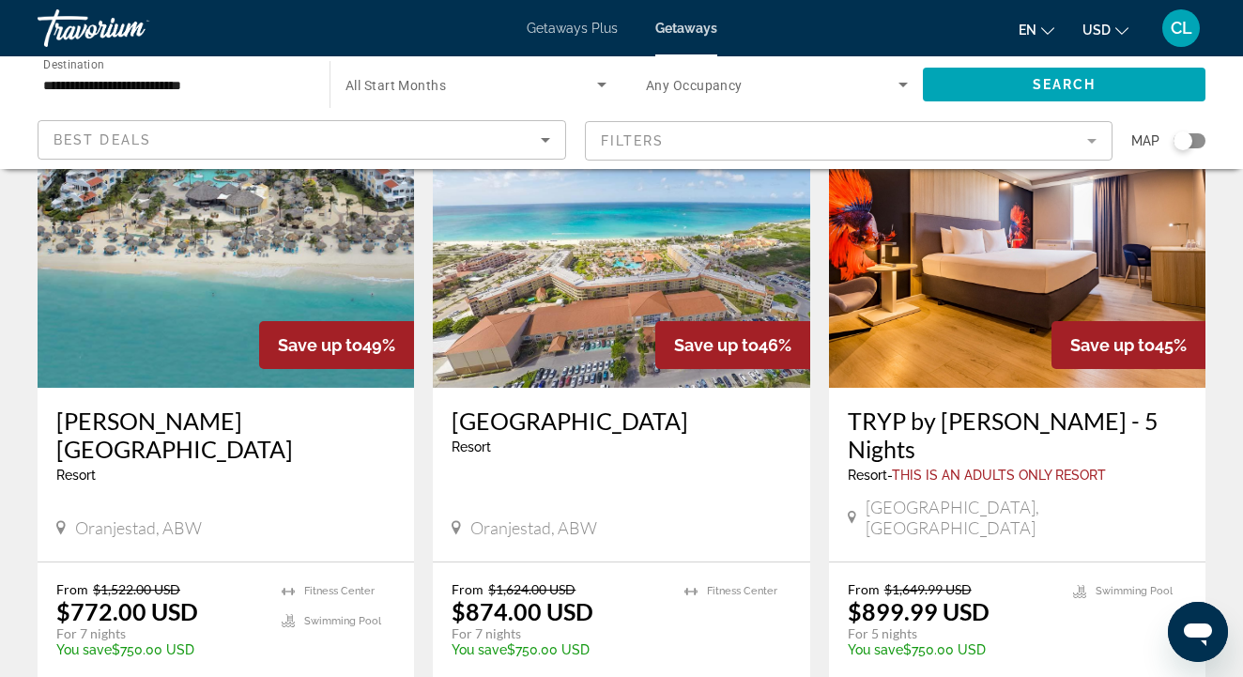
scroll to position [832, 0]
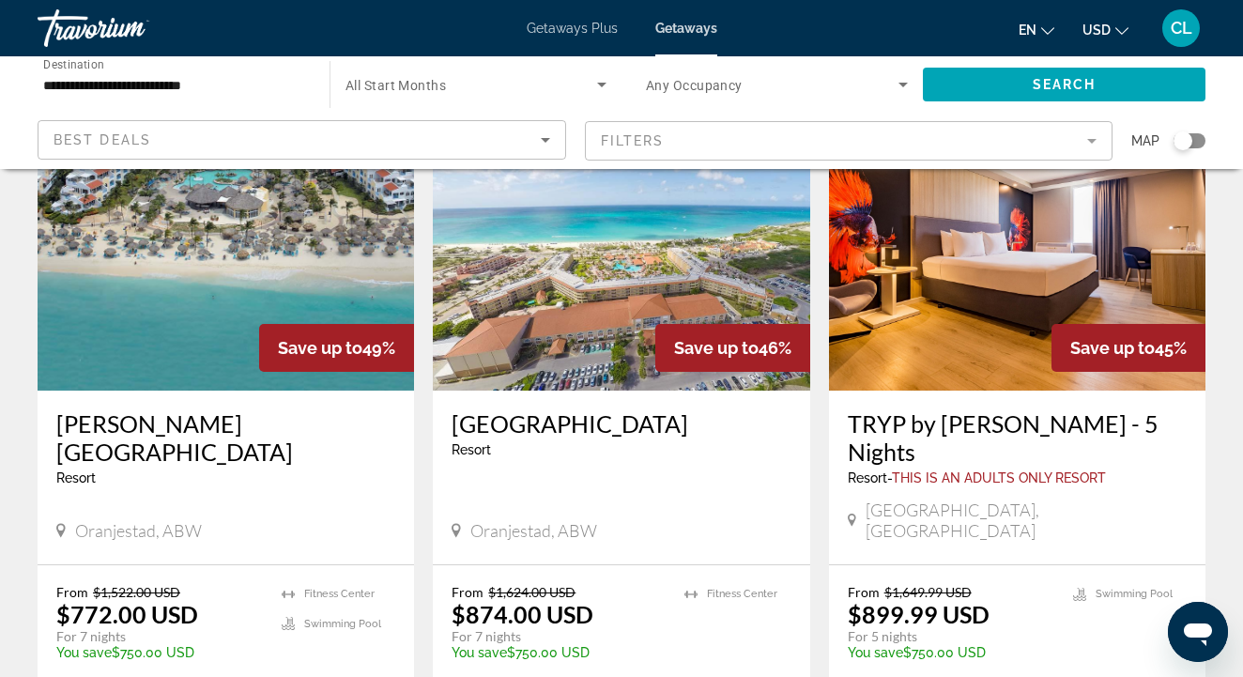
click at [550, 302] on img "Main content" at bounding box center [621, 240] width 376 height 300
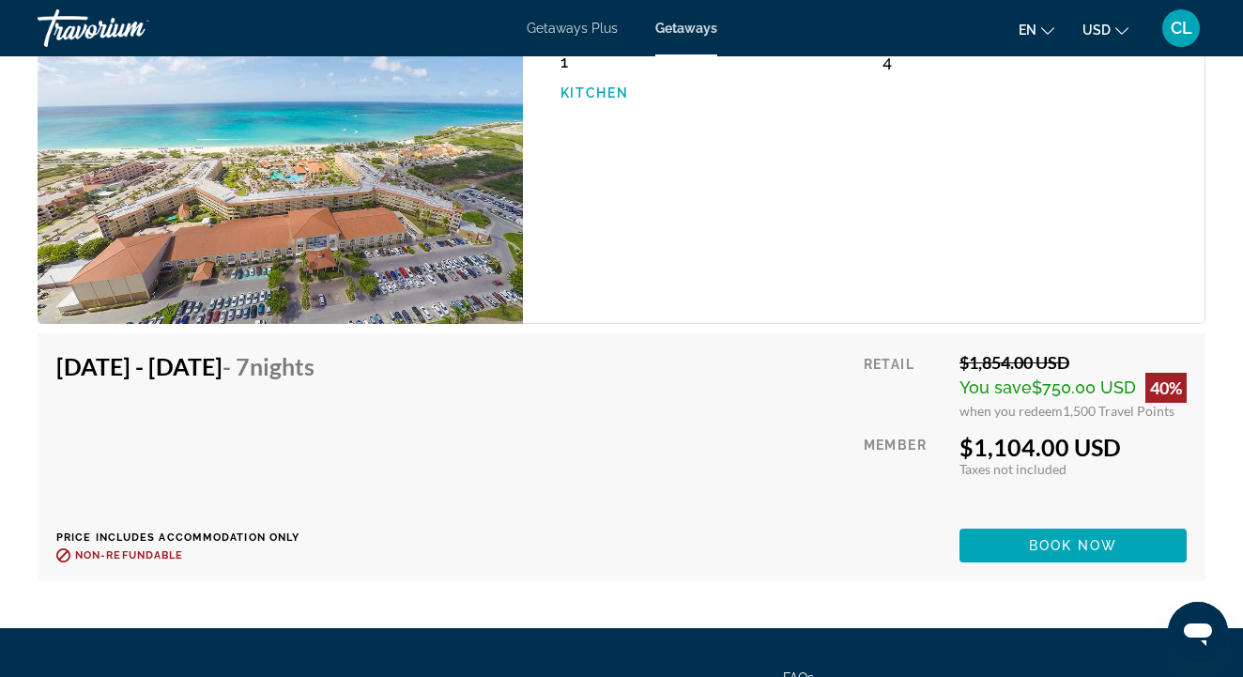
scroll to position [4765, 0]
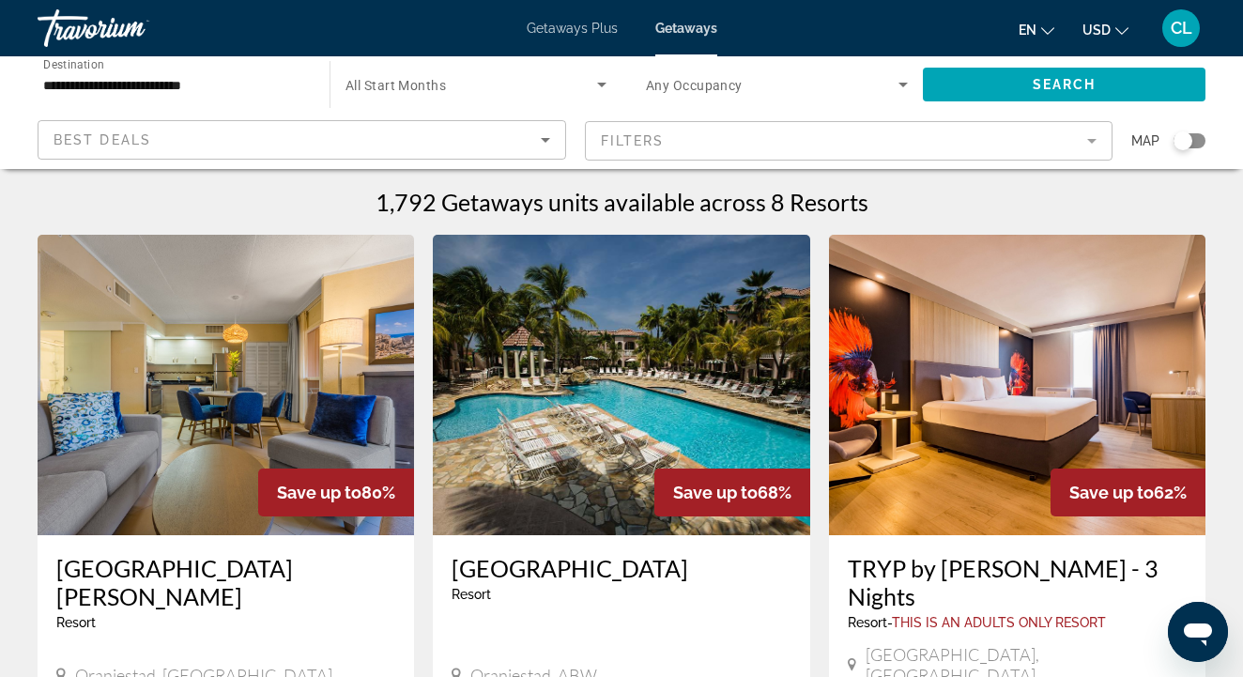
click at [221, 100] on div "**********" at bounding box center [174, 85] width 262 height 54
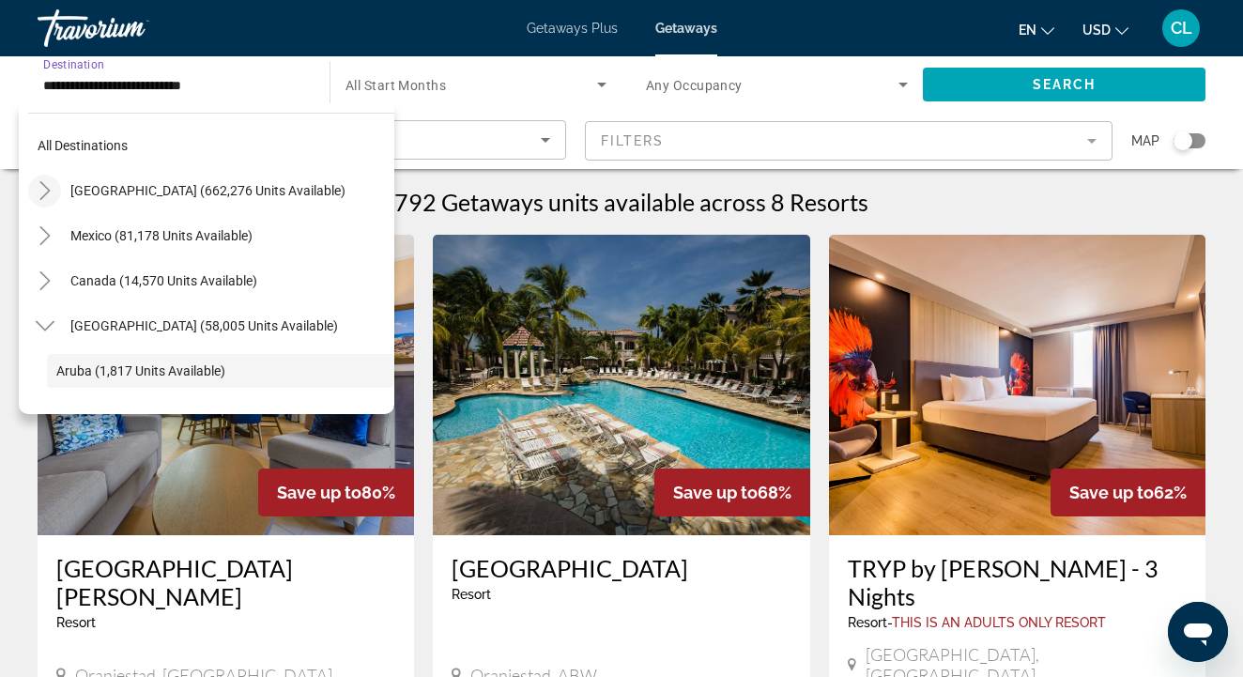
click at [44, 198] on icon "Toggle United States (662,276 units available)" at bounding box center [45, 190] width 19 height 19
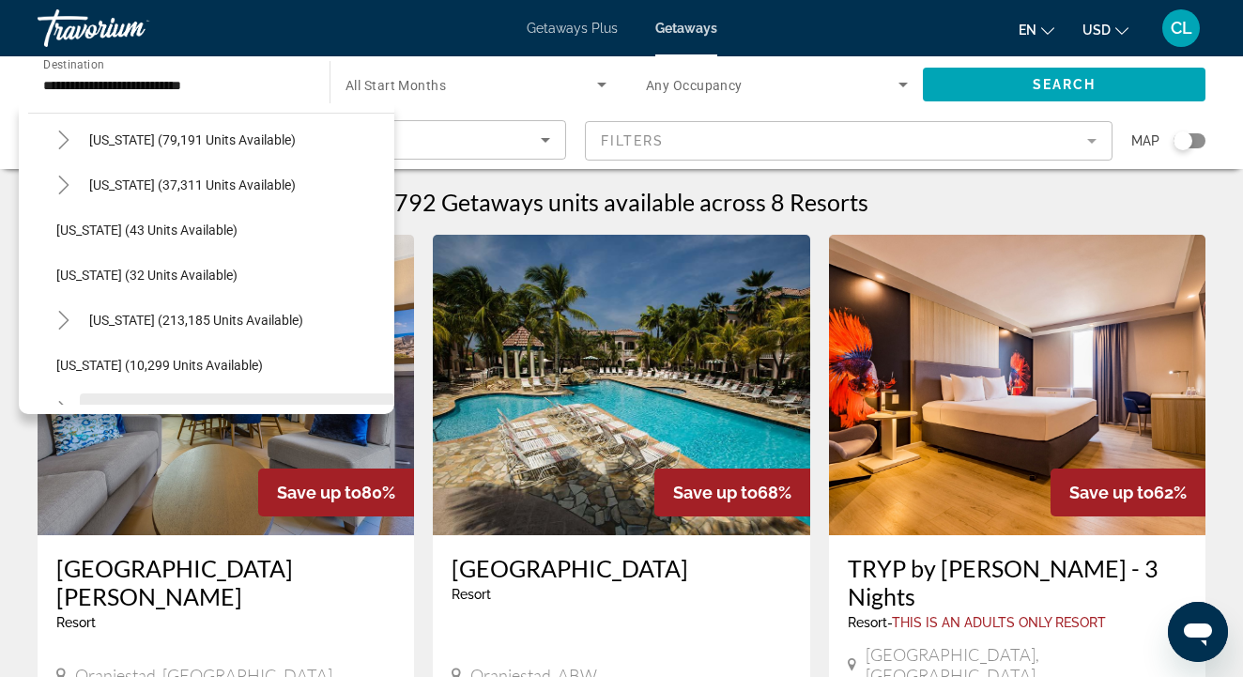
scroll to position [172, 0]
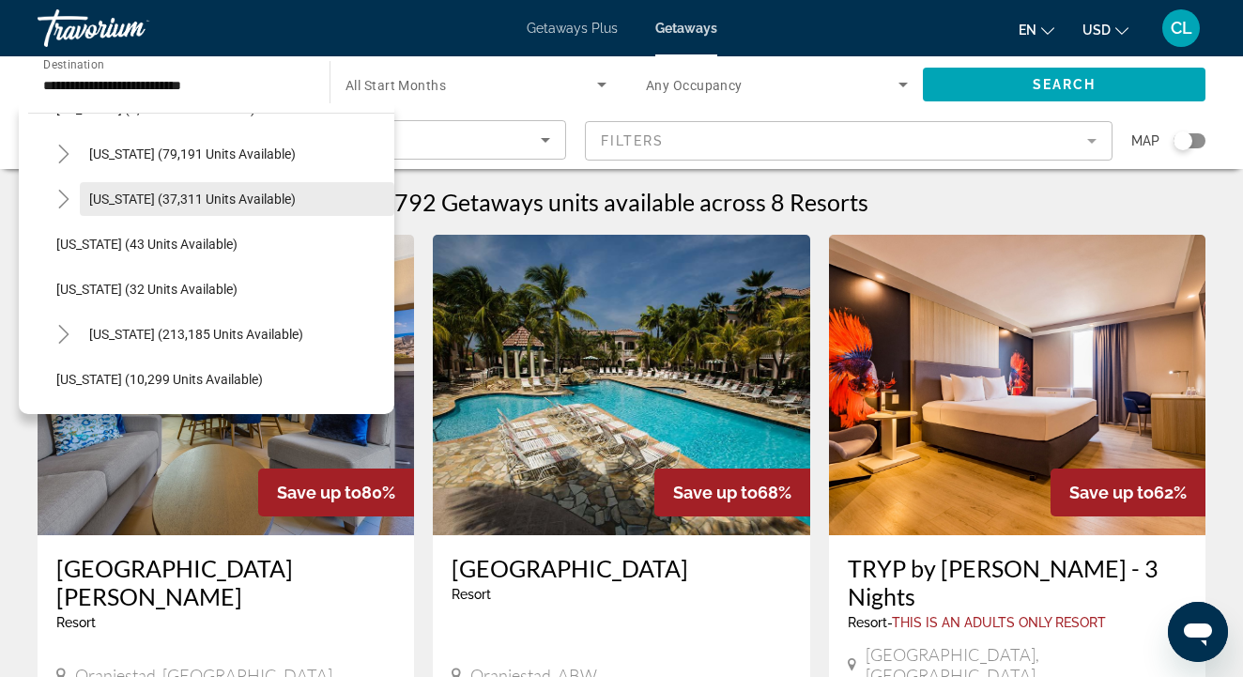
click at [136, 206] on span "Colorado (37,311 units available)" at bounding box center [192, 199] width 207 height 15
type input "**********"
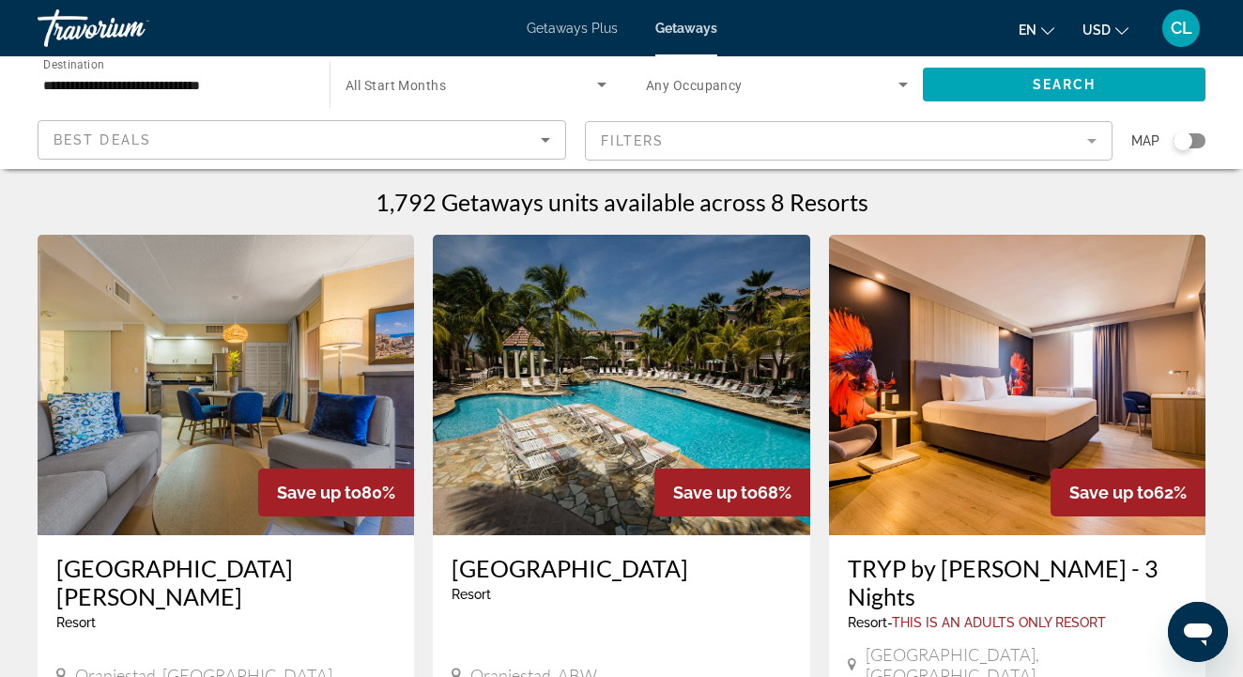
click at [421, 87] on span "All Start Months" at bounding box center [395, 85] width 100 height 15
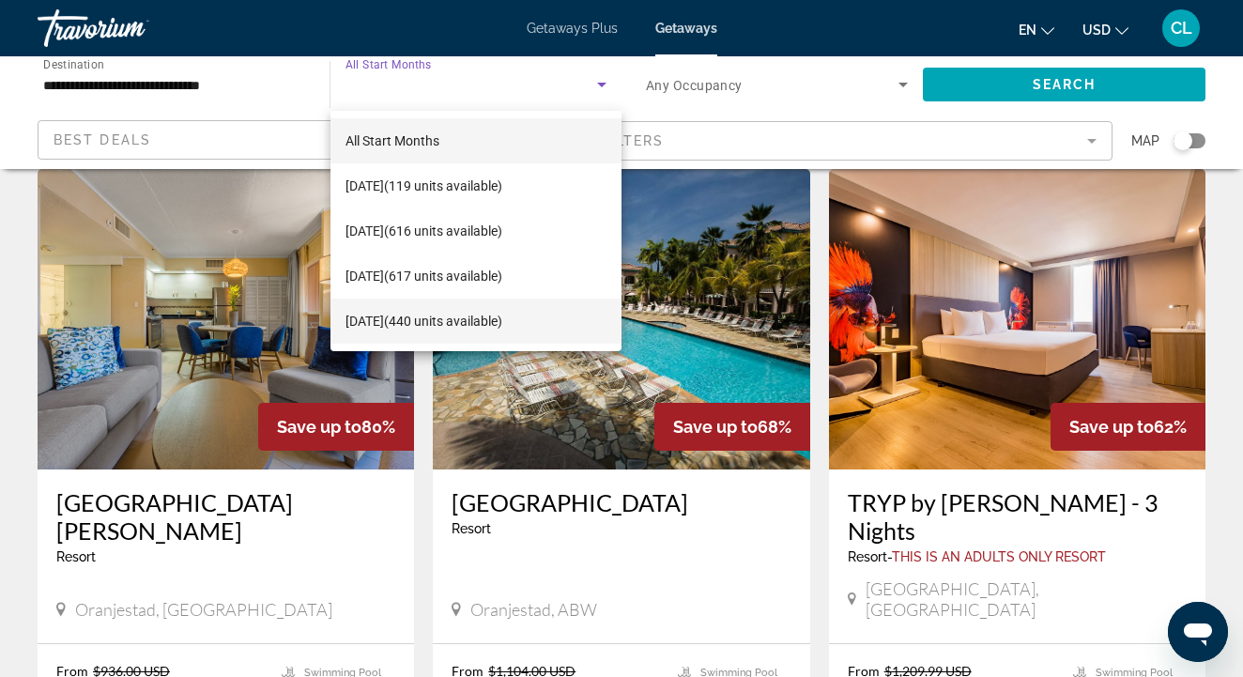
scroll to position [63, 0]
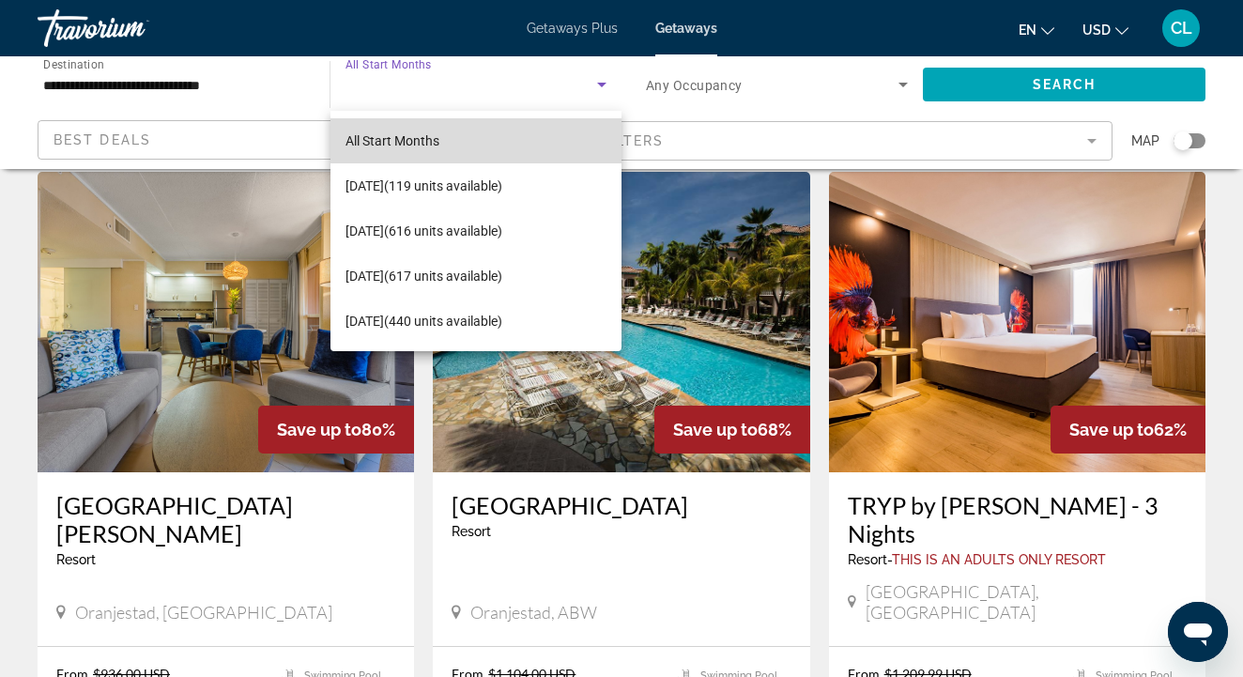
click at [476, 135] on mat-option "All Start Months" at bounding box center [475, 140] width 291 height 45
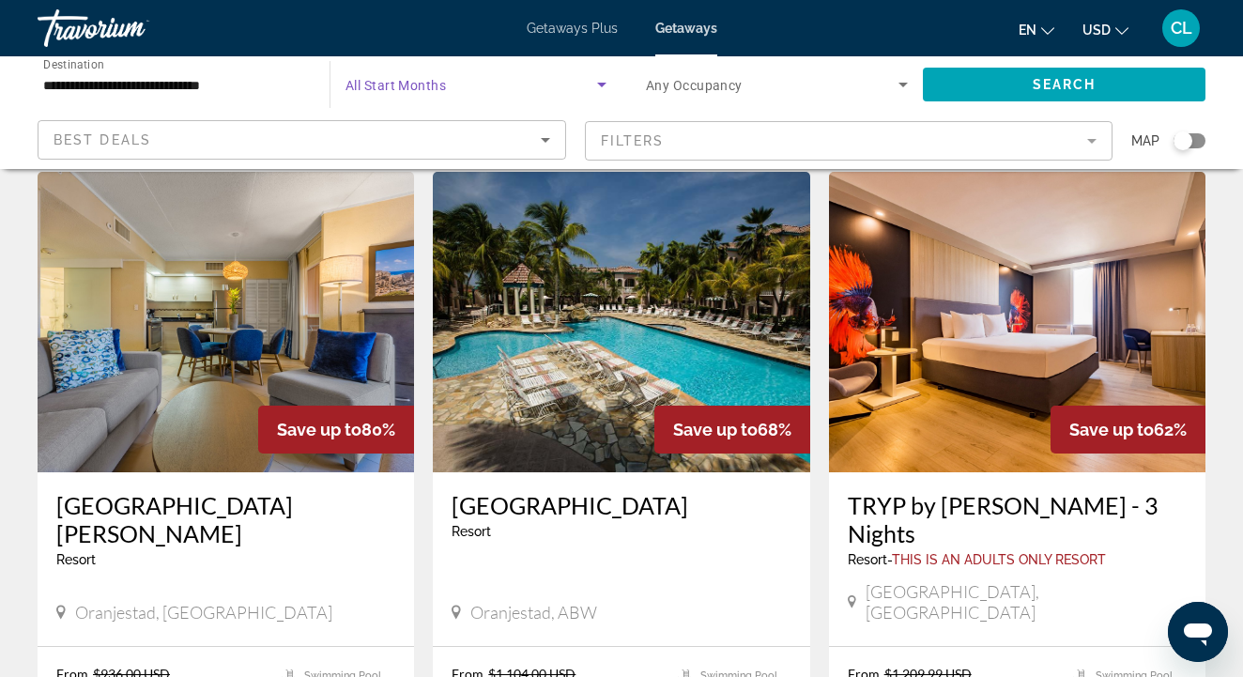
click at [489, 83] on span "Search widget" at bounding box center [471, 84] width 252 height 23
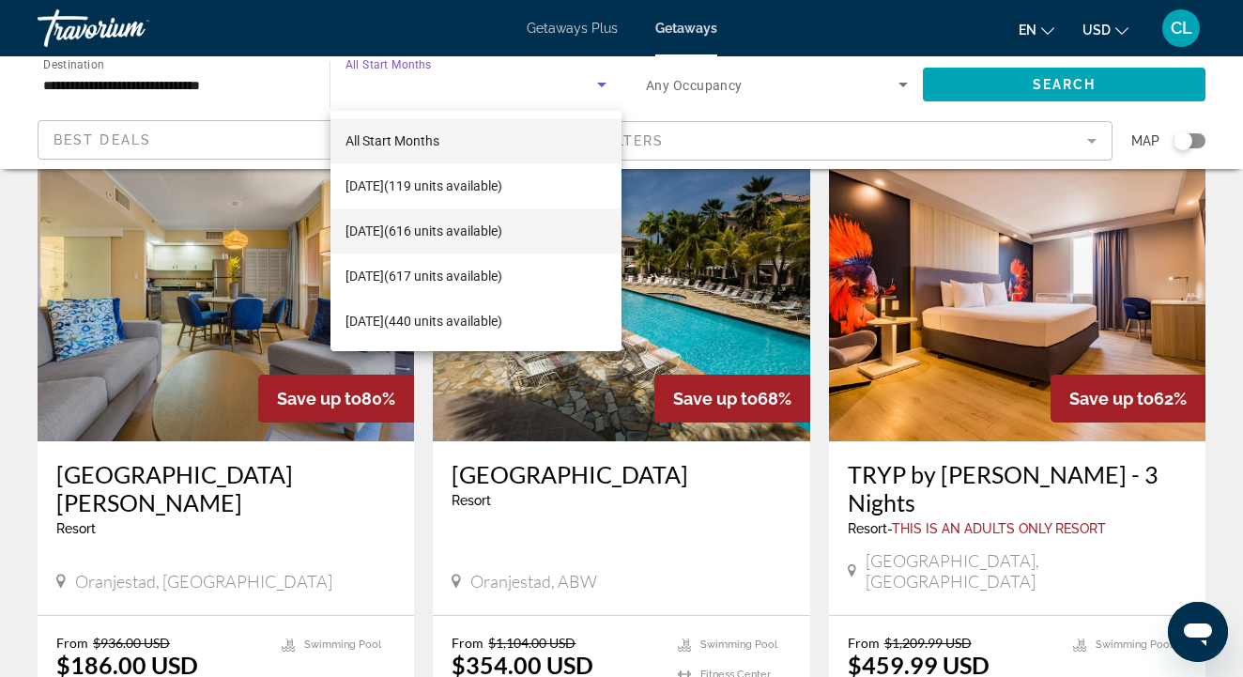
scroll to position [69, 0]
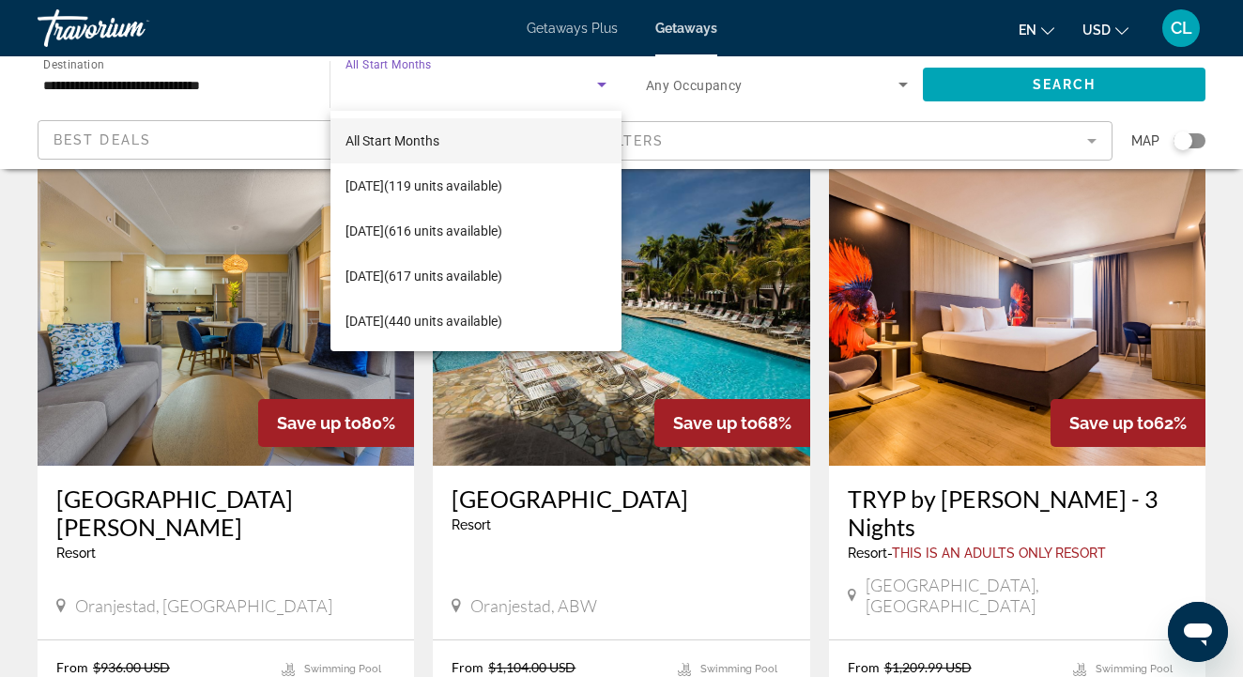
click at [603, 29] on div at bounding box center [621, 338] width 1243 height 677
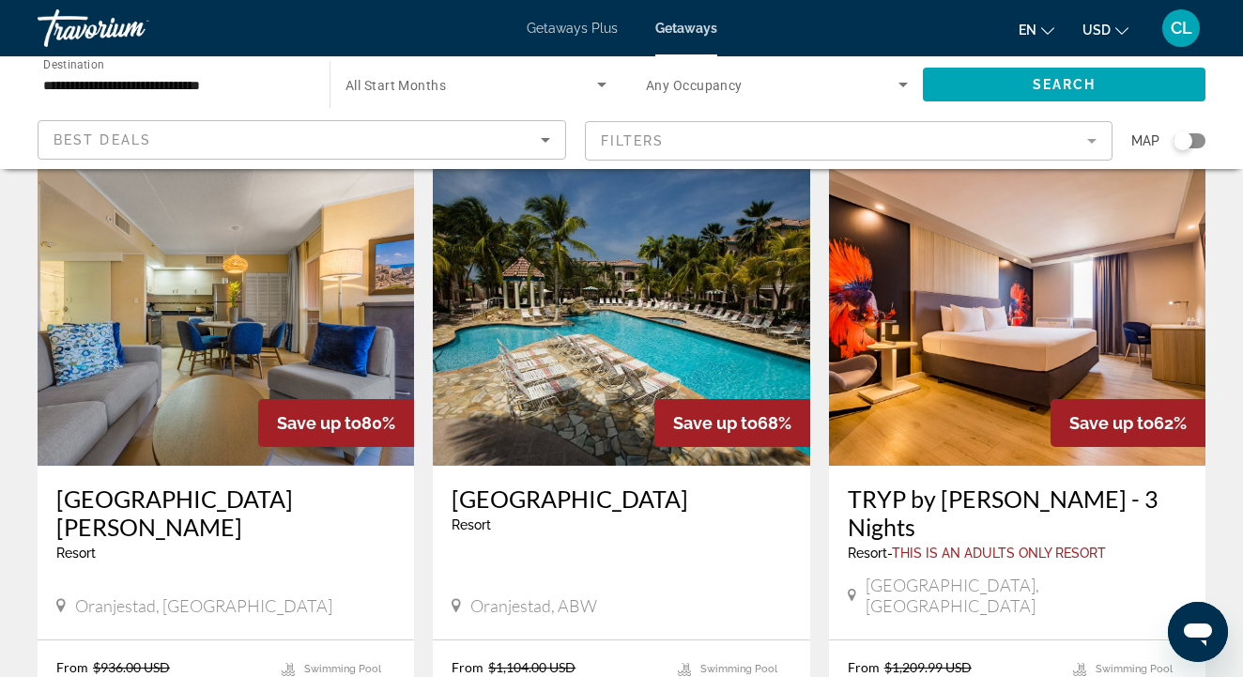
click at [562, 38] on div "Getaways Plus Getaways en English Español Français Italiano Português русский U…" at bounding box center [621, 28] width 1243 height 49
click at [571, 25] on span "Getaways Plus" at bounding box center [572, 28] width 91 height 15
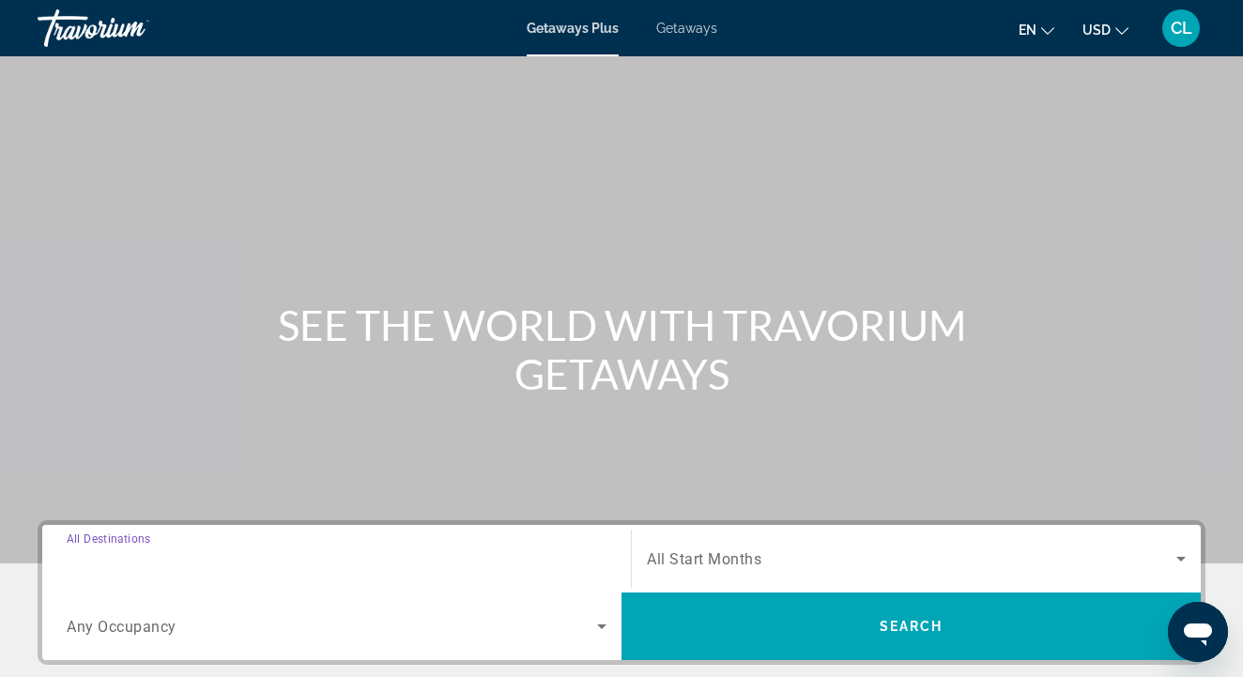
click at [259, 564] on input "Destination All Destinations" at bounding box center [337, 559] width 540 height 23
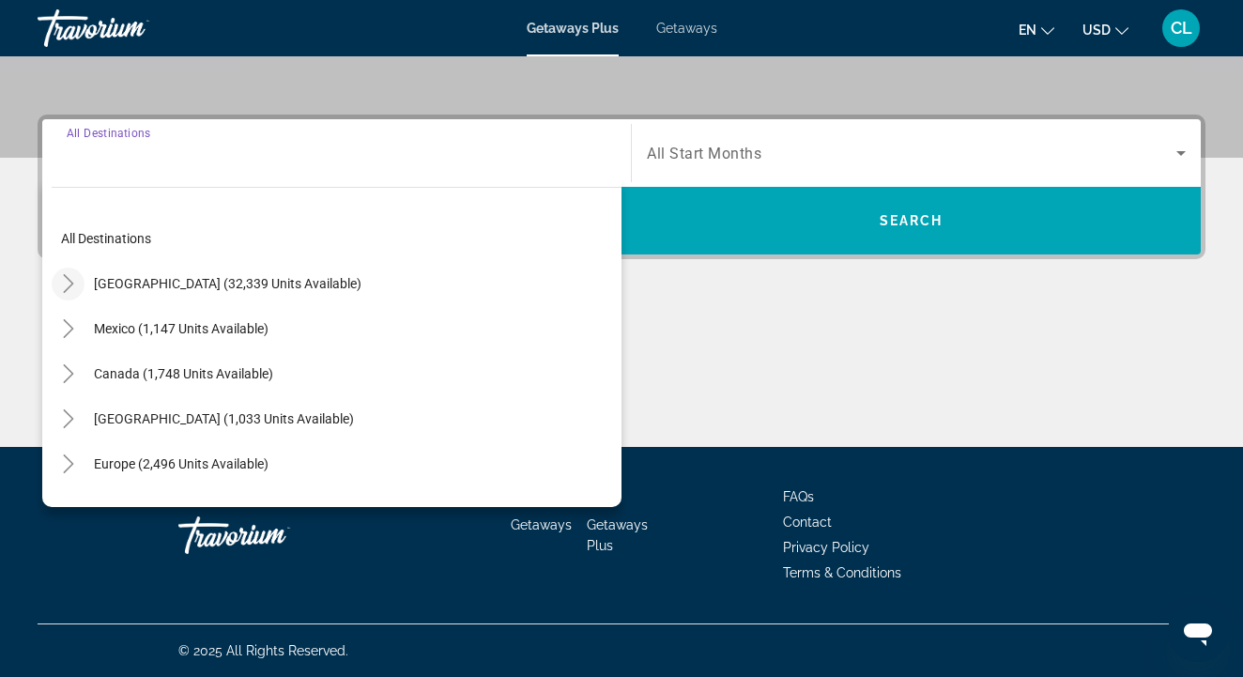
click at [78, 280] on mat-icon "Toggle United States (32,339 units available)" at bounding box center [68, 284] width 33 height 33
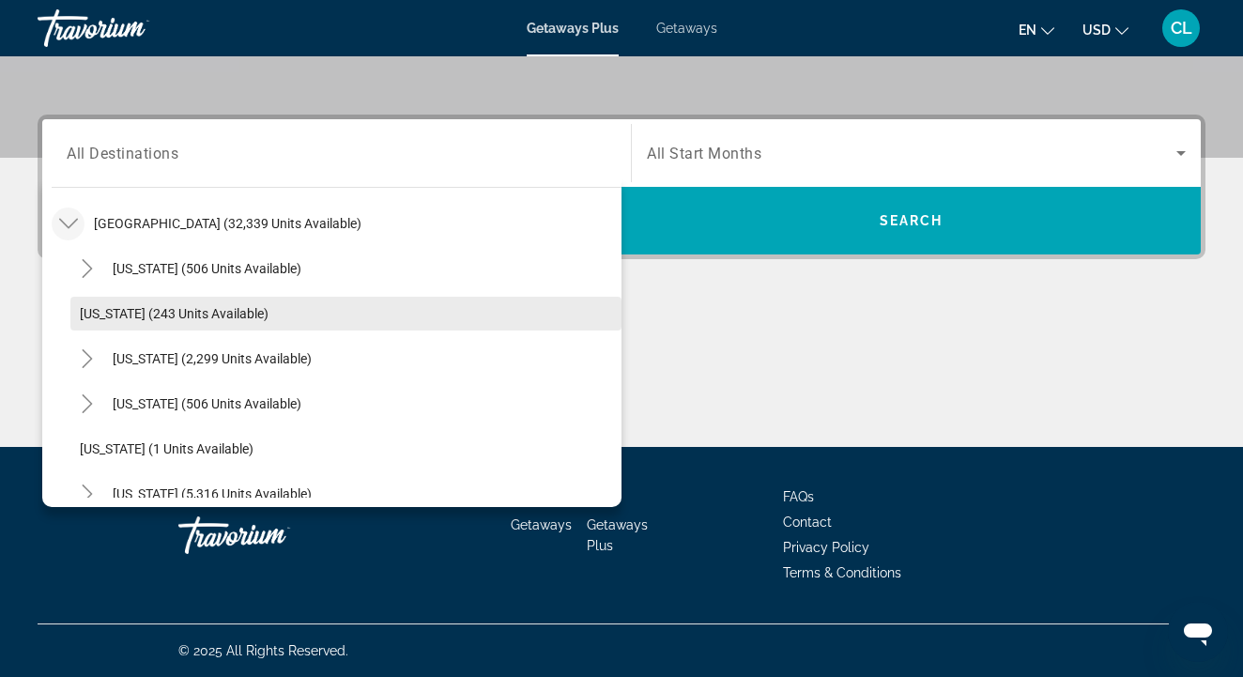
scroll to position [66, 0]
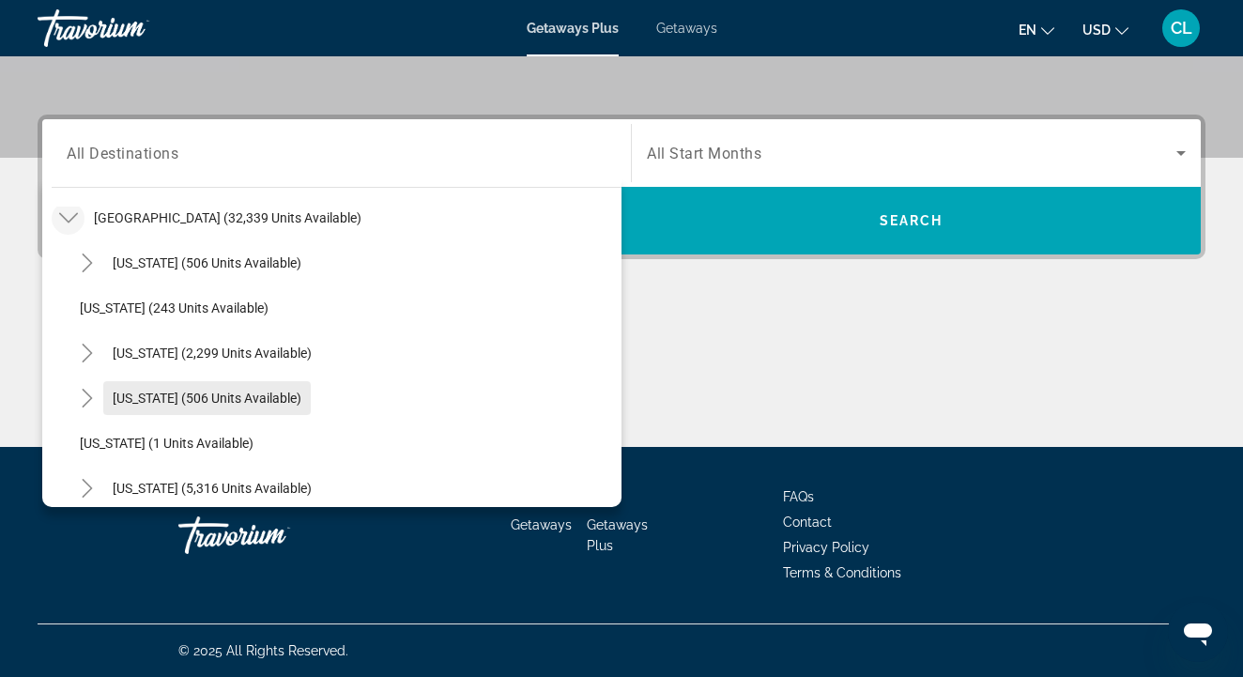
click at [159, 399] on span "Colorado (506 units available)" at bounding box center [207, 398] width 189 height 15
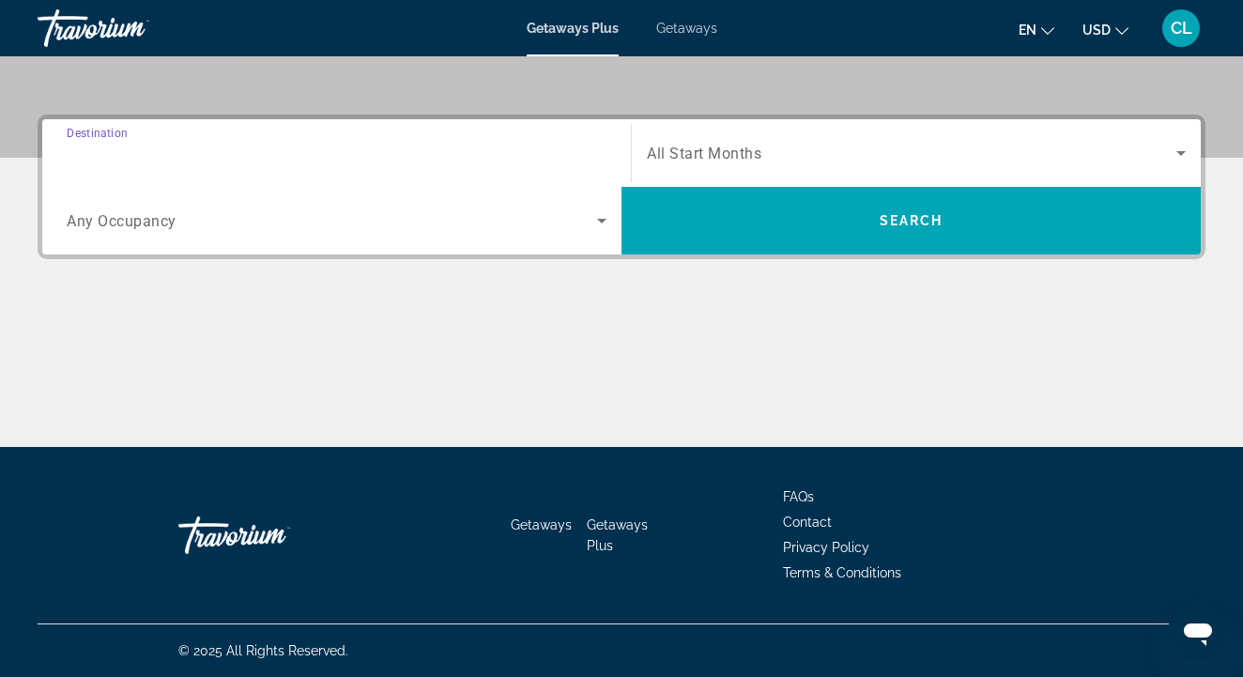
type input "**********"
click at [759, 130] on div "Search widget" at bounding box center [916, 153] width 539 height 53
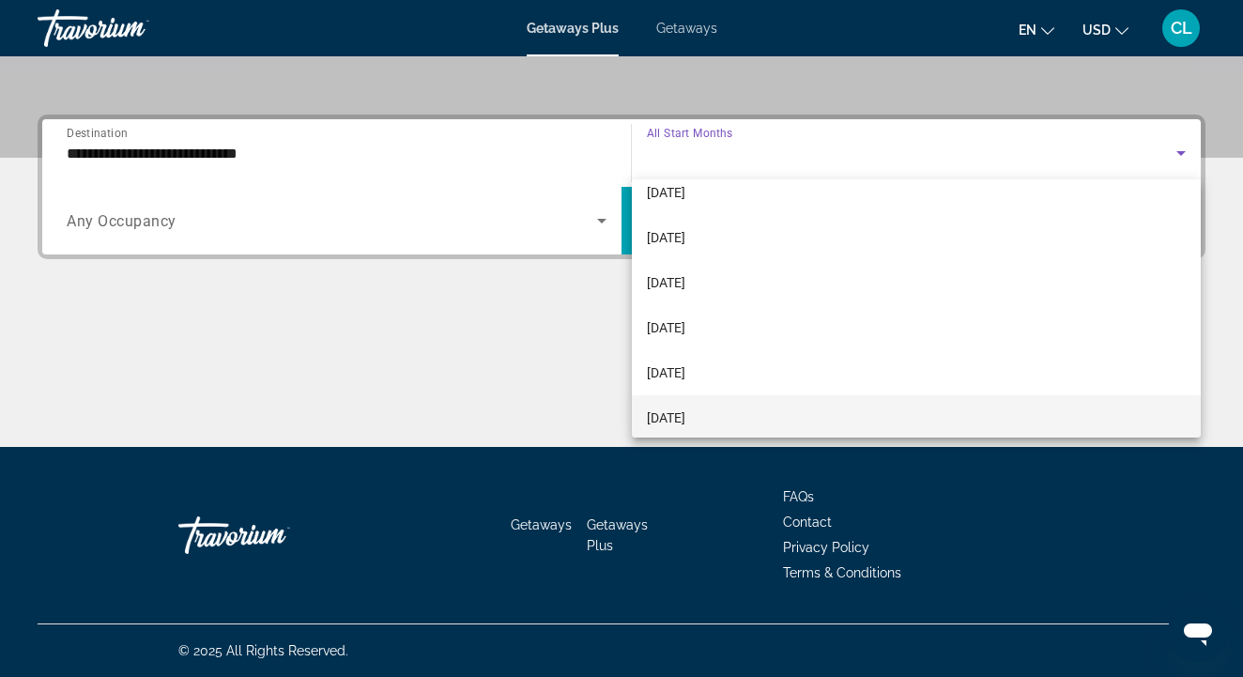
scroll to position [284, 0]
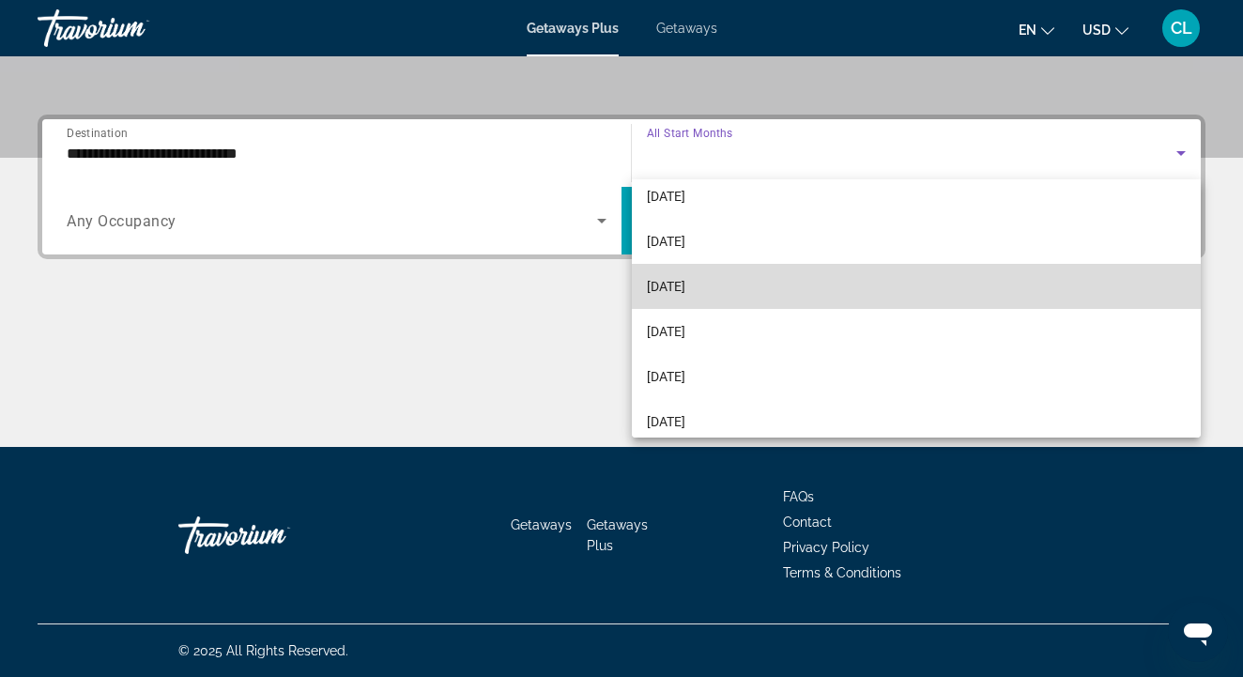
click at [685, 284] on span "April 2026" at bounding box center [666, 286] width 38 height 23
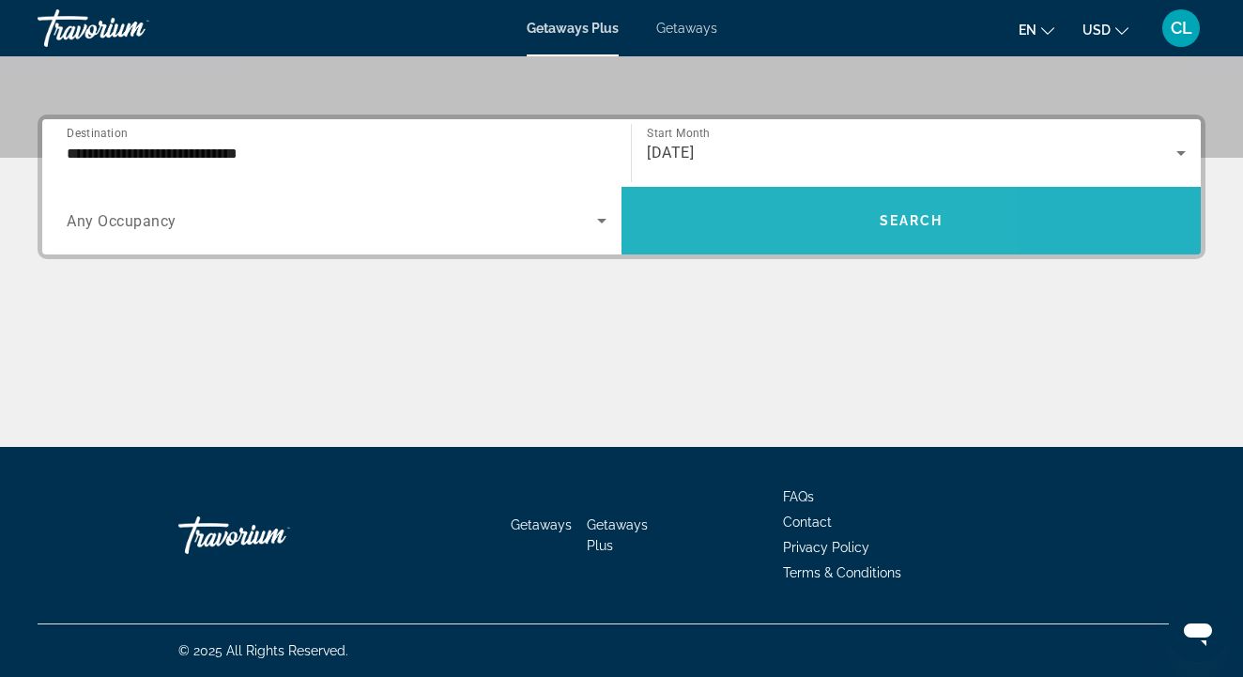
click at [752, 227] on span "Search widget" at bounding box center [910, 220] width 579 height 45
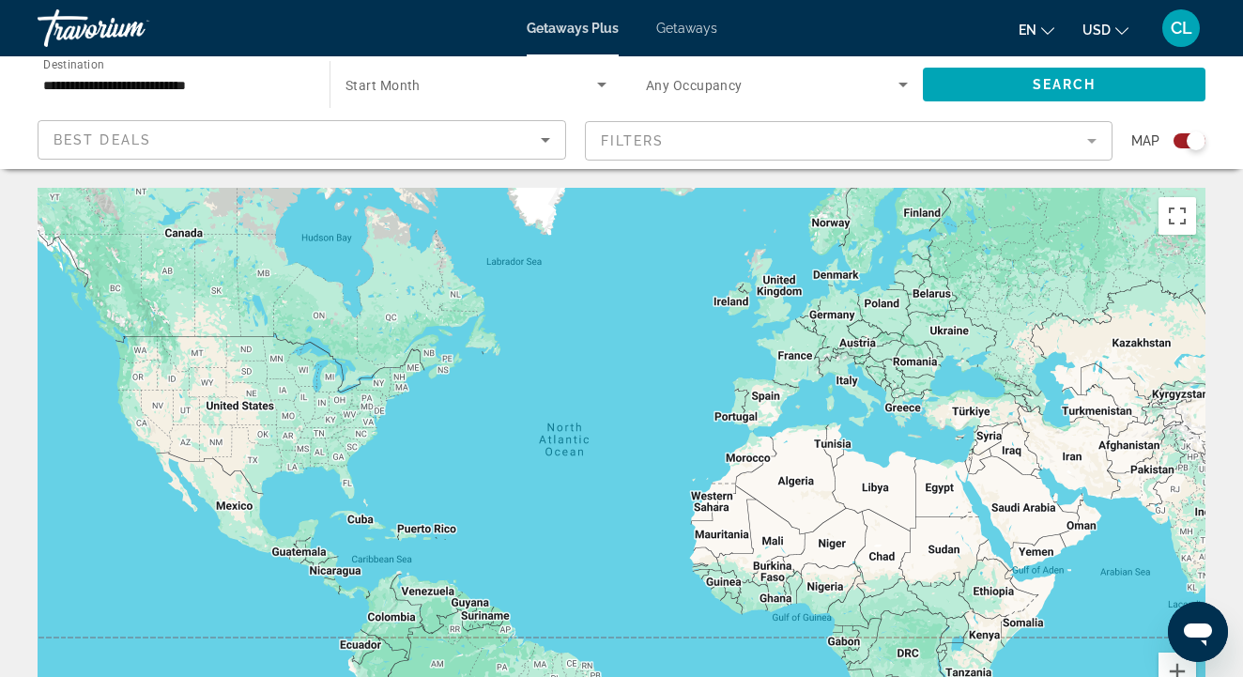
click at [703, 36] on div "Getaways Plus Getaways en English Español Français Italiano Português русский U…" at bounding box center [621, 28] width 1243 height 49
click at [698, 26] on span "Getaways" at bounding box center [686, 28] width 61 height 15
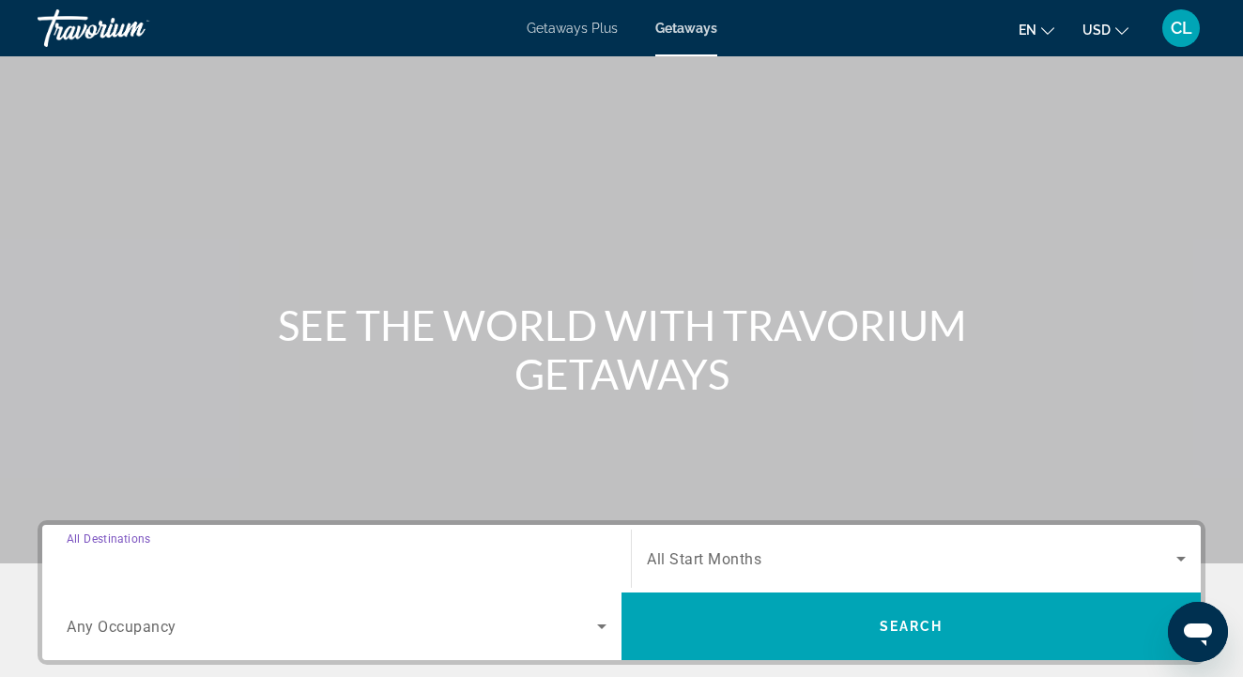
click at [268, 567] on input "Destination All Destinations" at bounding box center [337, 559] width 540 height 23
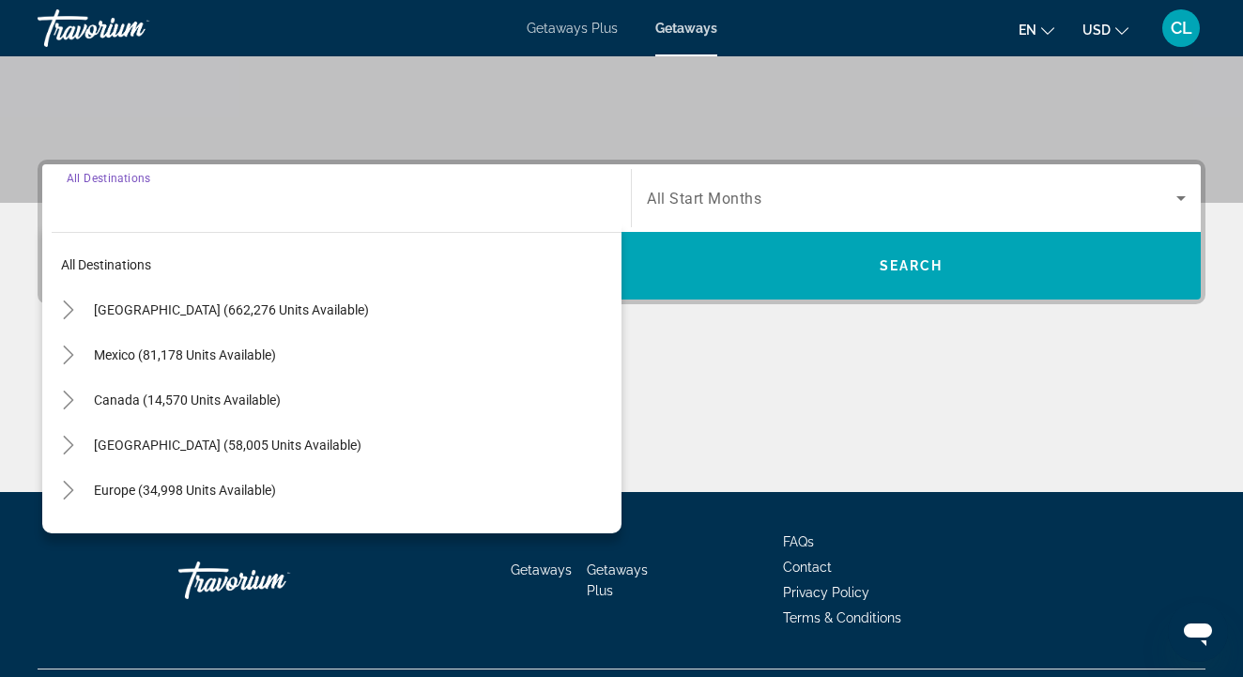
scroll to position [406, 0]
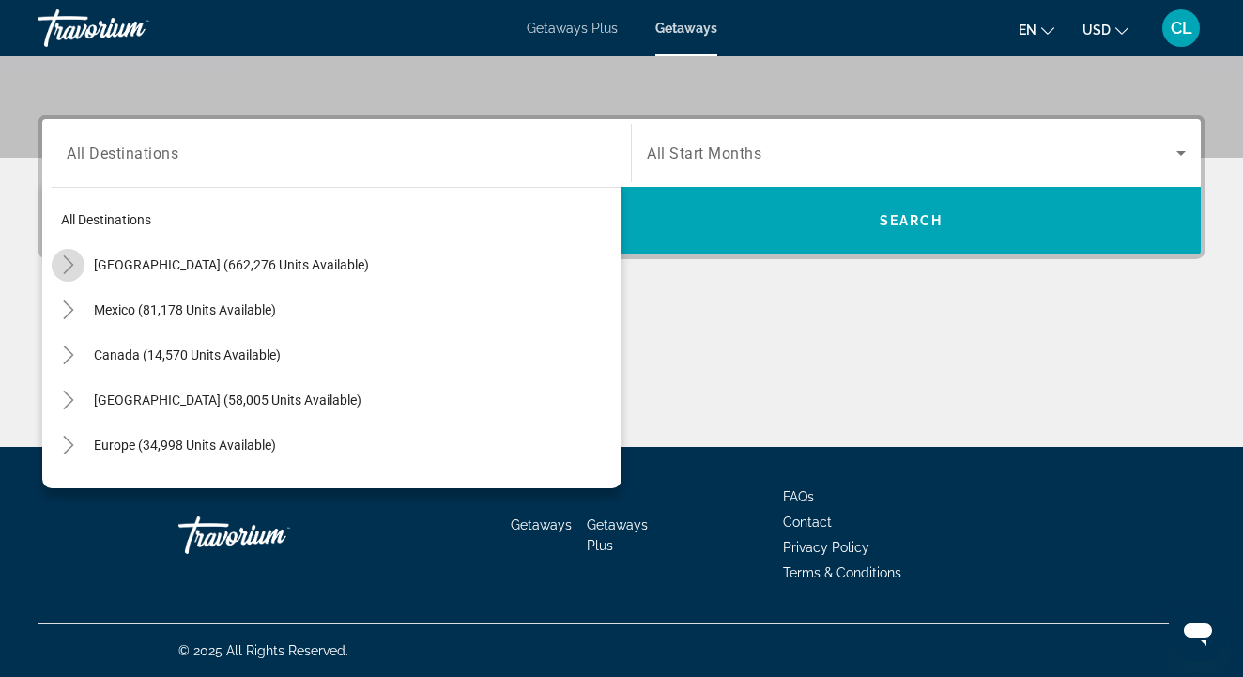
click at [75, 265] on icon "Toggle United States (662,276 units available)" at bounding box center [68, 264] width 19 height 19
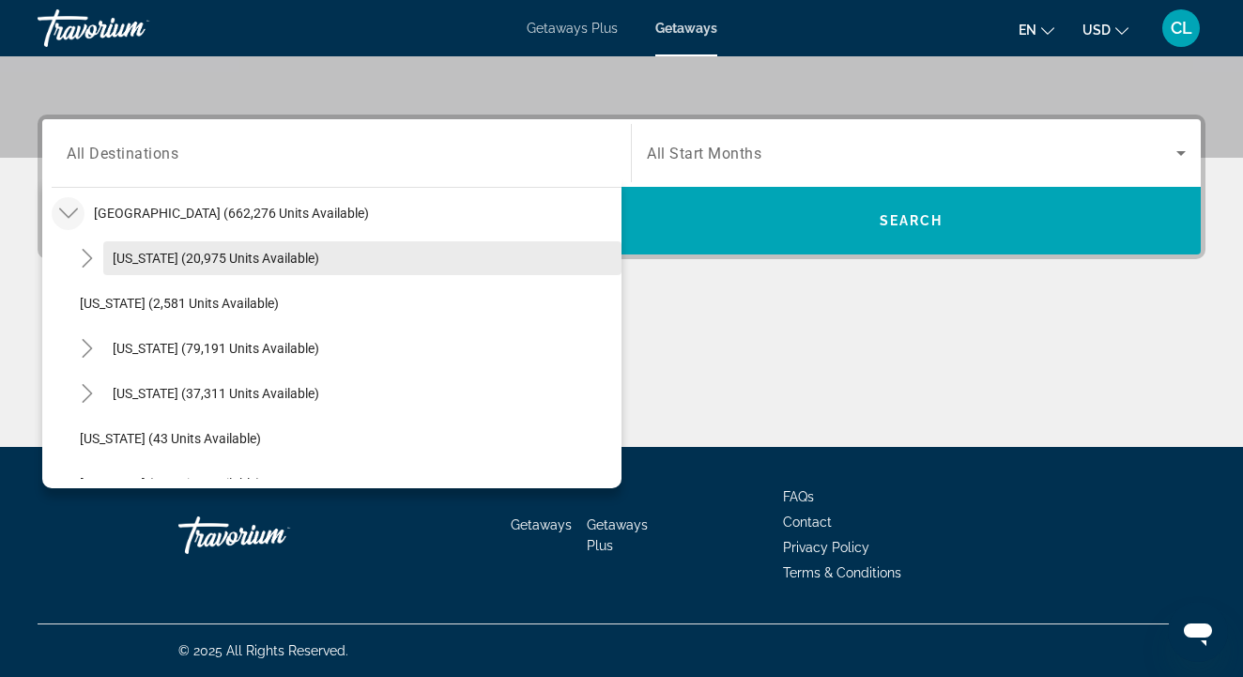
scroll to position [82, 0]
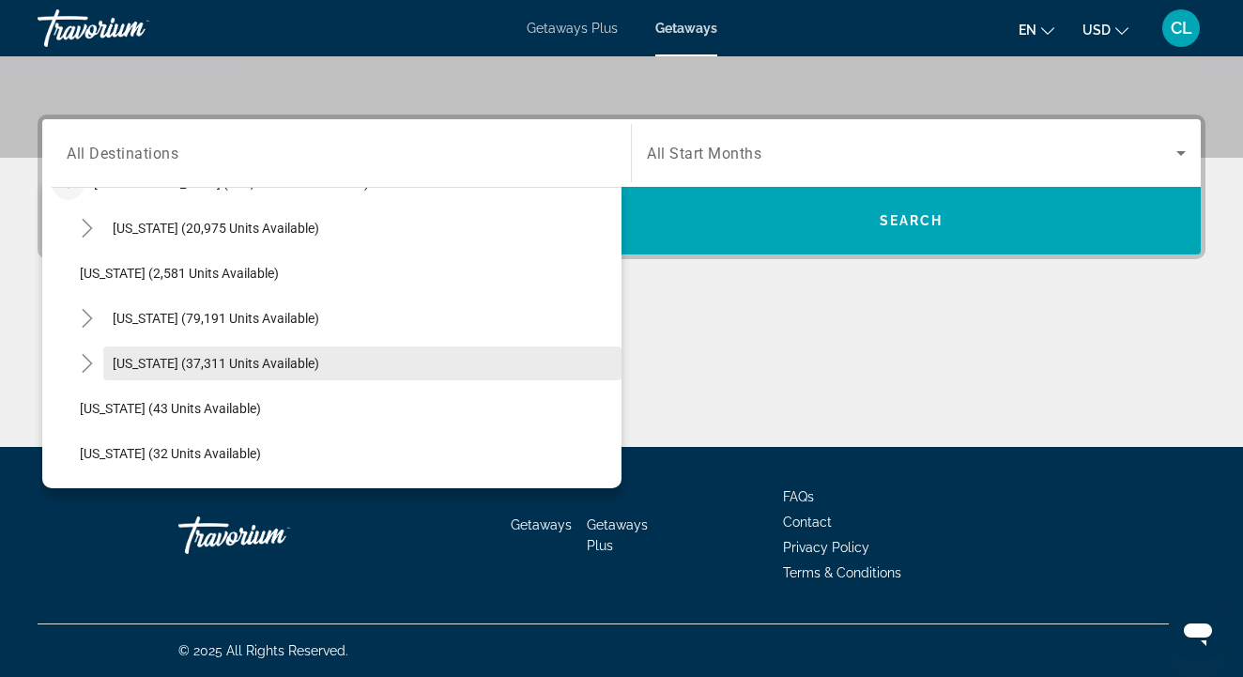
click at [130, 367] on span "Colorado (37,311 units available)" at bounding box center [216, 363] width 207 height 15
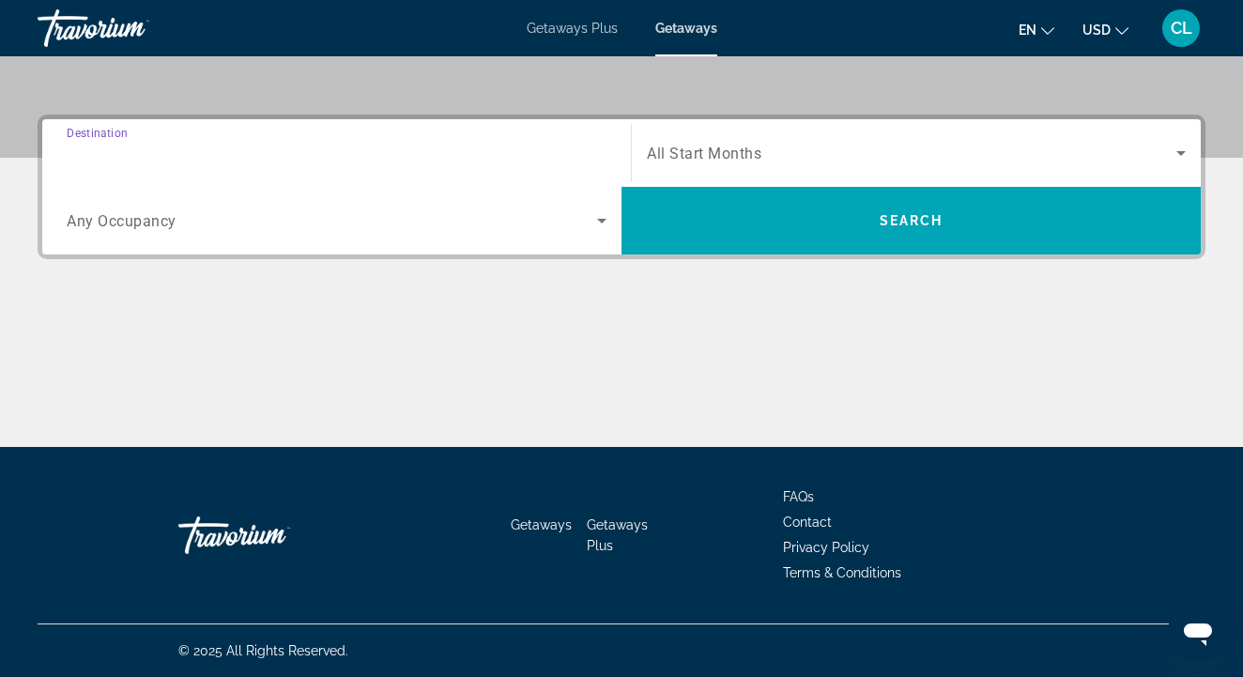
type input "**********"
click at [818, 141] on div "Search widget" at bounding box center [916, 153] width 539 height 53
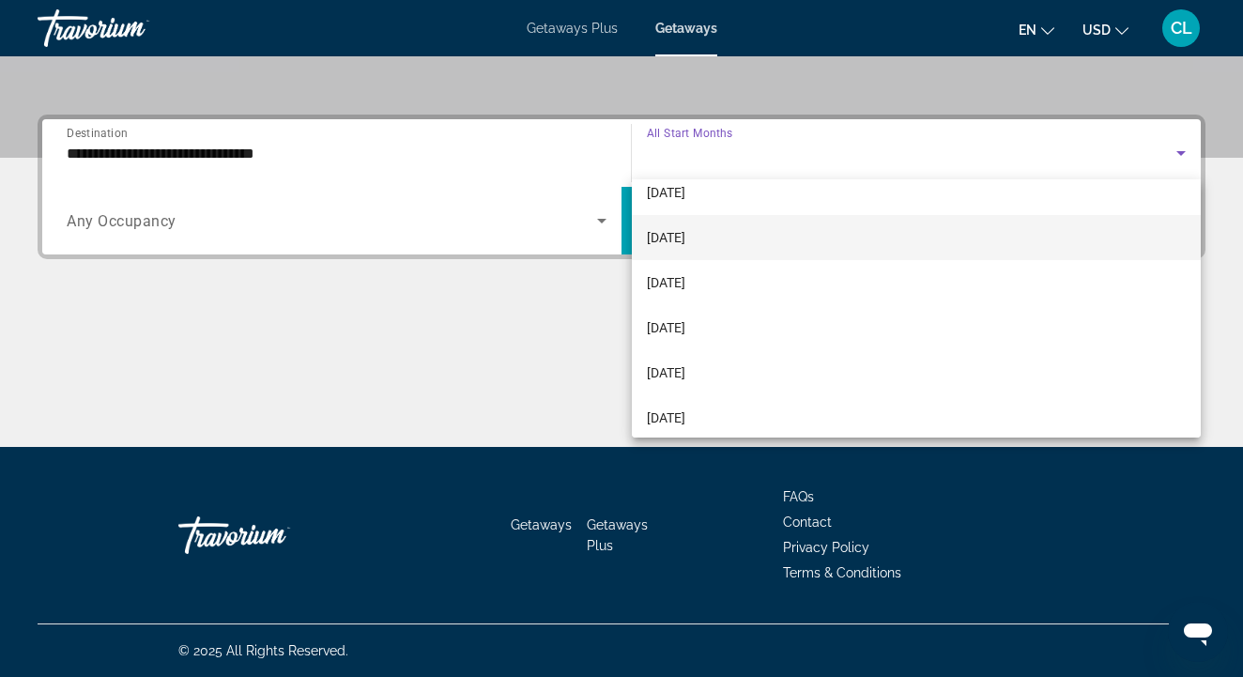
scroll to position [289, 0]
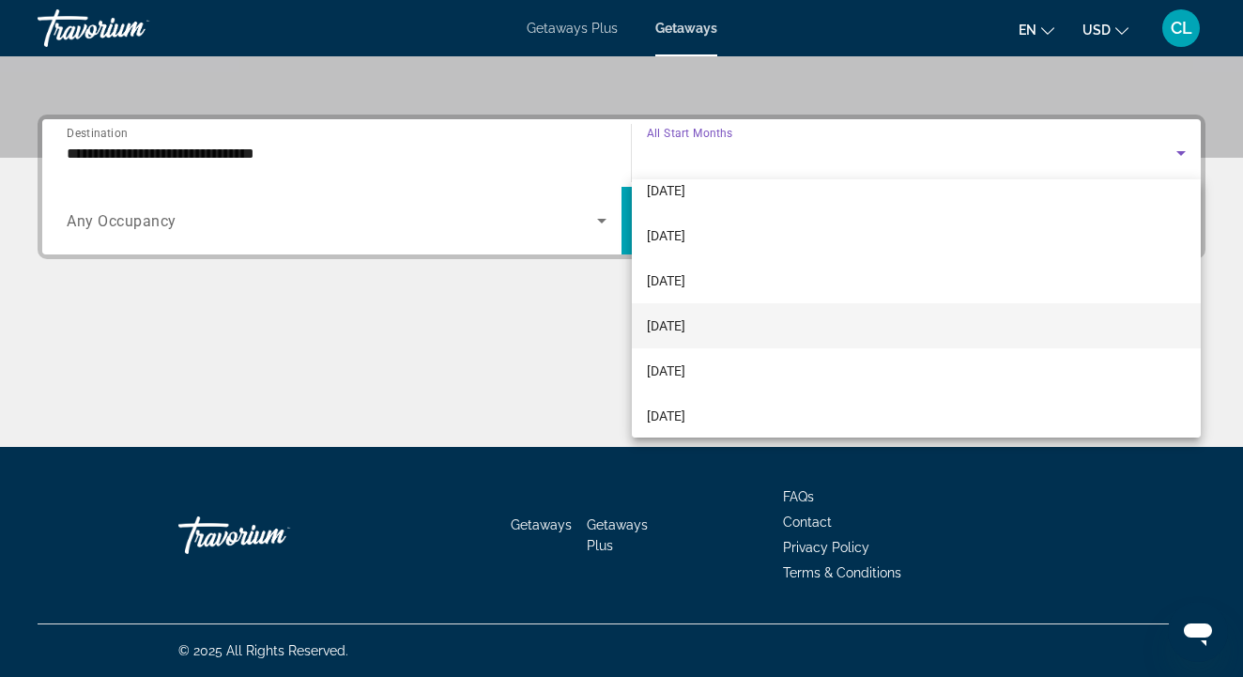
click at [685, 330] on span "May 2026" at bounding box center [666, 325] width 38 height 23
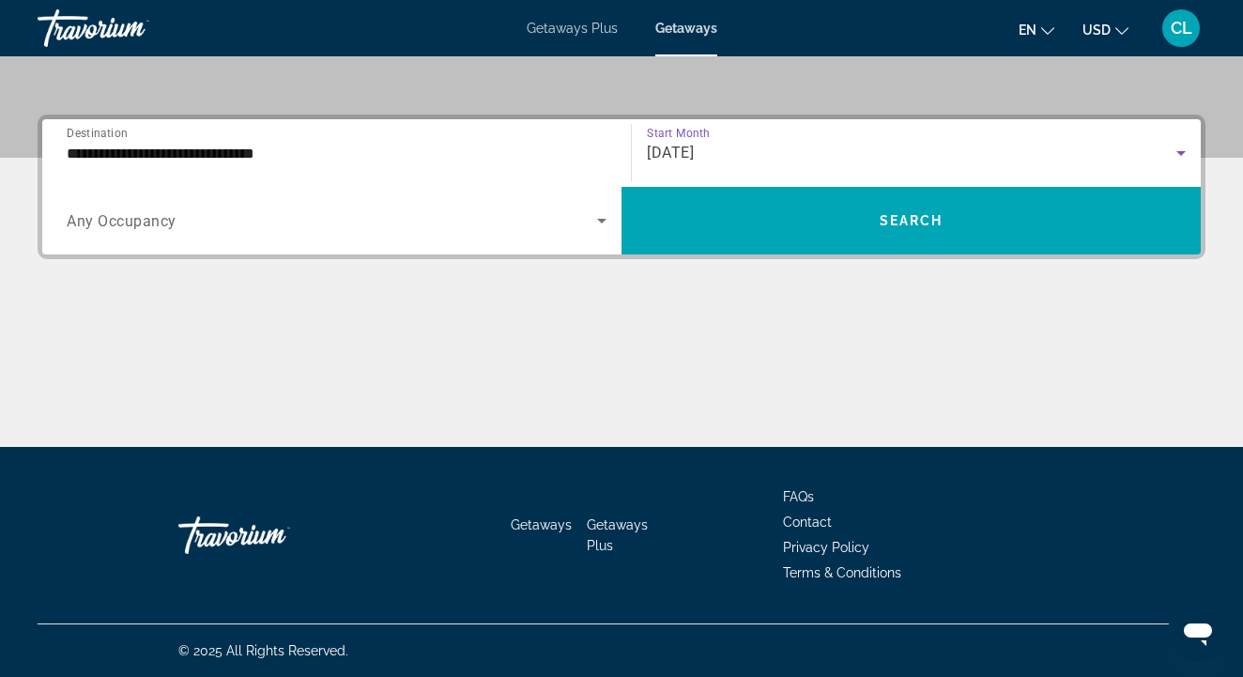
scroll to position [406, 0]
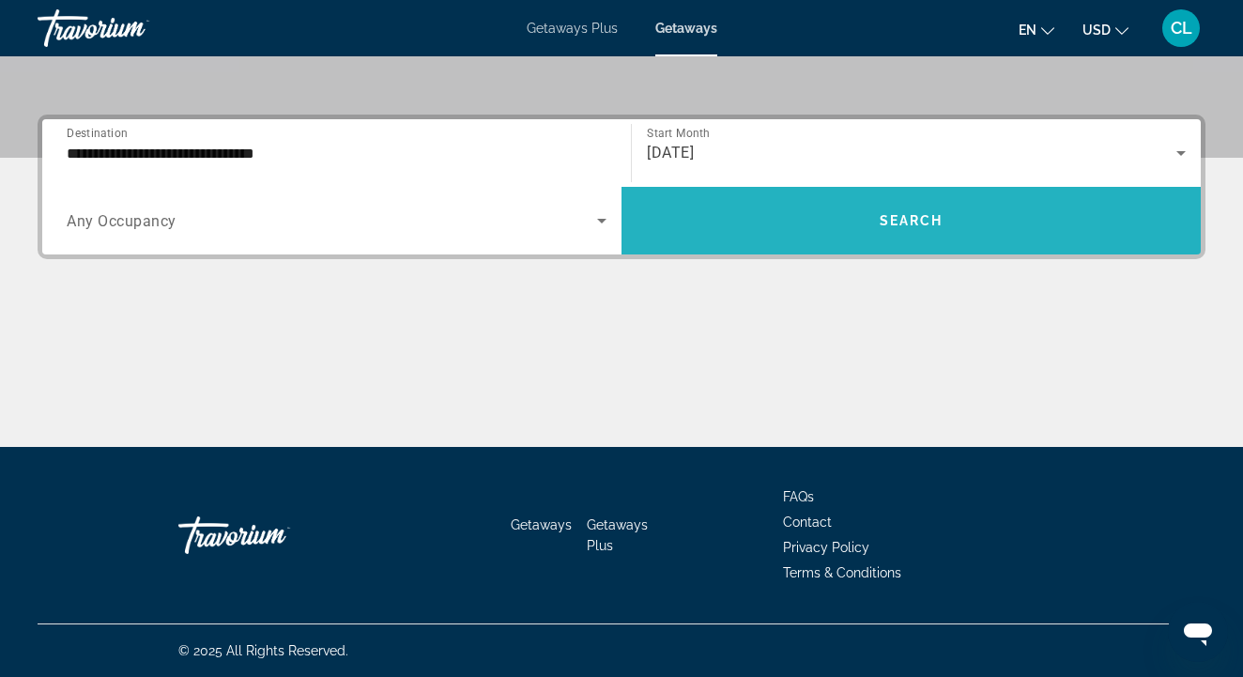
click at [674, 215] on span "Search widget" at bounding box center [910, 220] width 579 height 45
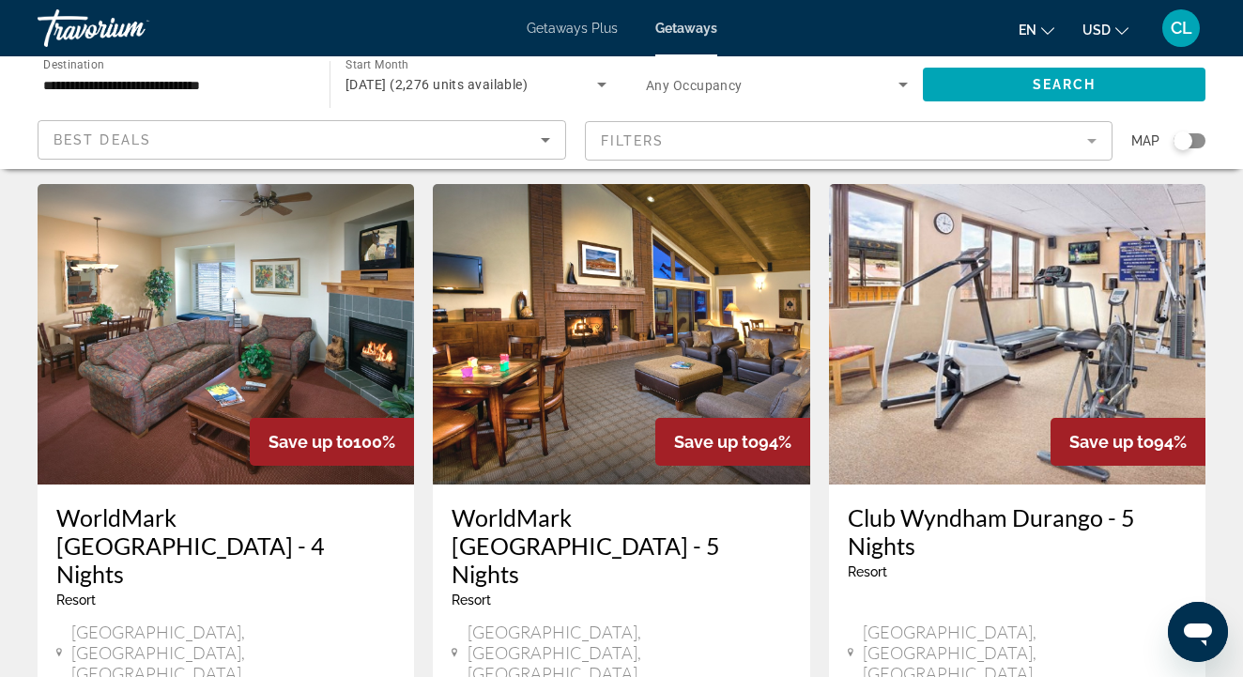
scroll to position [788, 0]
click at [98, 502] on h3 "WorldMark Steamboat Springs - 4 Nights" at bounding box center [225, 544] width 339 height 84
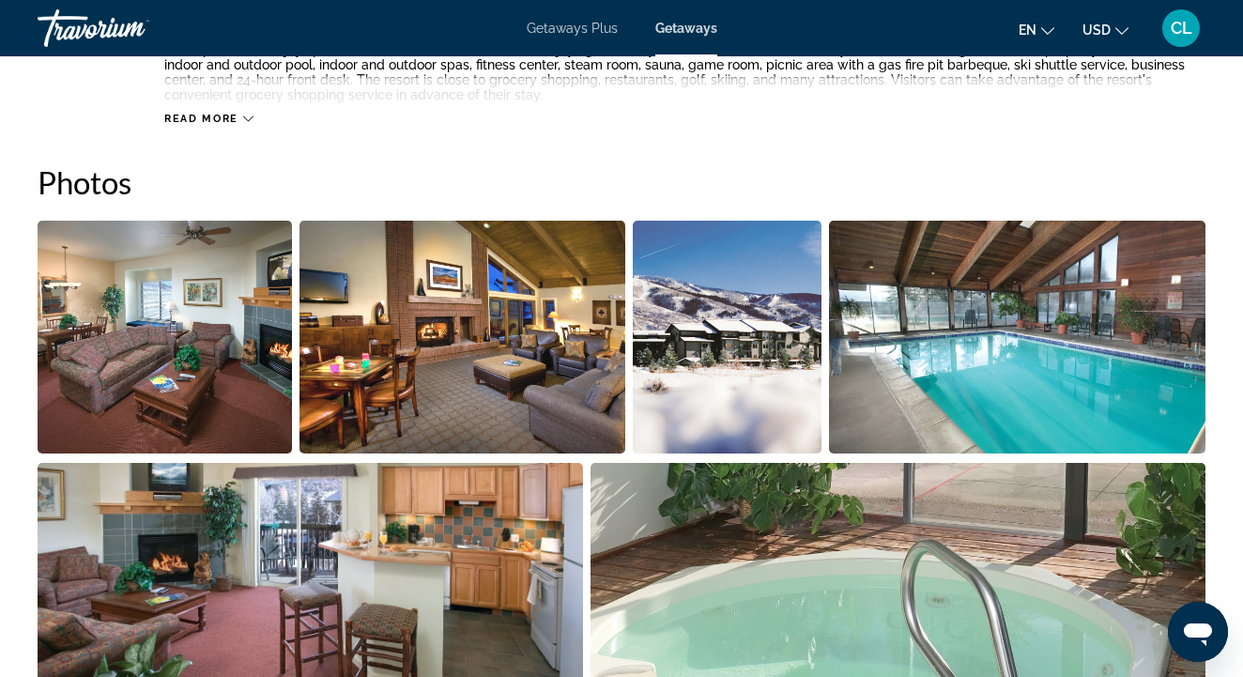
scroll to position [1140, 0]
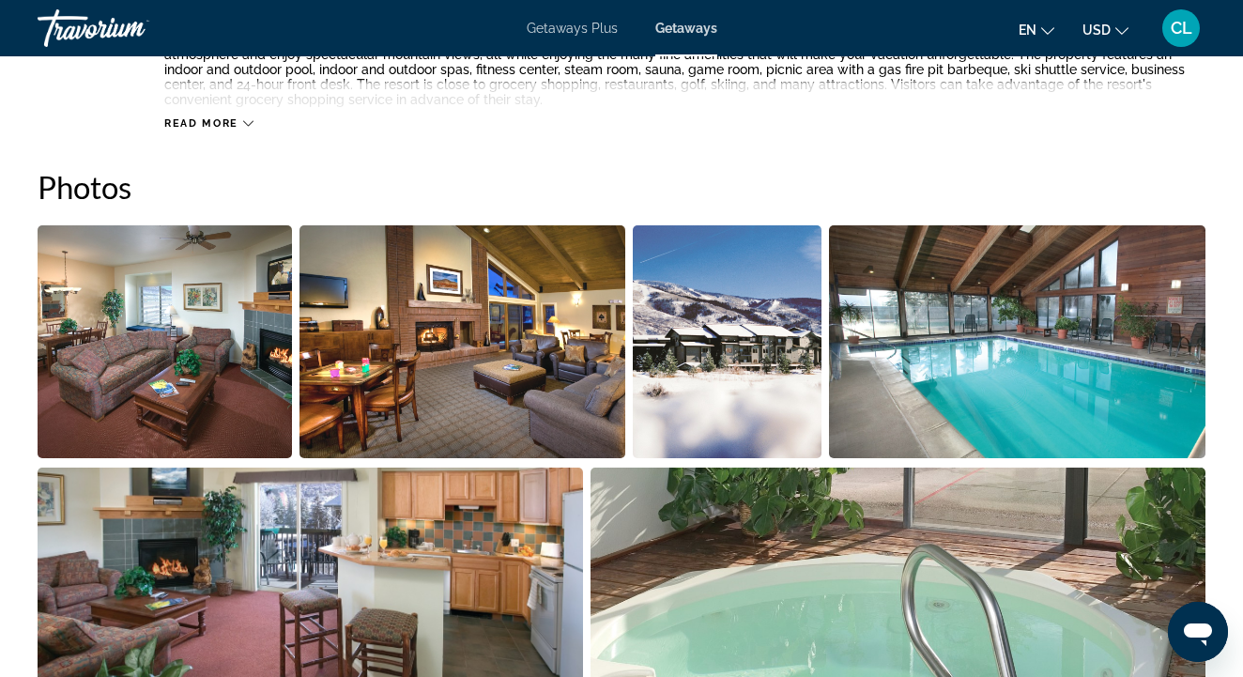
click at [217, 360] on img "Open full-screen image slider" at bounding box center [165, 341] width 254 height 233
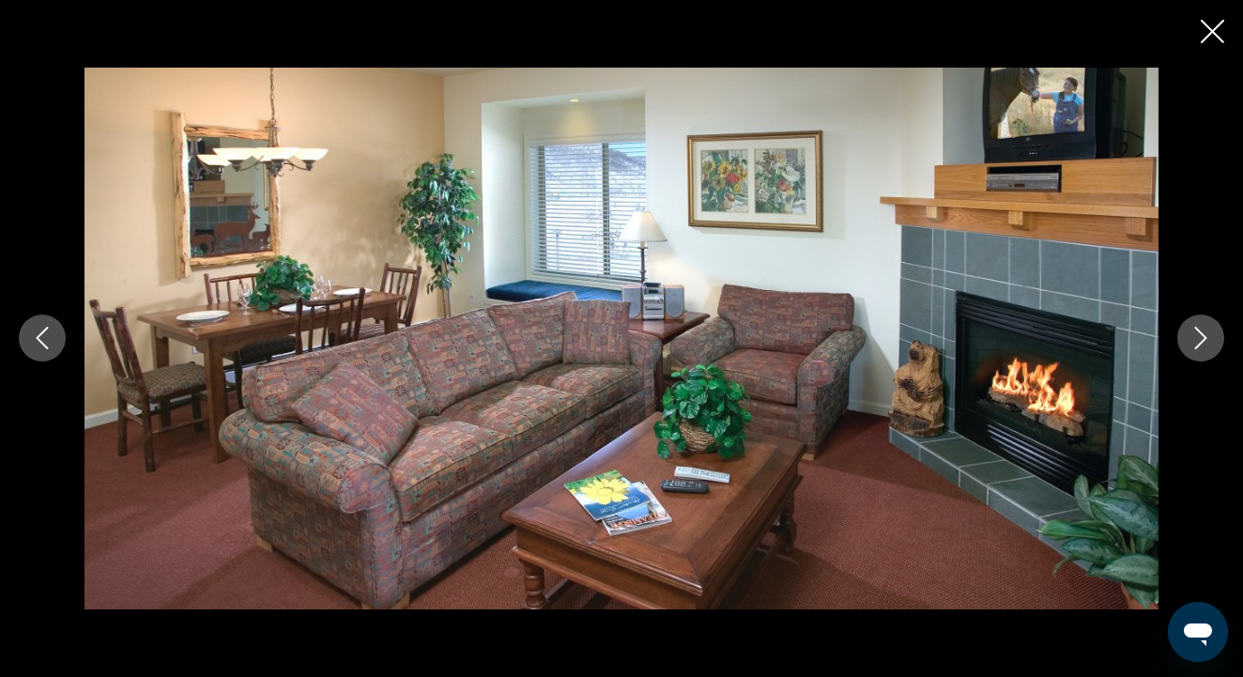
click at [1192, 343] on icon "Next image" at bounding box center [1200, 338] width 23 height 23
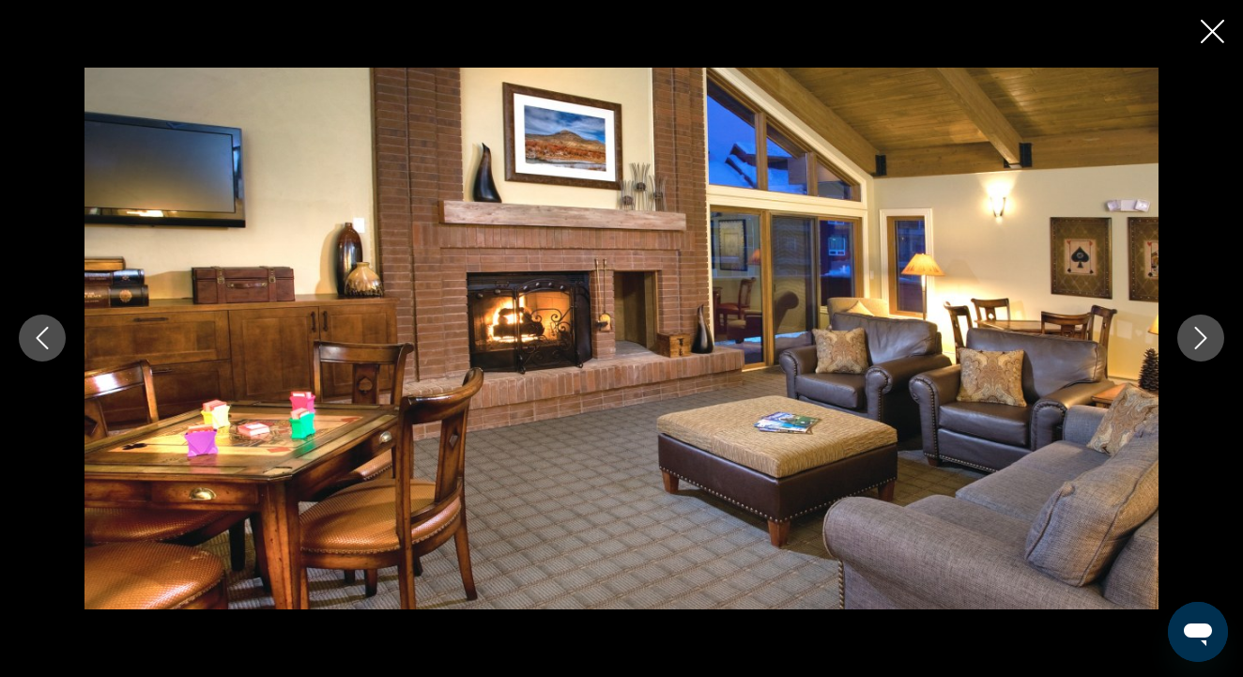
click at [1196, 343] on icon "Next image" at bounding box center [1200, 338] width 23 height 23
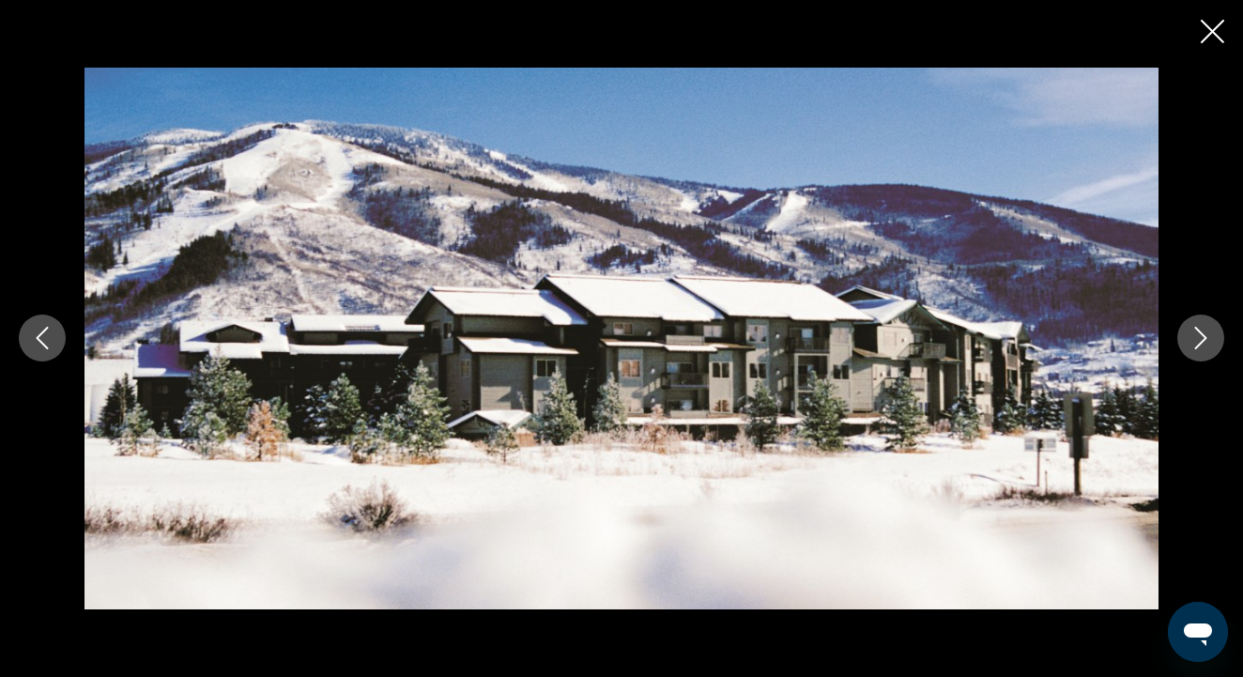
click at [1196, 345] on icon "Next image" at bounding box center [1200, 338] width 23 height 23
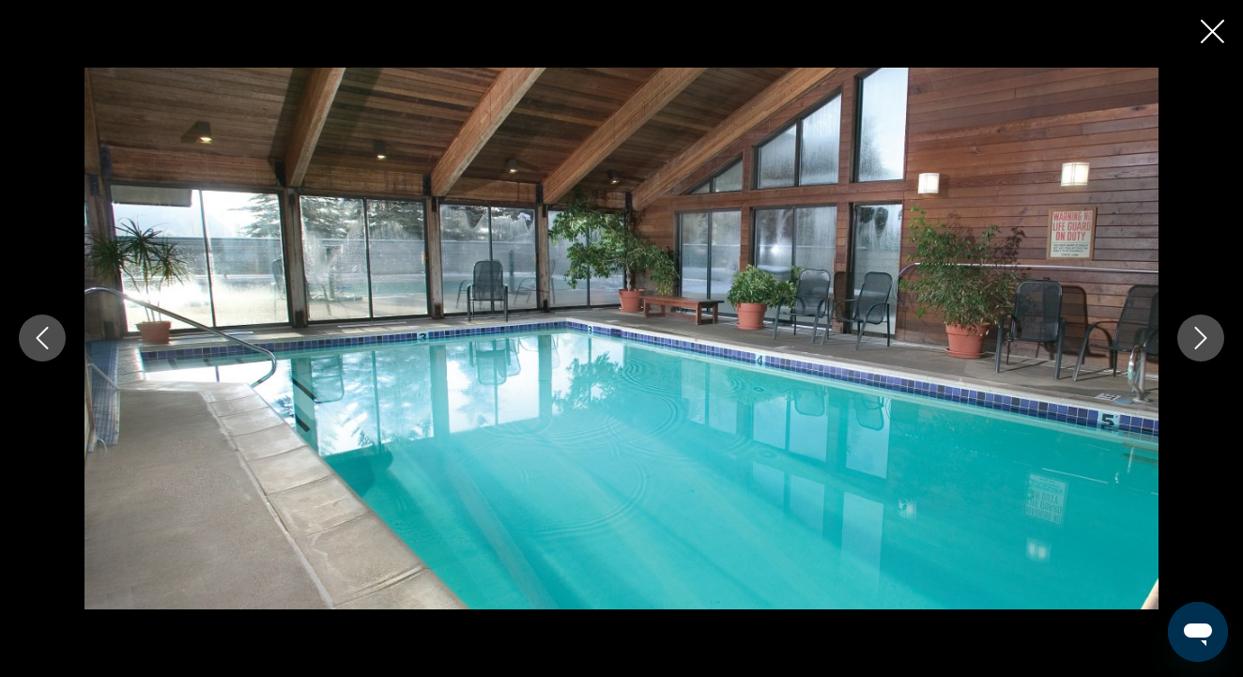
click at [1196, 345] on icon "Next image" at bounding box center [1200, 338] width 23 height 23
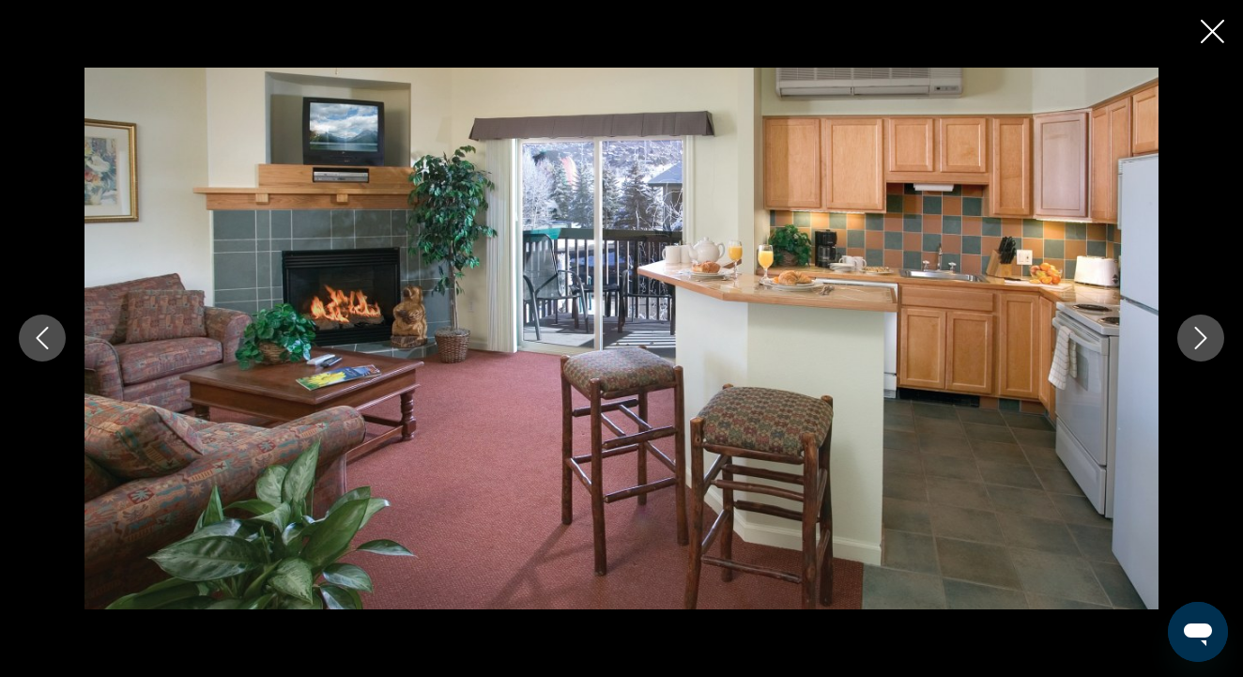
click at [1197, 346] on icon "Next image" at bounding box center [1201, 339] width 12 height 23
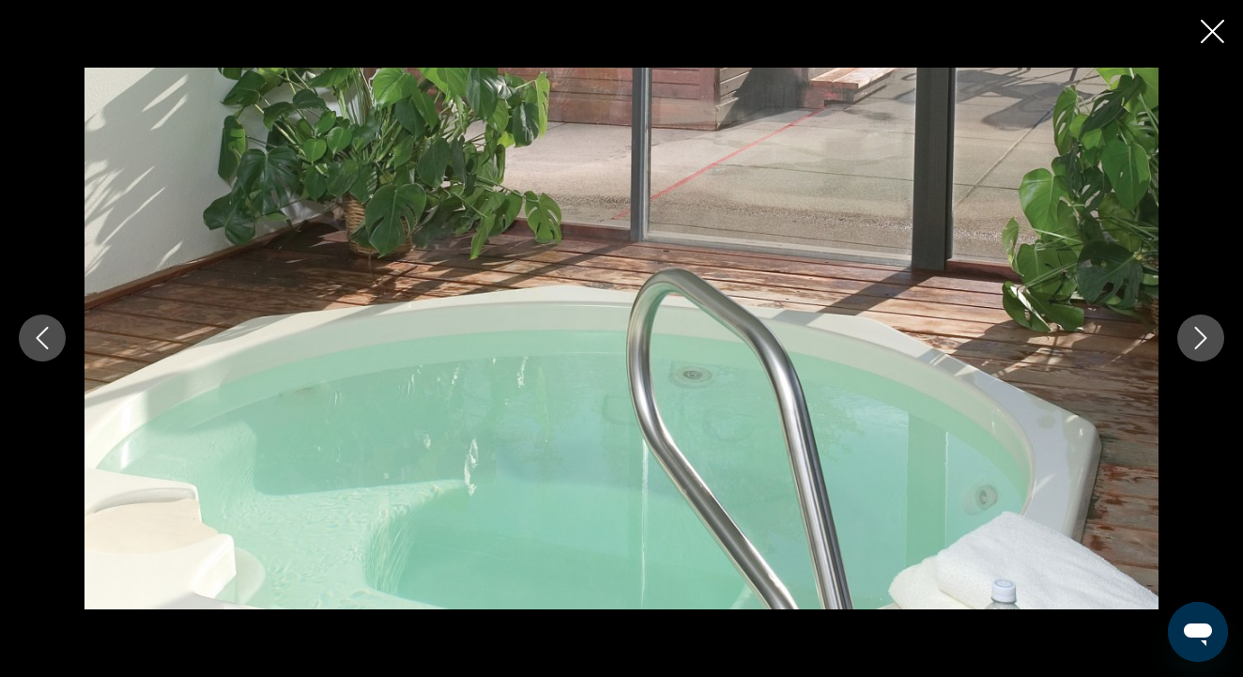
click at [1197, 346] on icon "Next image" at bounding box center [1201, 339] width 12 height 23
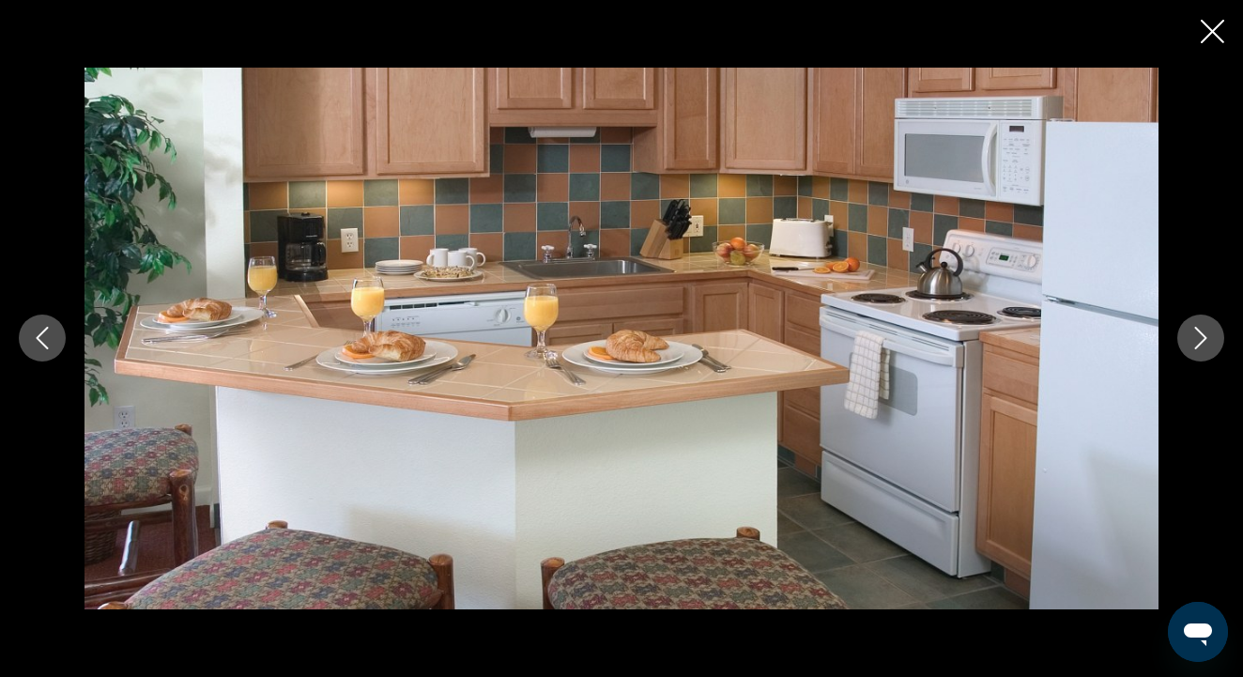
click at [1197, 347] on icon "Next image" at bounding box center [1201, 339] width 12 height 23
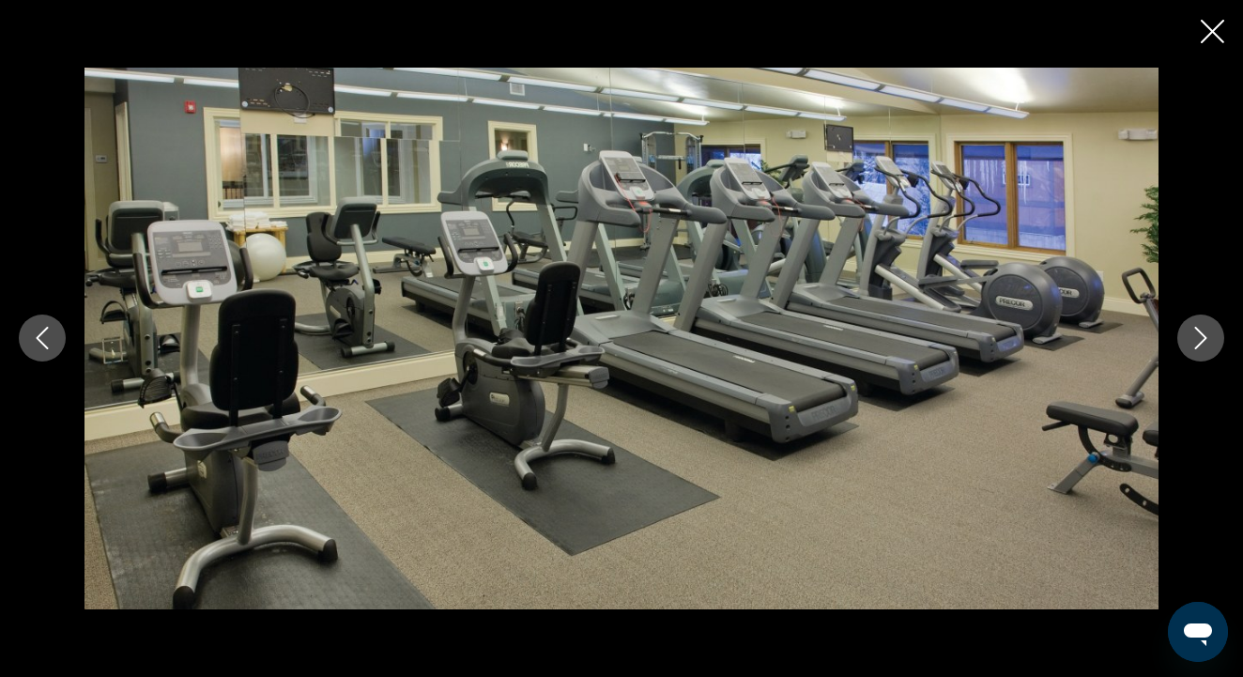
click at [1197, 347] on icon "Next image" at bounding box center [1201, 339] width 12 height 23
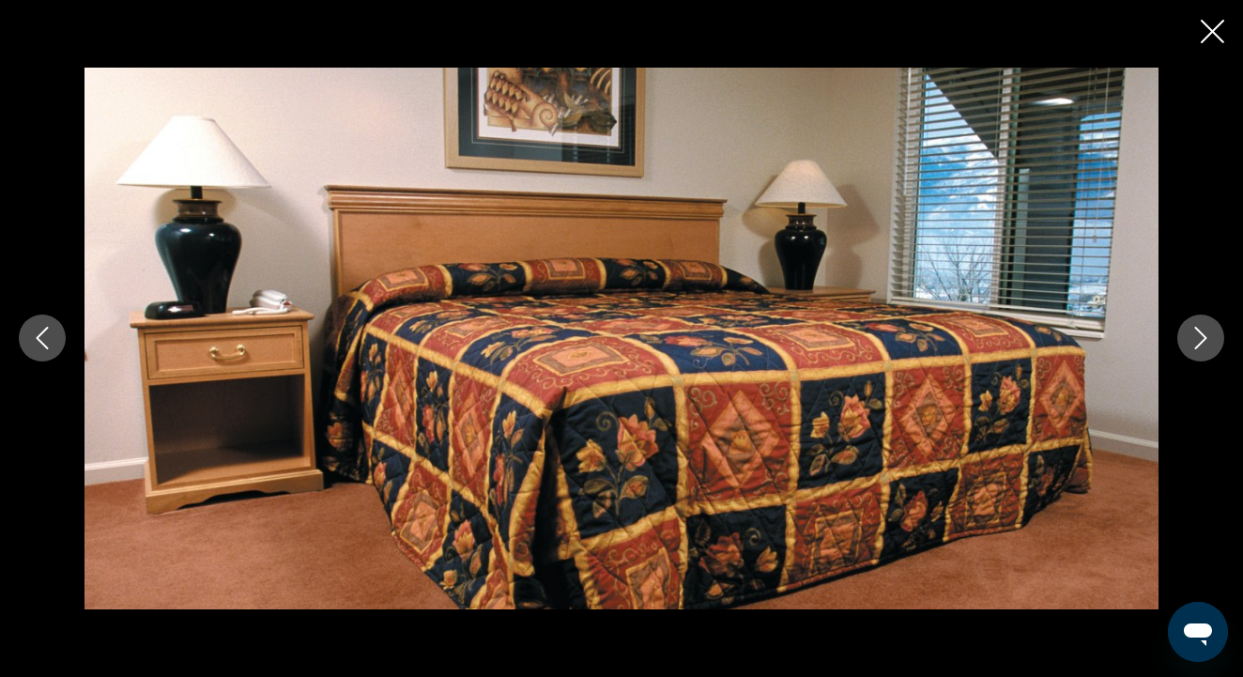
click at [1197, 347] on icon "Next image" at bounding box center [1201, 339] width 12 height 23
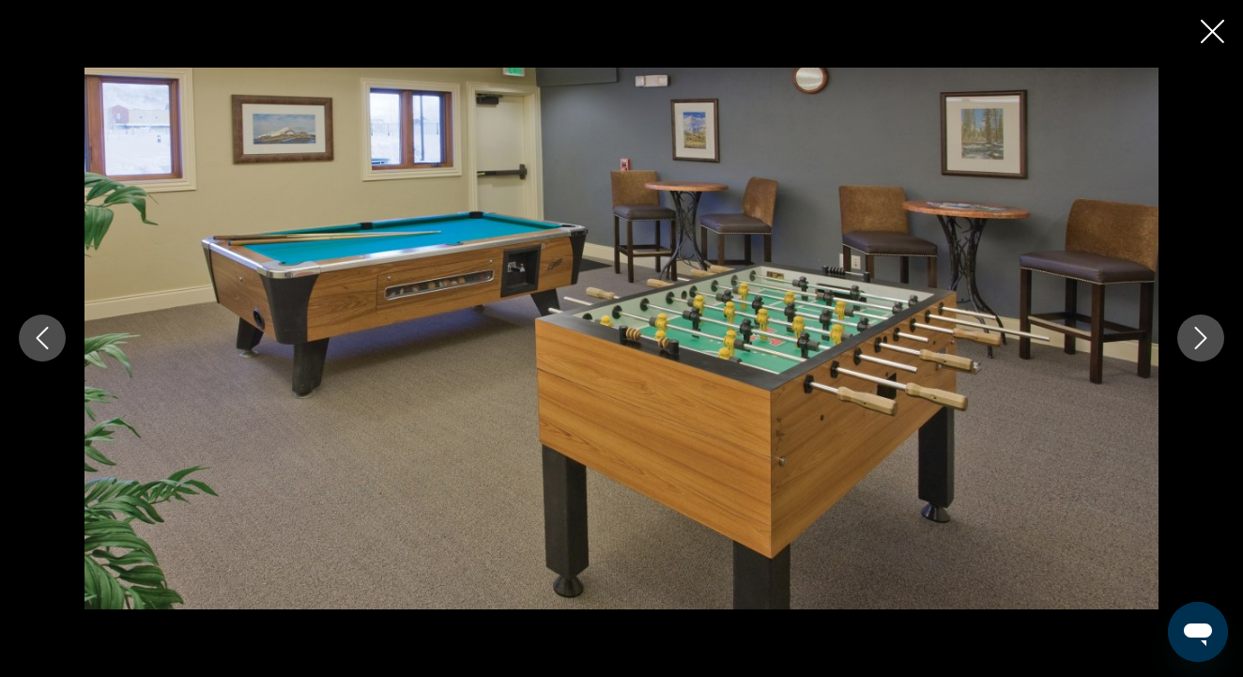
click at [1199, 348] on icon "Next image" at bounding box center [1200, 338] width 23 height 23
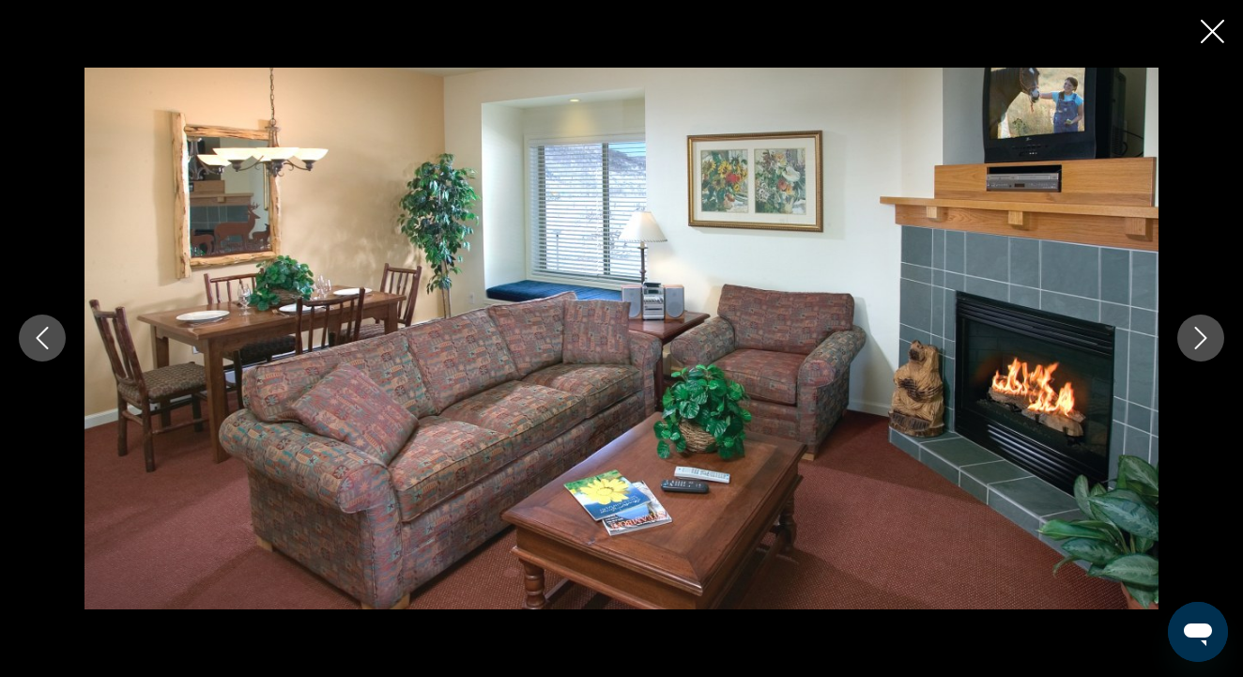
click at [1199, 348] on icon "Next image" at bounding box center [1200, 338] width 23 height 23
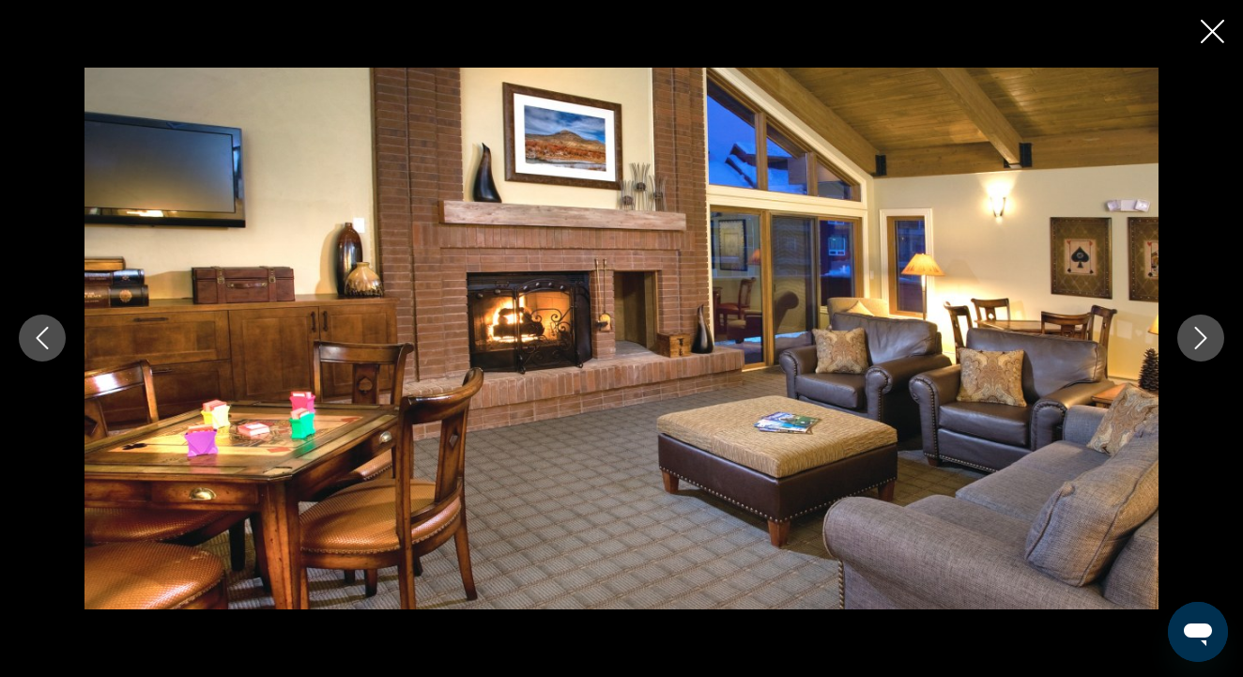
click at [1199, 348] on icon "Next image" at bounding box center [1200, 338] width 23 height 23
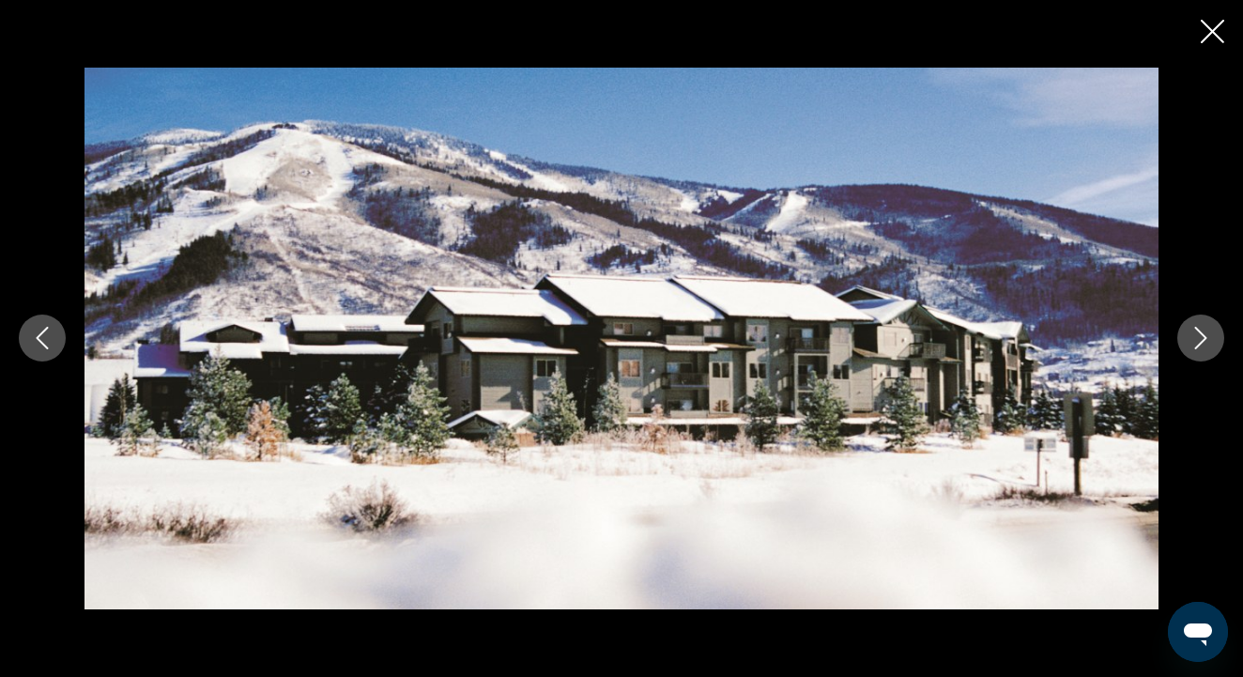
click at [1199, 348] on icon "Next image" at bounding box center [1200, 338] width 23 height 23
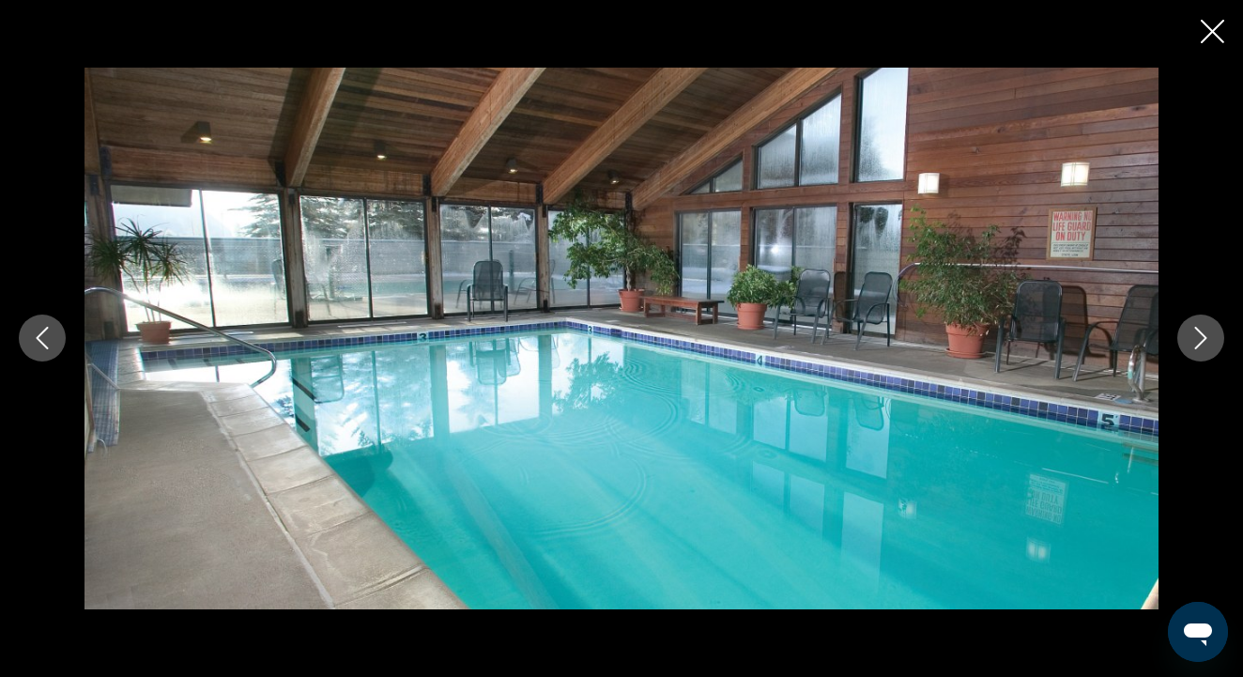
click at [1199, 351] on button "Next image" at bounding box center [1200, 337] width 47 height 47
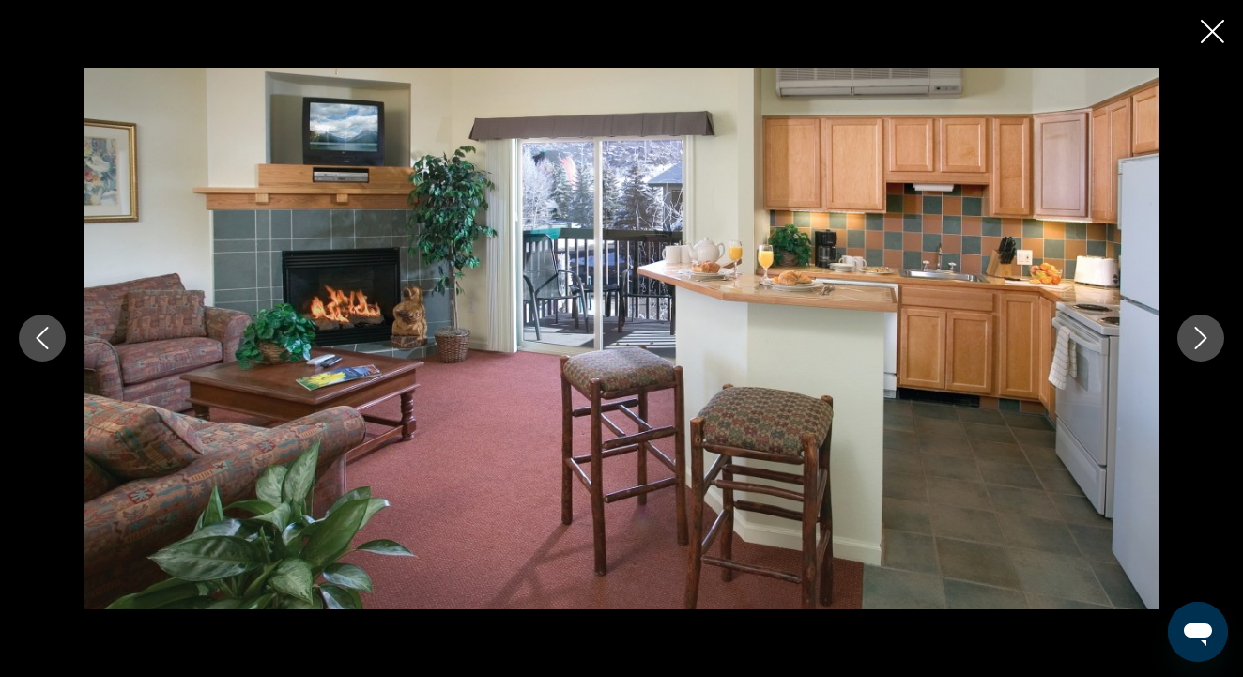
click at [1205, 33] on icon "Close slideshow" at bounding box center [1212, 31] width 23 height 23
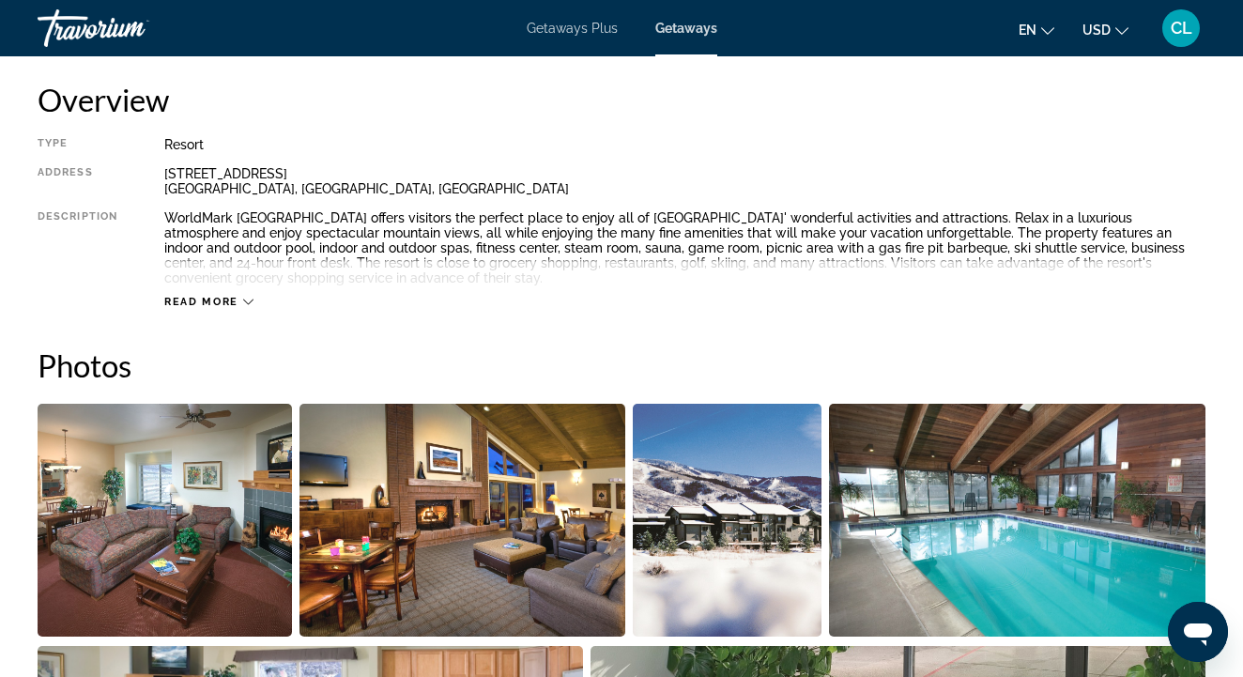
scroll to position [956, 0]
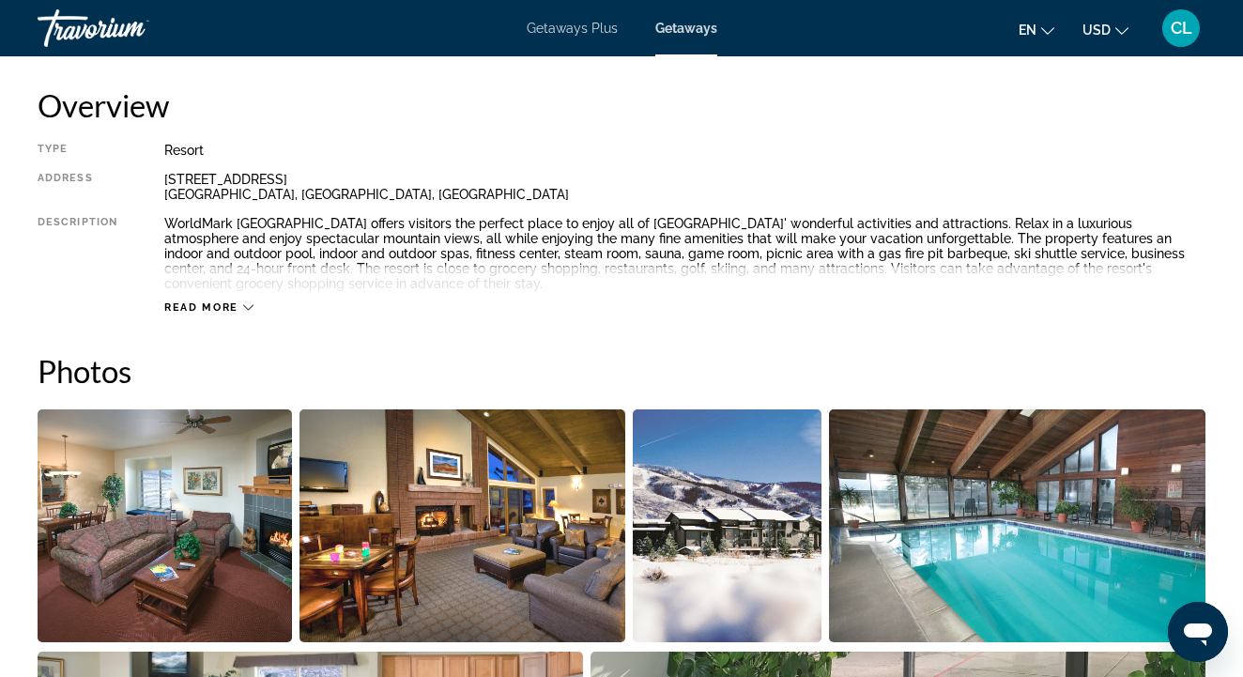
click at [184, 304] on span "Read more" at bounding box center [201, 307] width 74 height 12
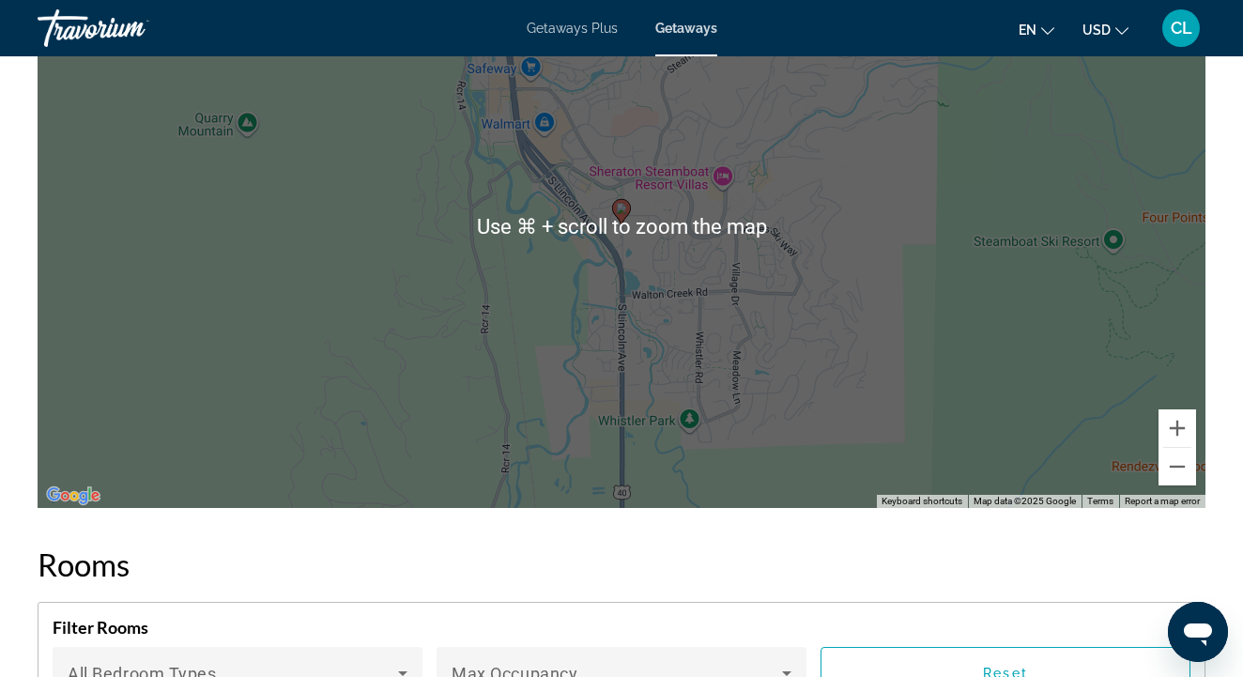
scroll to position [3102, 0]
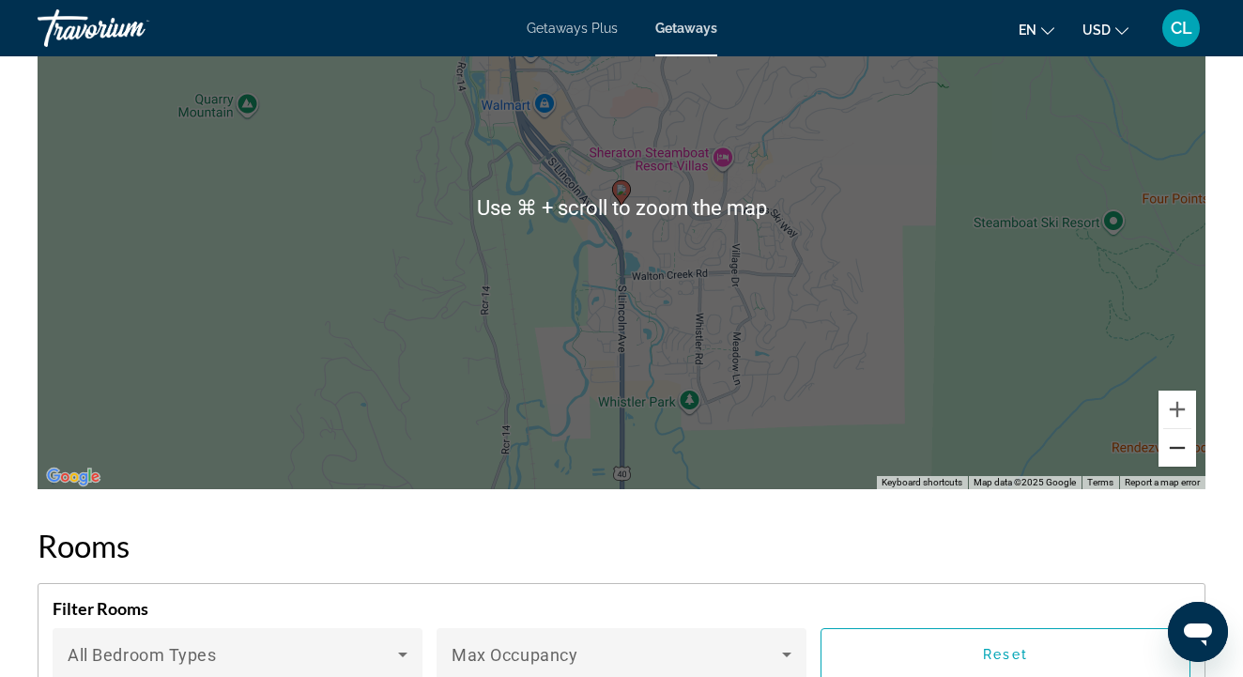
click at [1180, 452] on button "Zoom out" at bounding box center [1177, 448] width 38 height 38
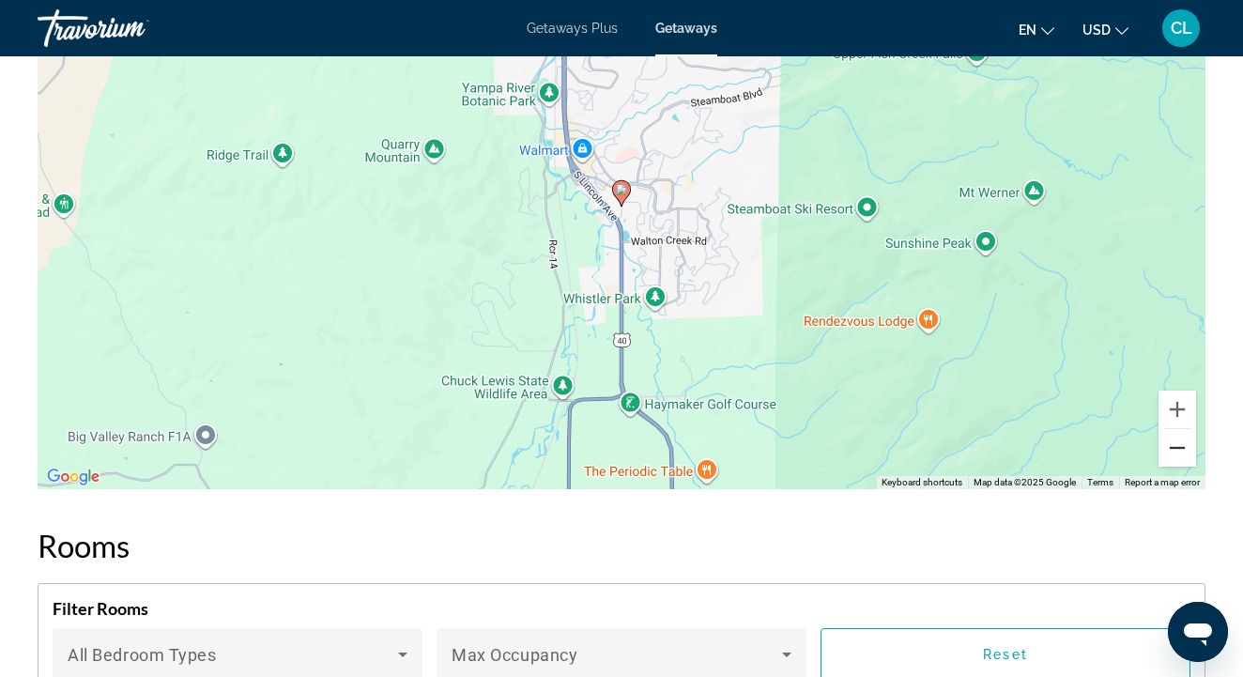
click at [1180, 452] on button "Zoom out" at bounding box center [1177, 448] width 38 height 38
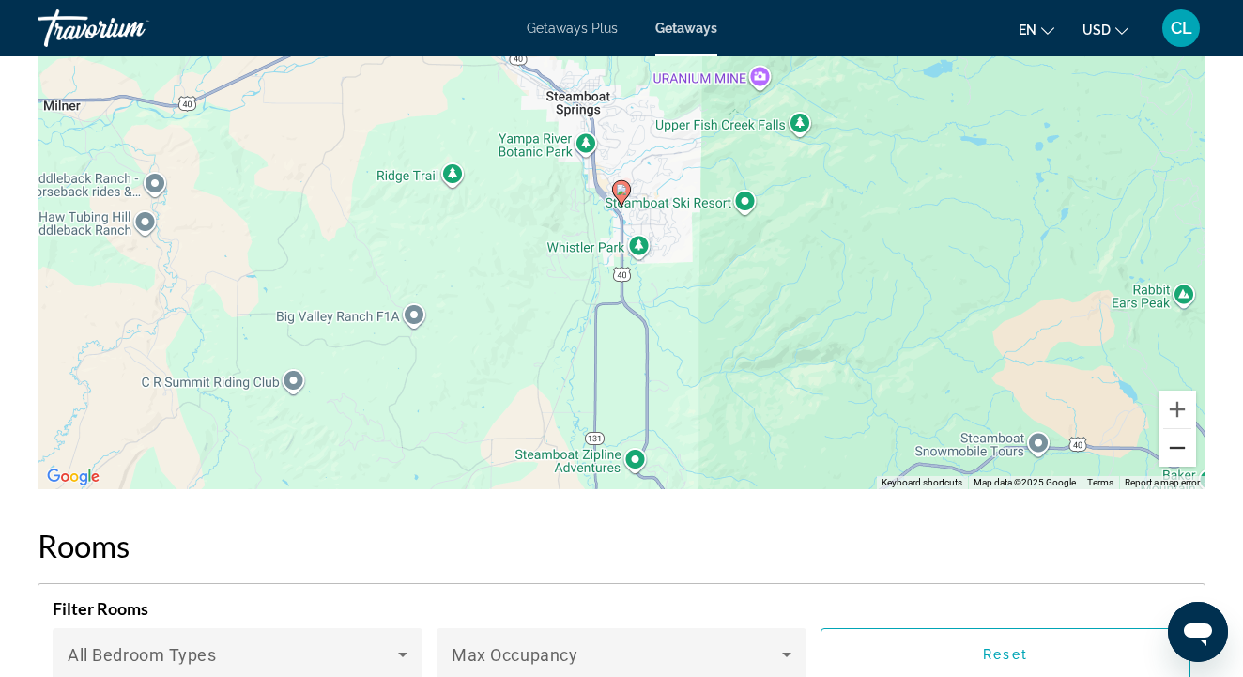
click at [1180, 452] on button "Zoom out" at bounding box center [1177, 448] width 38 height 38
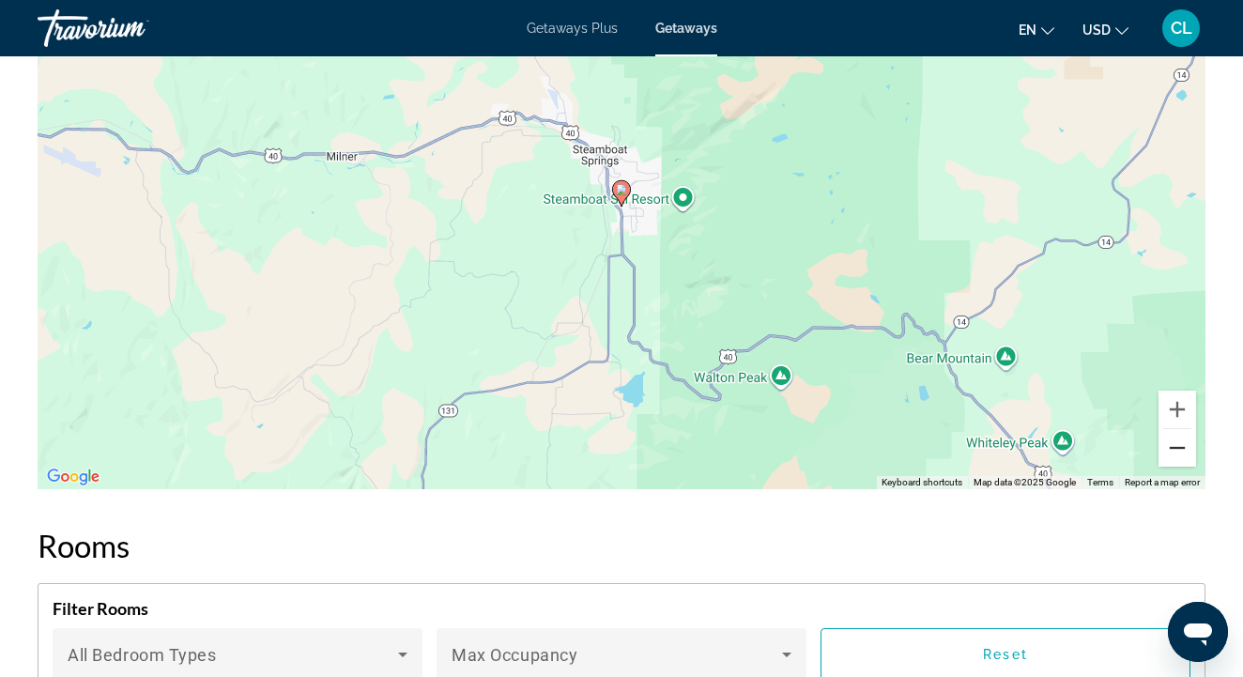
click at [1180, 452] on button "Zoom out" at bounding box center [1177, 448] width 38 height 38
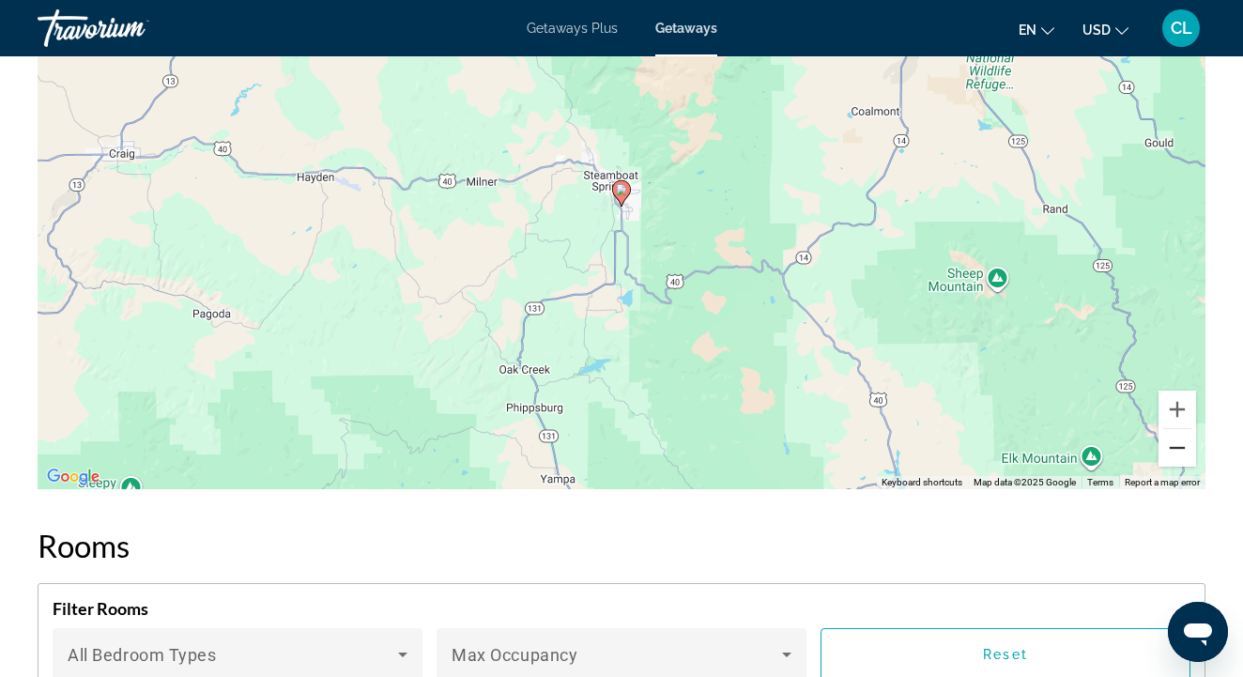
click at [1180, 452] on button "Zoom out" at bounding box center [1177, 448] width 38 height 38
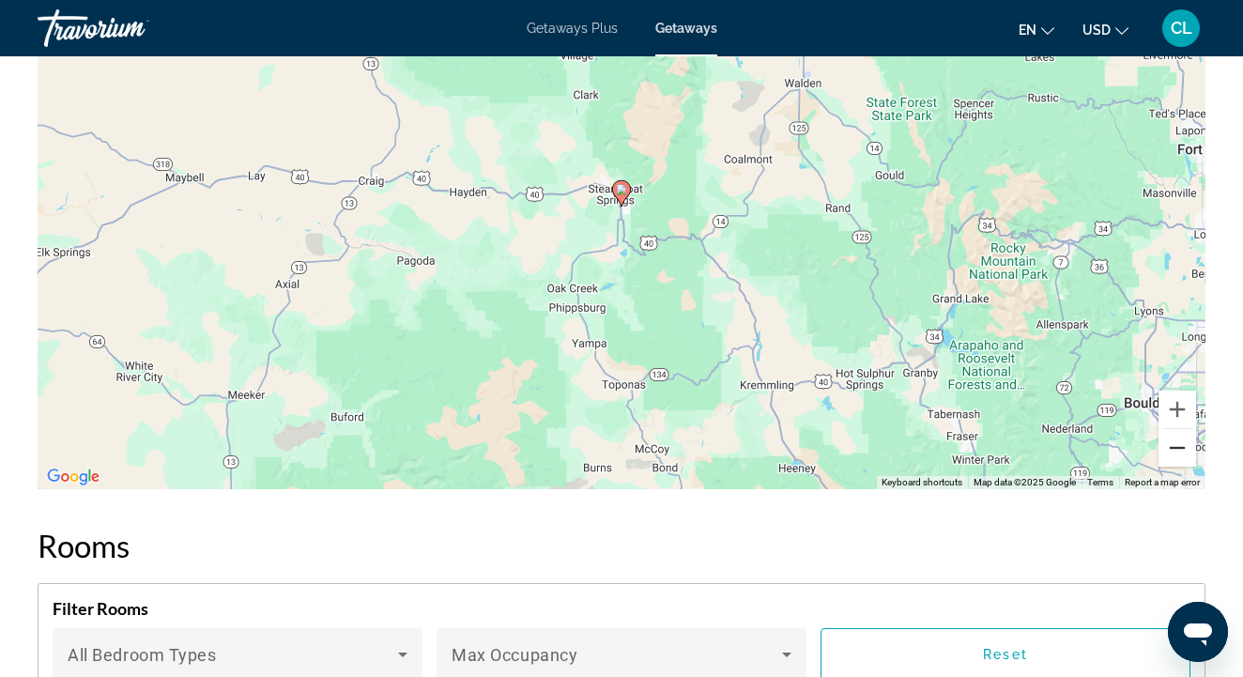
click at [1180, 452] on button "Zoom out" at bounding box center [1177, 448] width 38 height 38
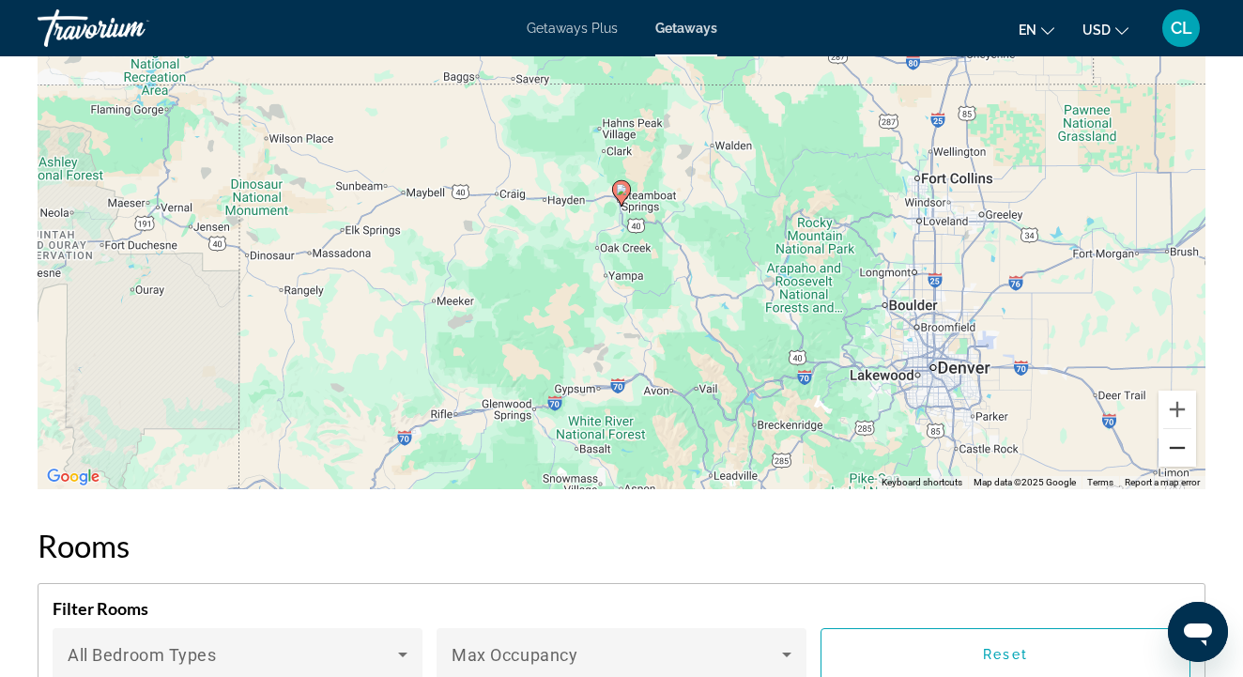
click at [1180, 452] on button "Zoom out" at bounding box center [1177, 448] width 38 height 38
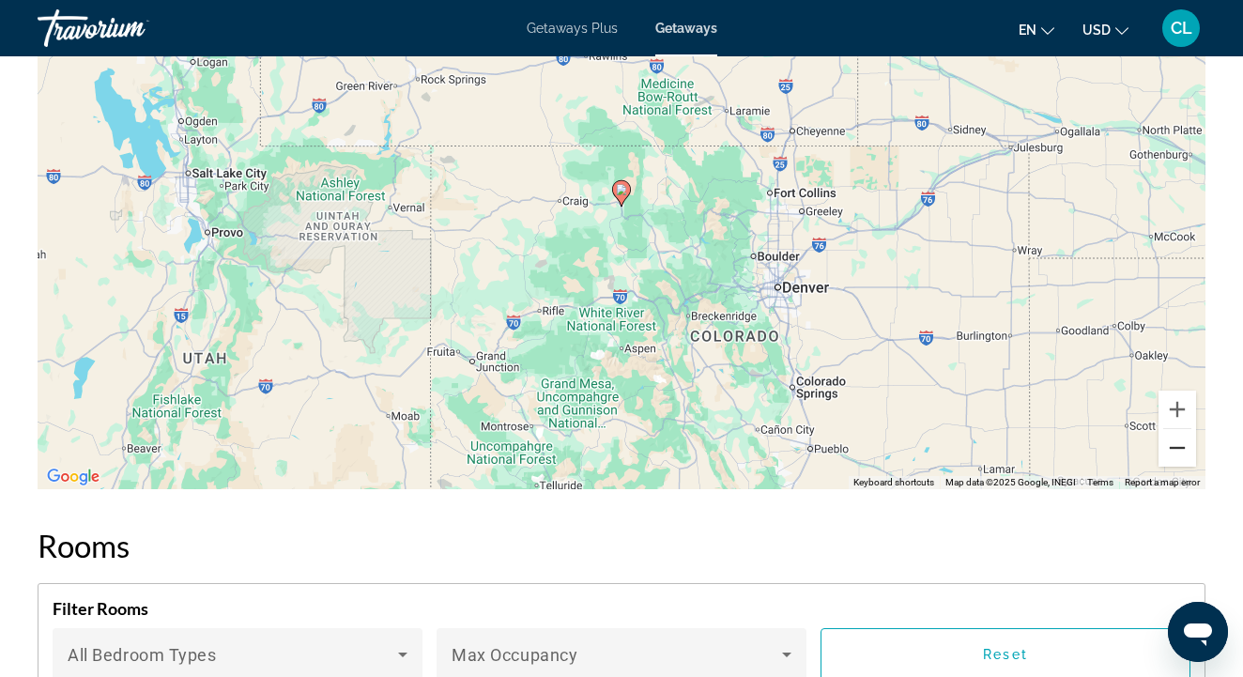
click at [1180, 452] on button "Zoom out" at bounding box center [1177, 448] width 38 height 38
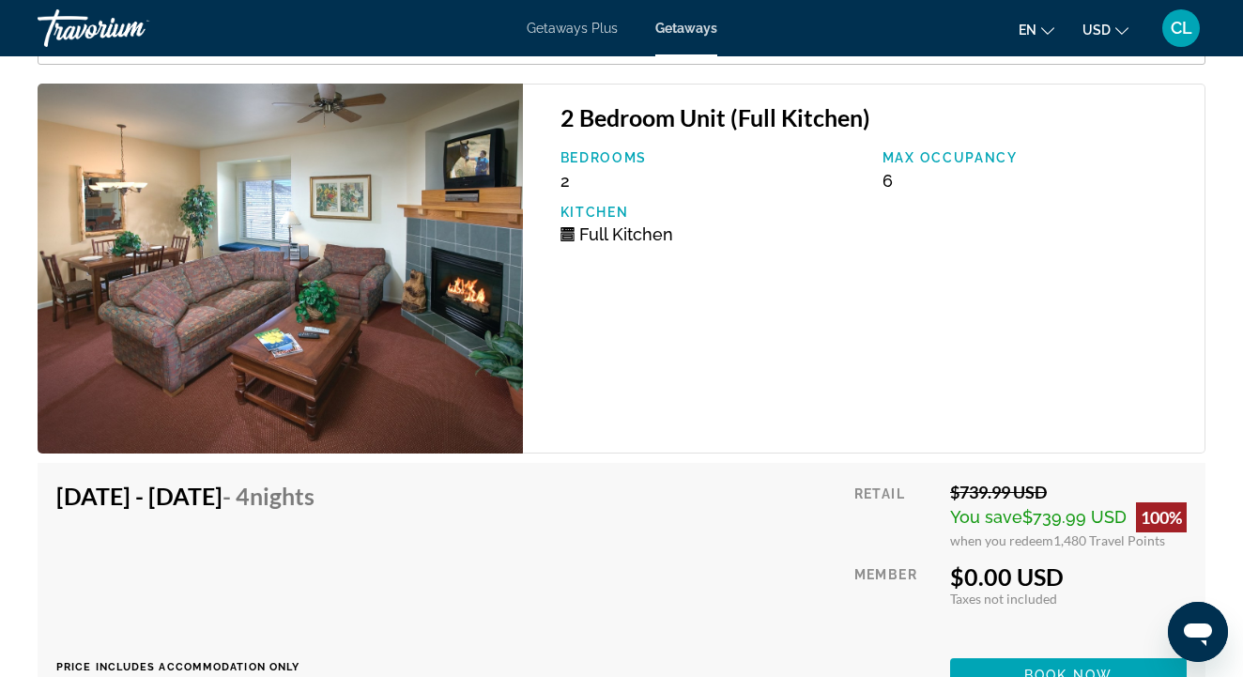
scroll to position [3734, 0]
